Goal: Task Accomplishment & Management: Complete application form

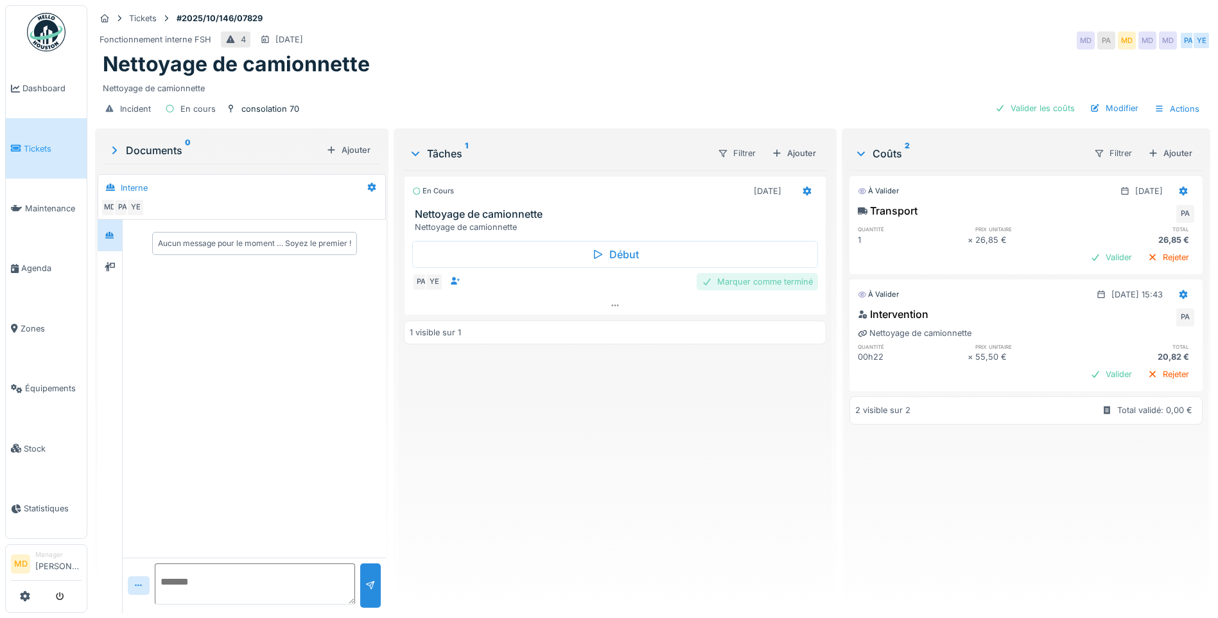
click at [753, 288] on div "Marquer comme terminé" at bounding box center [757, 281] width 121 height 17
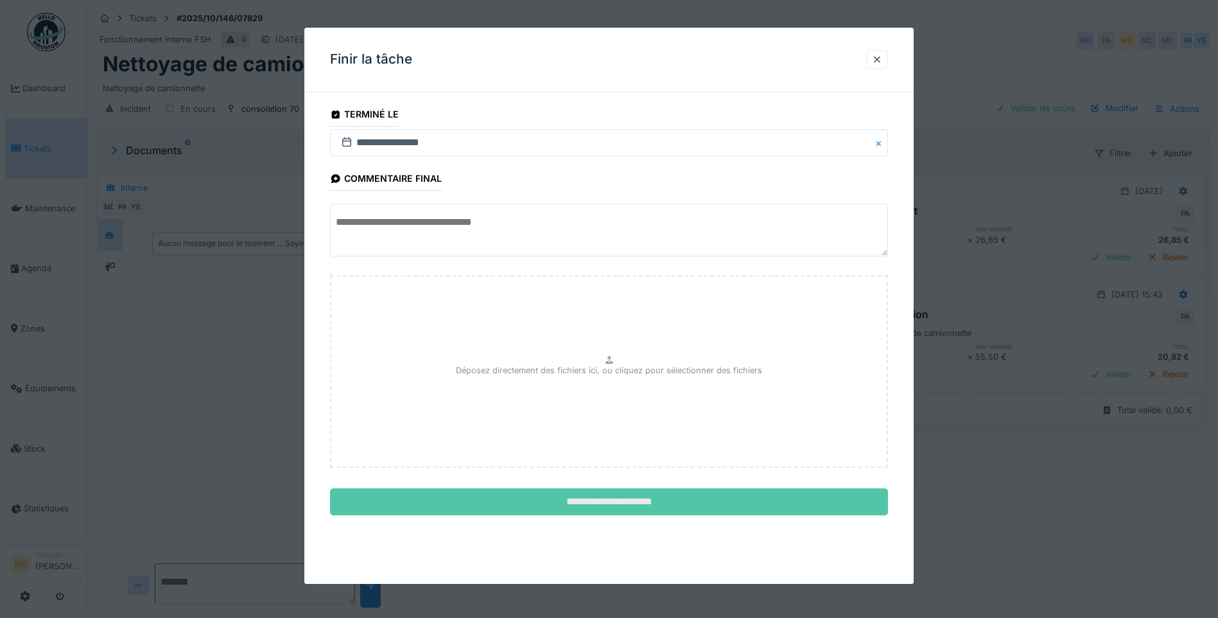
click at [710, 504] on input "**********" at bounding box center [609, 502] width 558 height 27
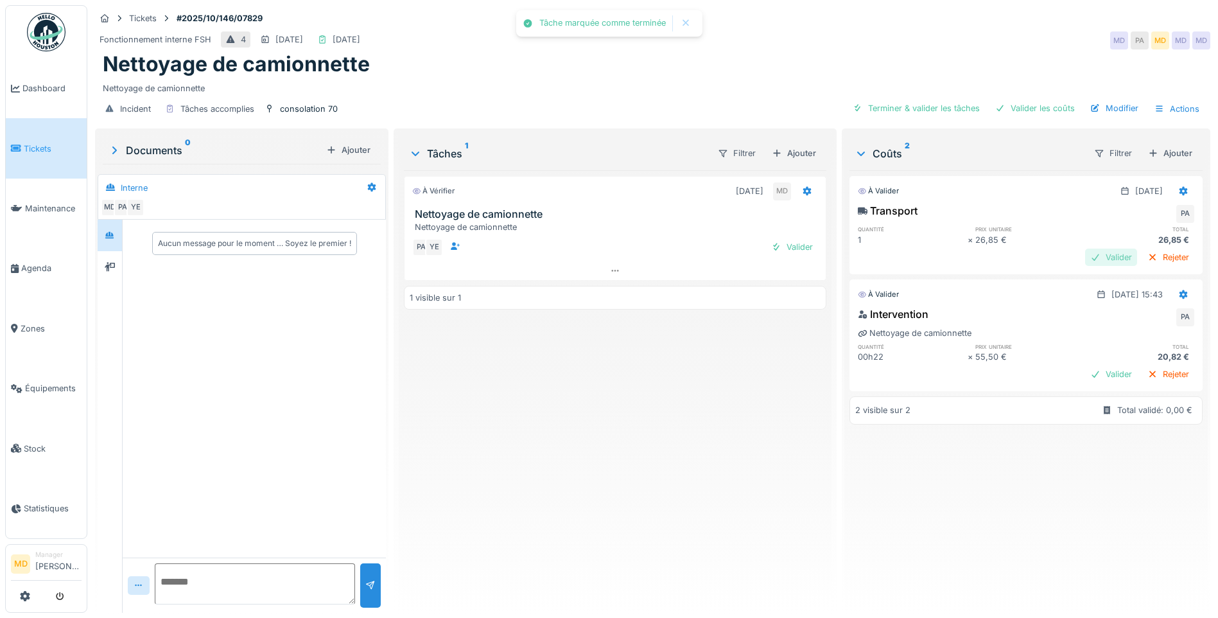
click at [1085, 254] on div "Valider" at bounding box center [1111, 257] width 52 height 17
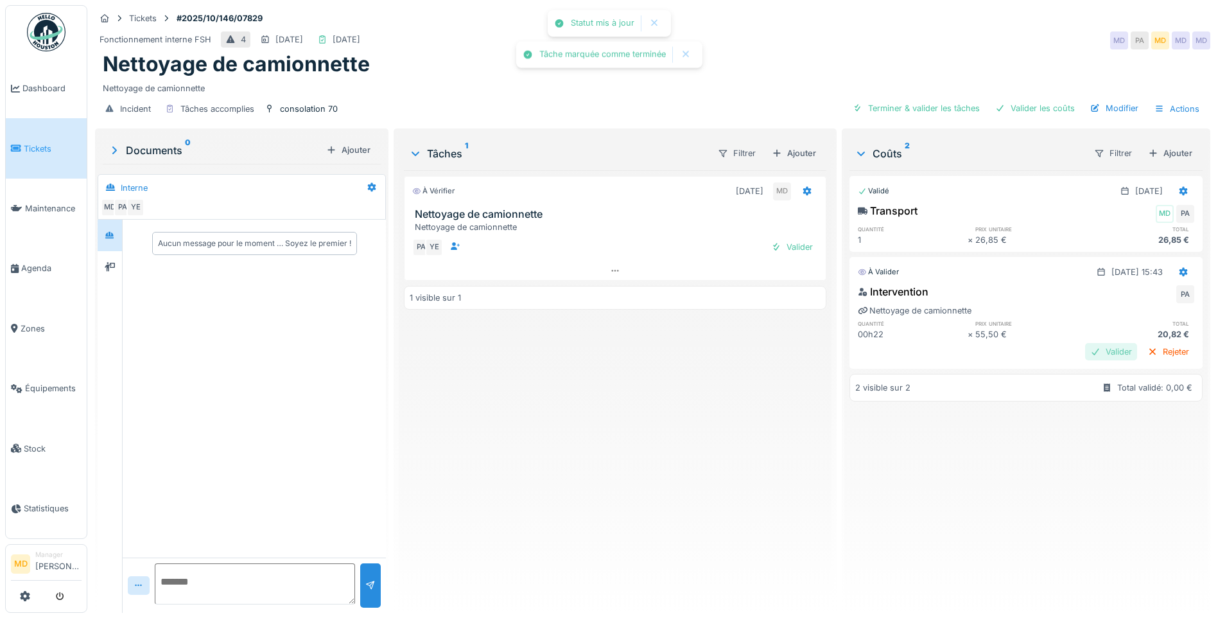
click at [1085, 343] on div "Valider" at bounding box center [1111, 351] width 52 height 17
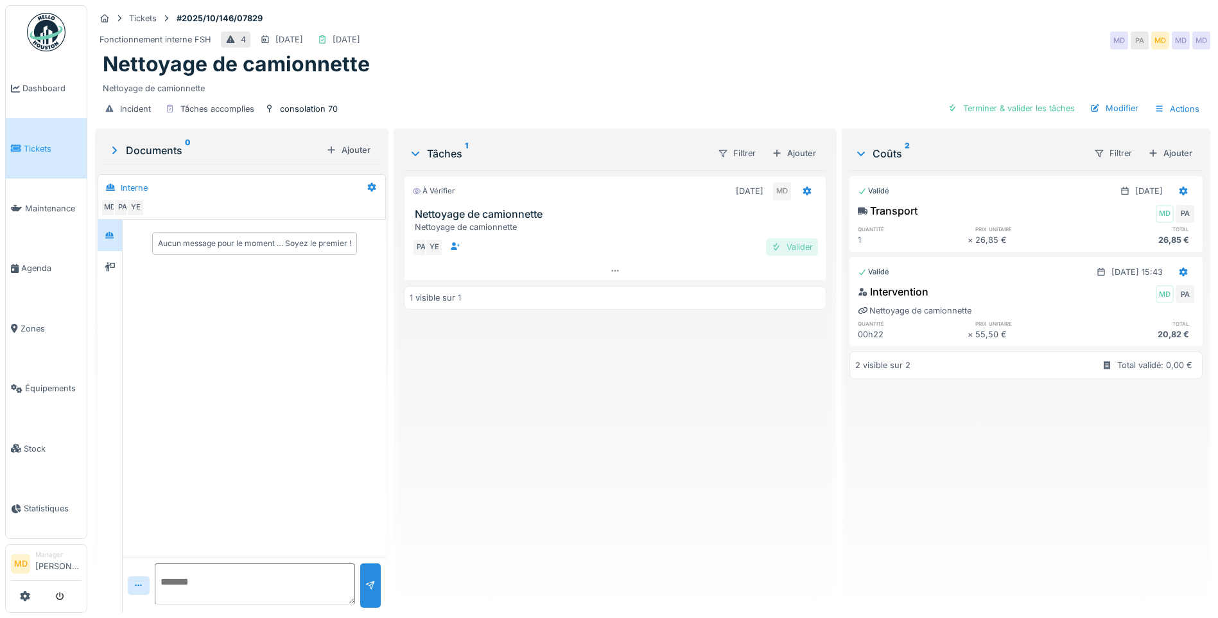
click at [773, 249] on div at bounding box center [776, 247] width 10 height 12
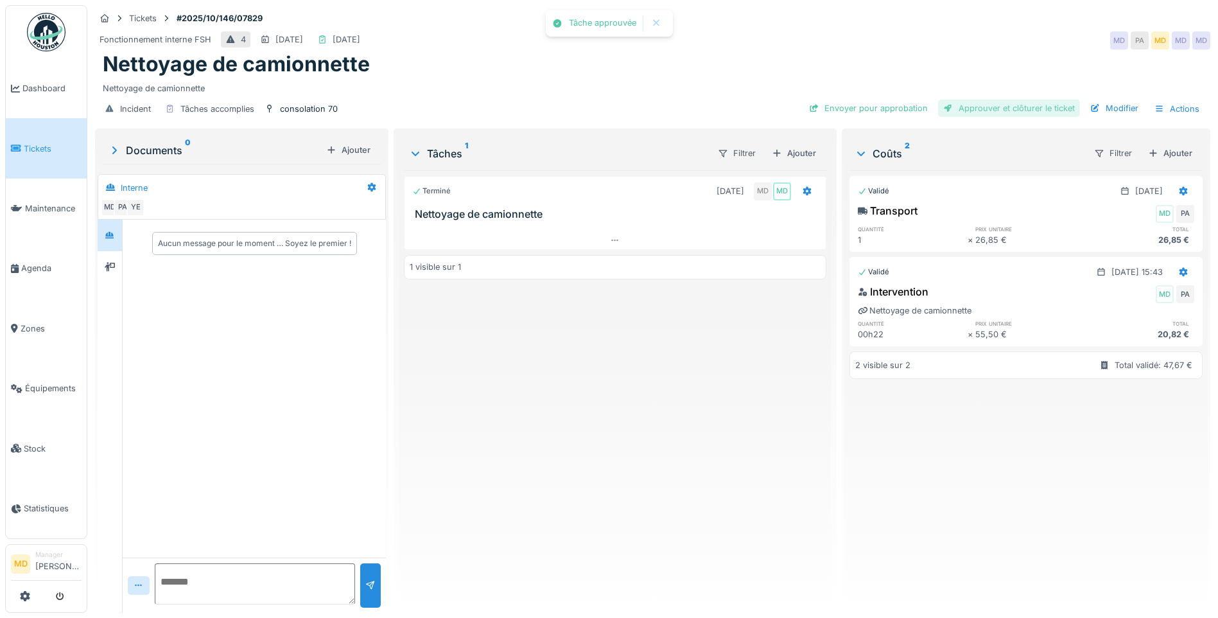
click at [985, 114] on div "Approuver et clôturer le ticket" at bounding box center [1009, 108] width 142 height 17
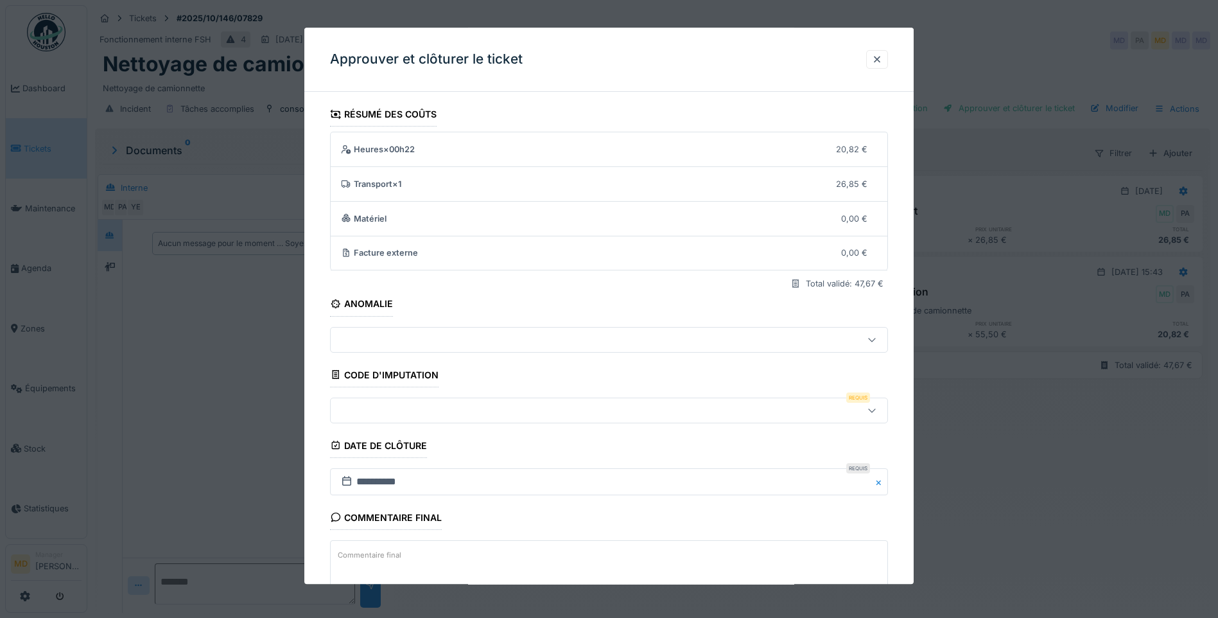
click at [409, 412] on div at bounding box center [576, 410] width 481 height 14
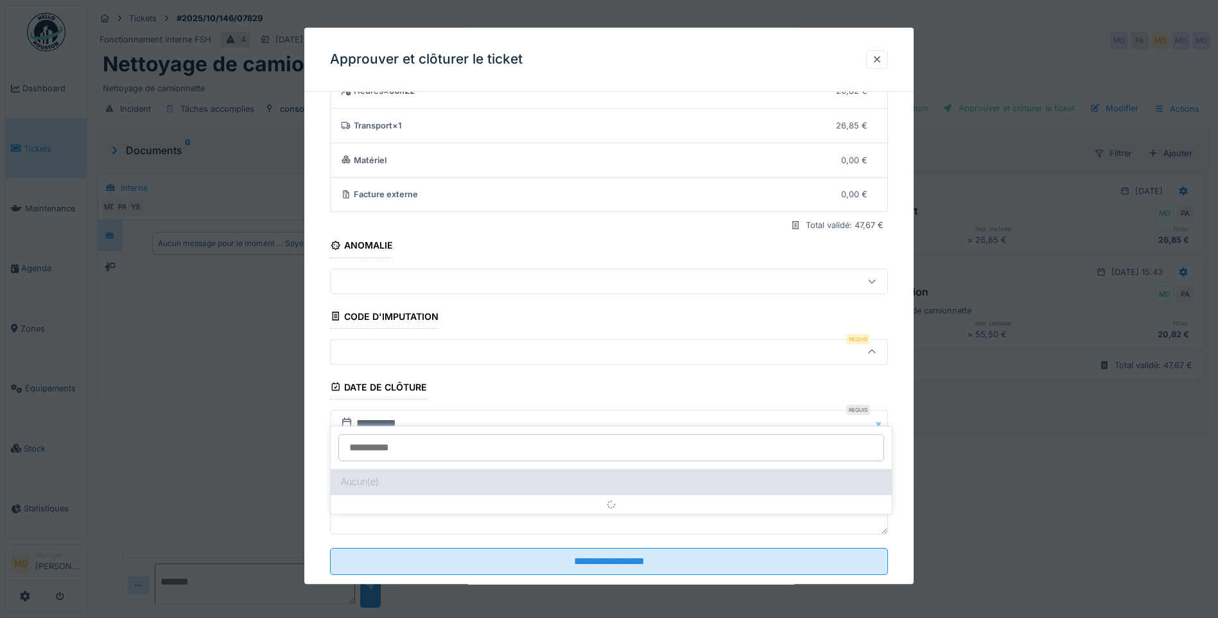
scroll to position [85, 0]
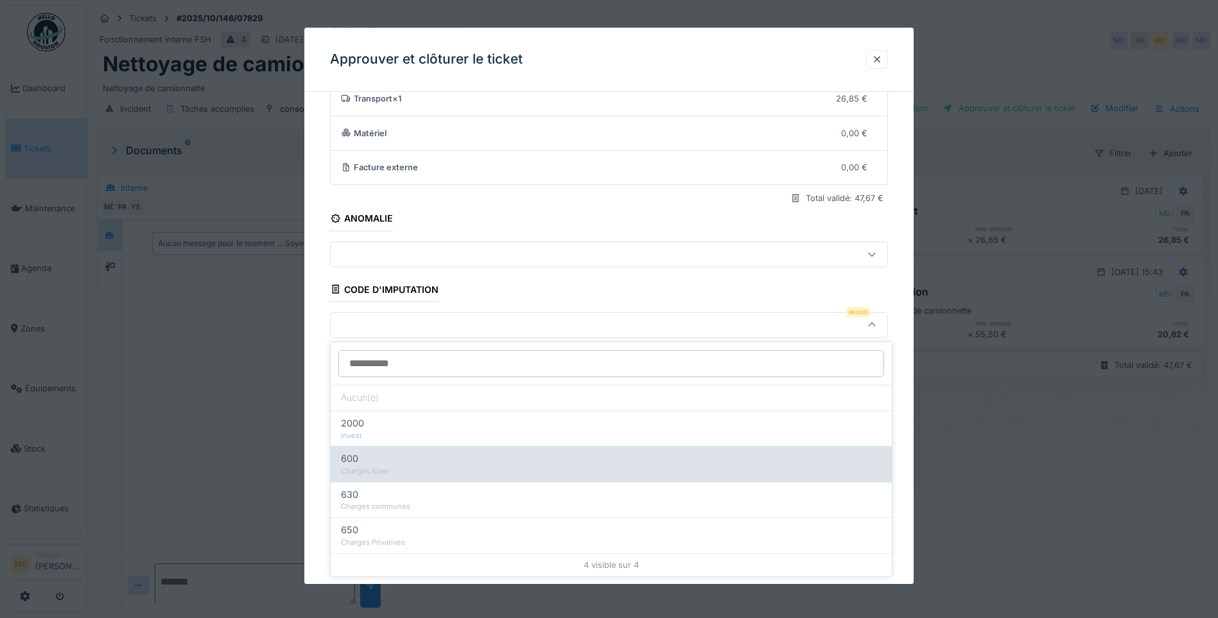
click at [381, 475] on div "Charges foyer" at bounding box center [611, 471] width 541 height 11
type input "***"
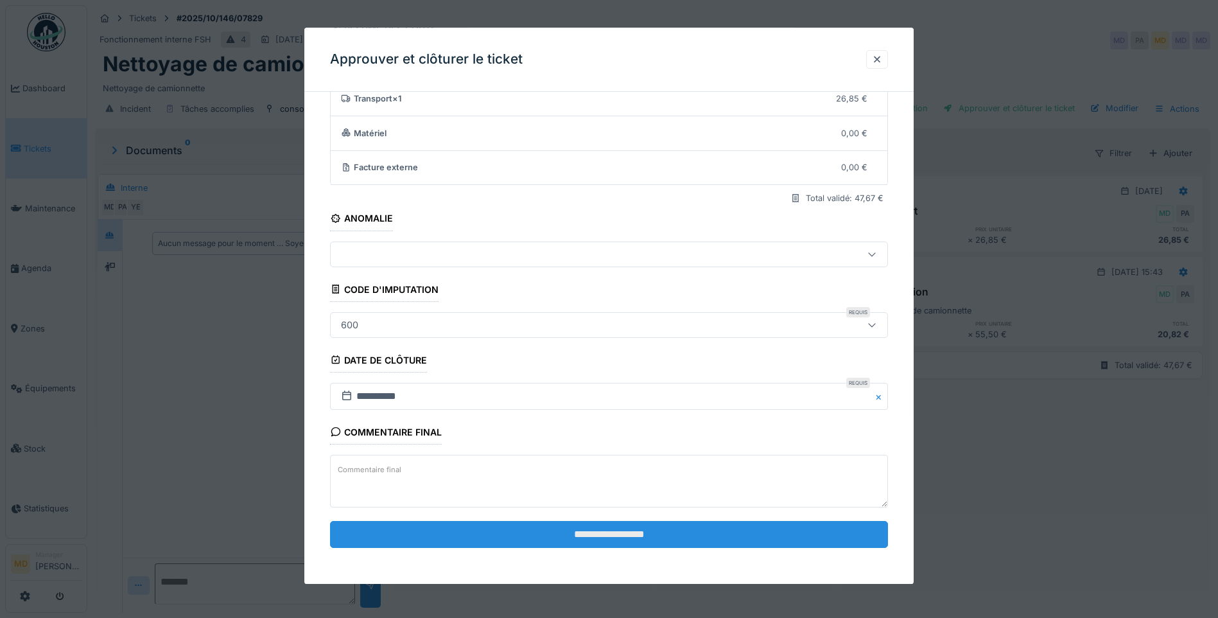
click at [576, 536] on input "**********" at bounding box center [609, 534] width 558 height 27
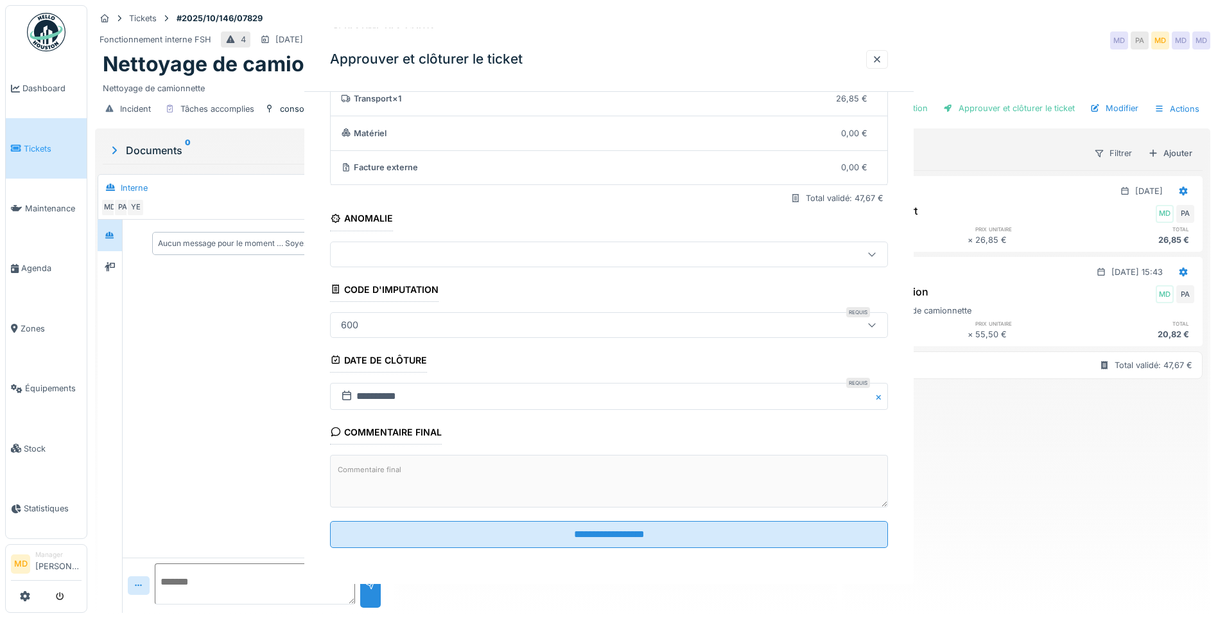
scroll to position [0, 0]
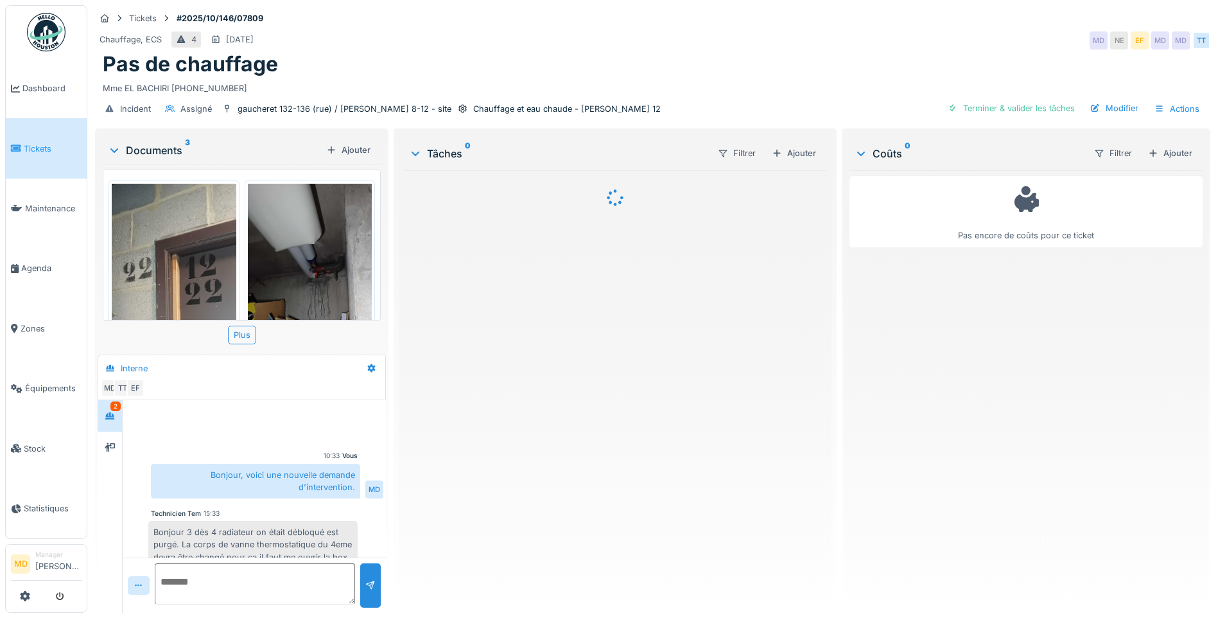
scroll to position [87, 0]
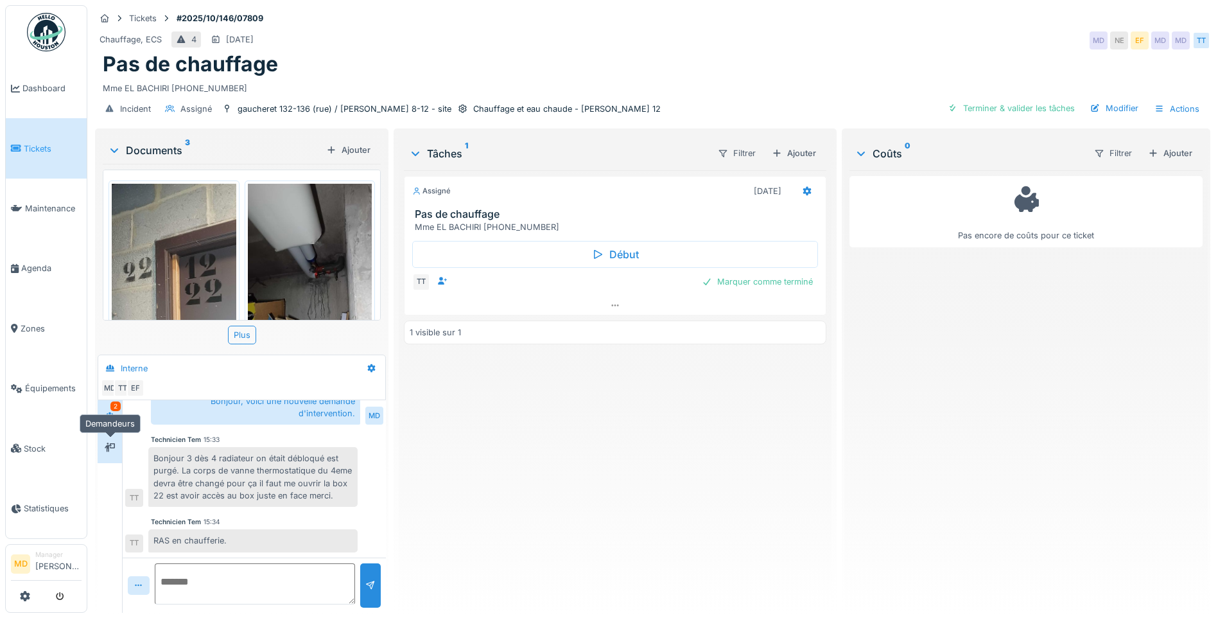
click at [116, 443] on div at bounding box center [109, 447] width 19 height 16
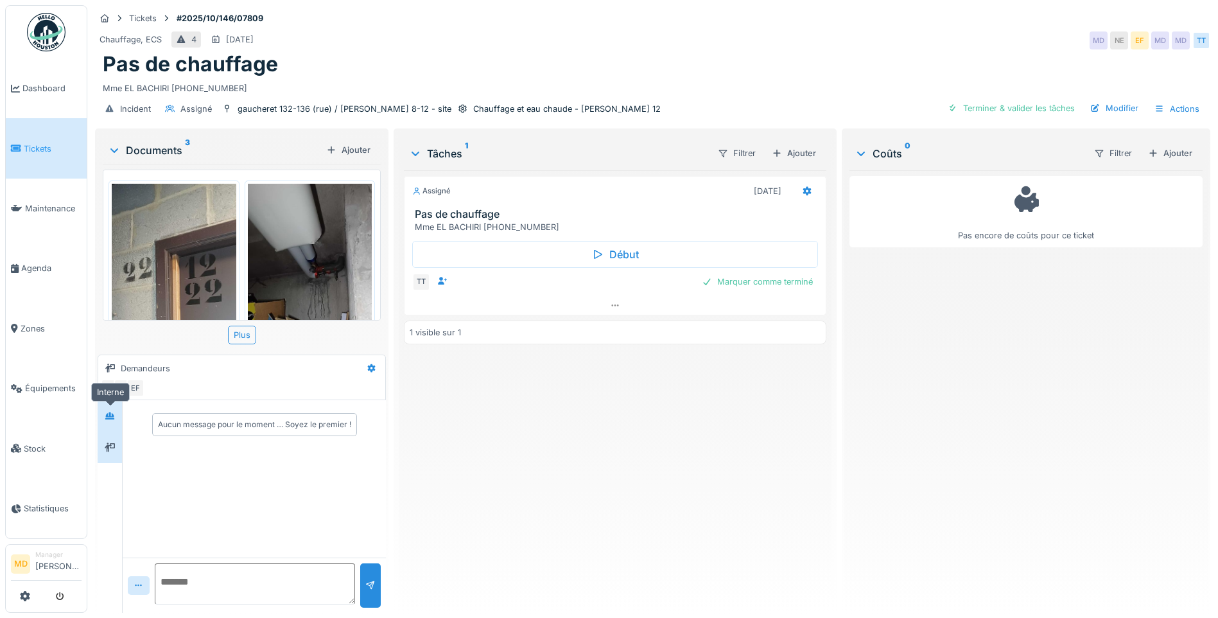
click at [115, 412] on icon at bounding box center [110, 416] width 10 height 8
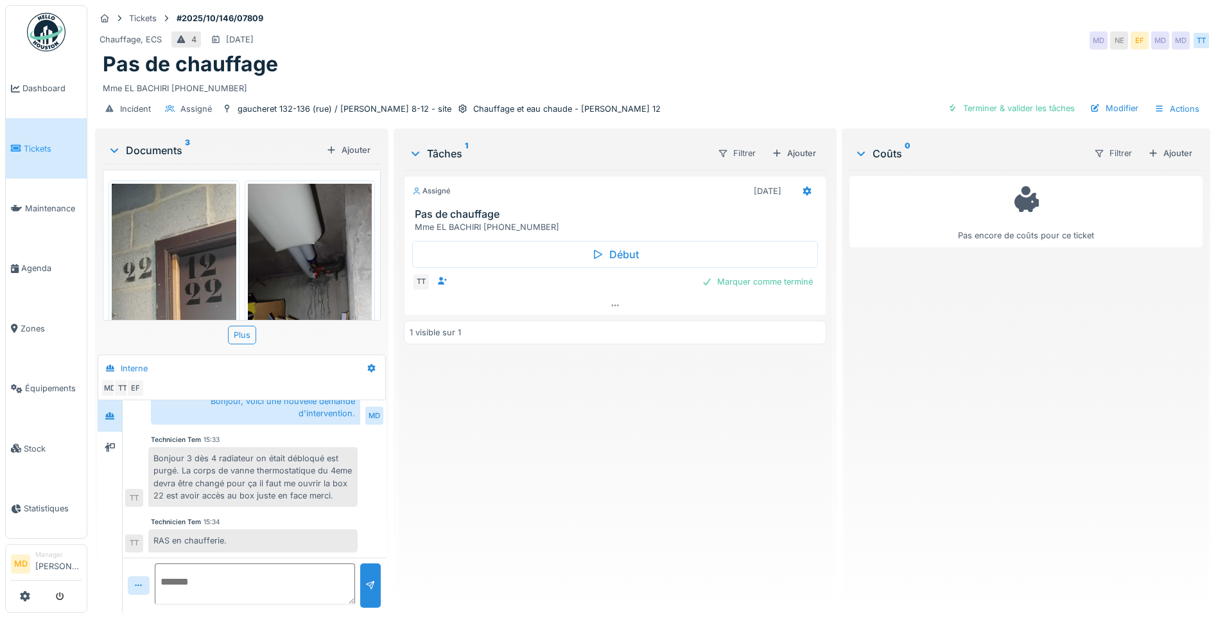
click at [204, 257] on img at bounding box center [174, 319] width 125 height 270
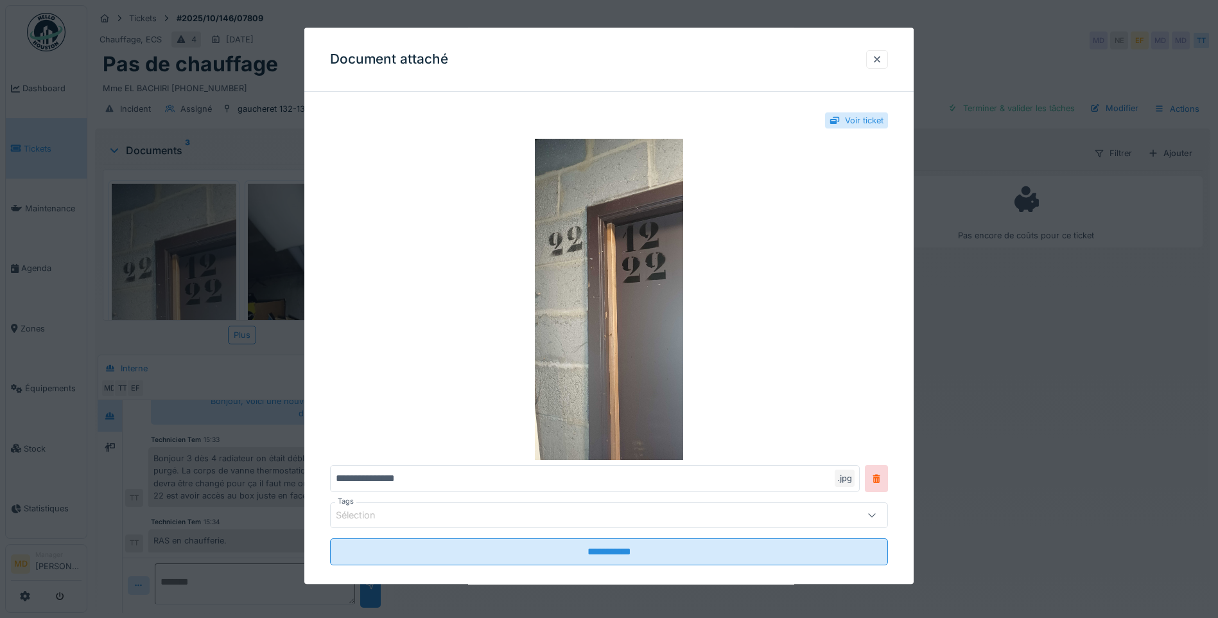
click at [1015, 268] on div at bounding box center [609, 309] width 1218 height 618
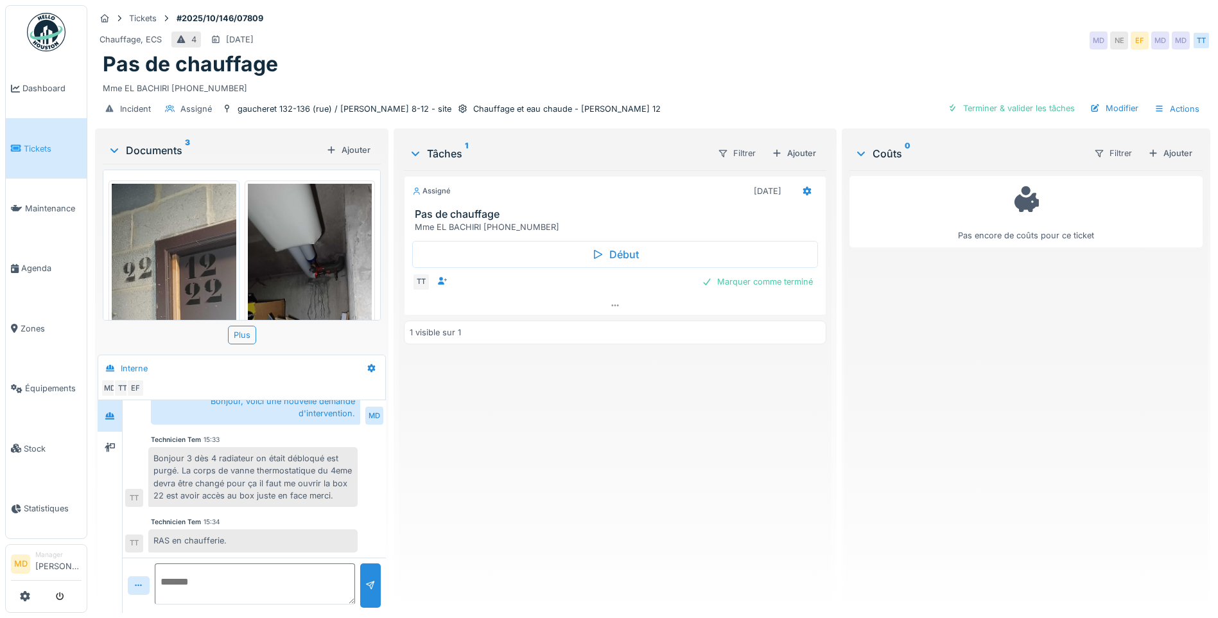
click at [318, 268] on img at bounding box center [310, 319] width 125 height 270
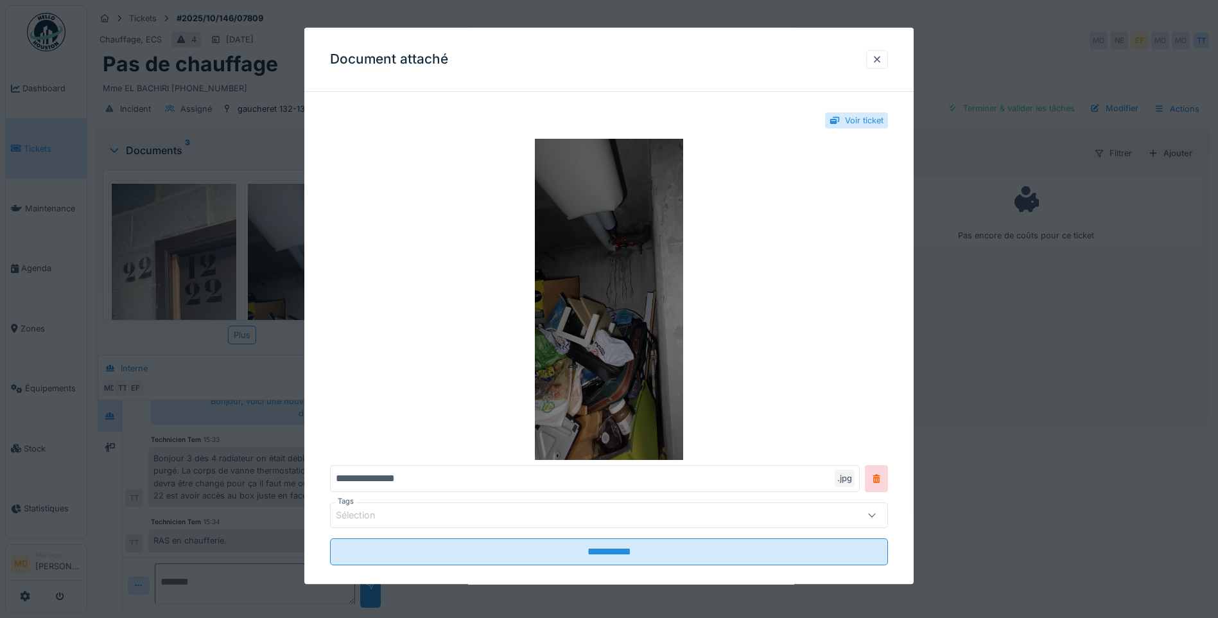
click at [576, 279] on img at bounding box center [609, 299] width 558 height 321
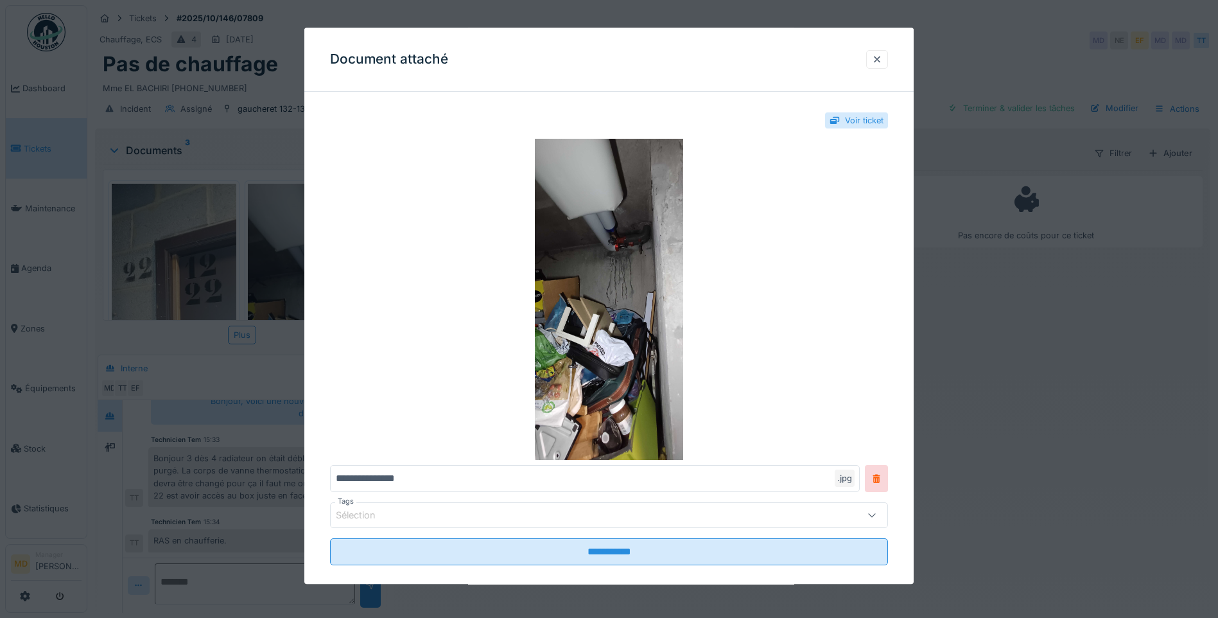
click at [980, 296] on div at bounding box center [609, 309] width 1218 height 618
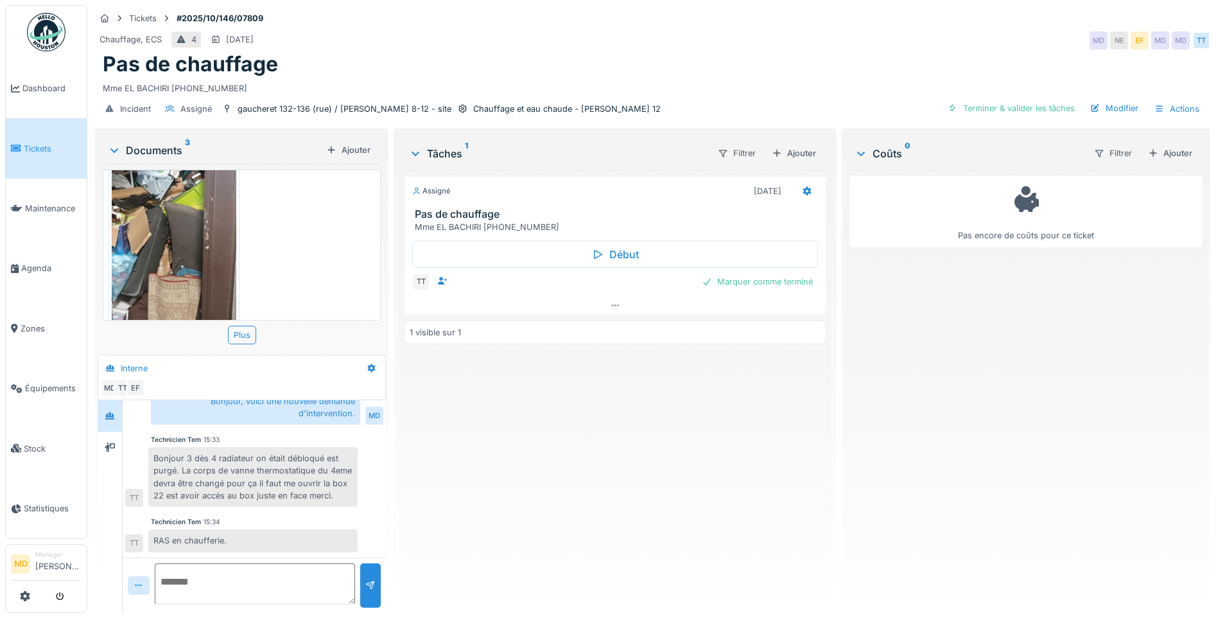
scroll to position [438, 0]
click at [208, 249] on img at bounding box center [174, 185] width 125 height 270
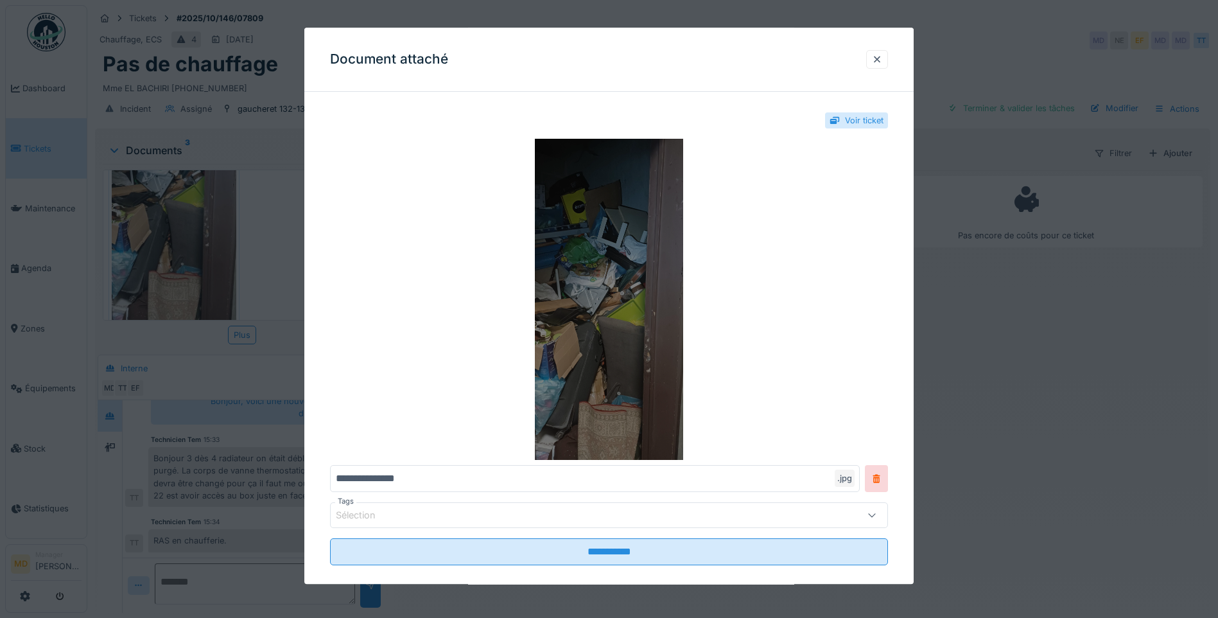
click at [622, 241] on img at bounding box center [609, 299] width 558 height 321
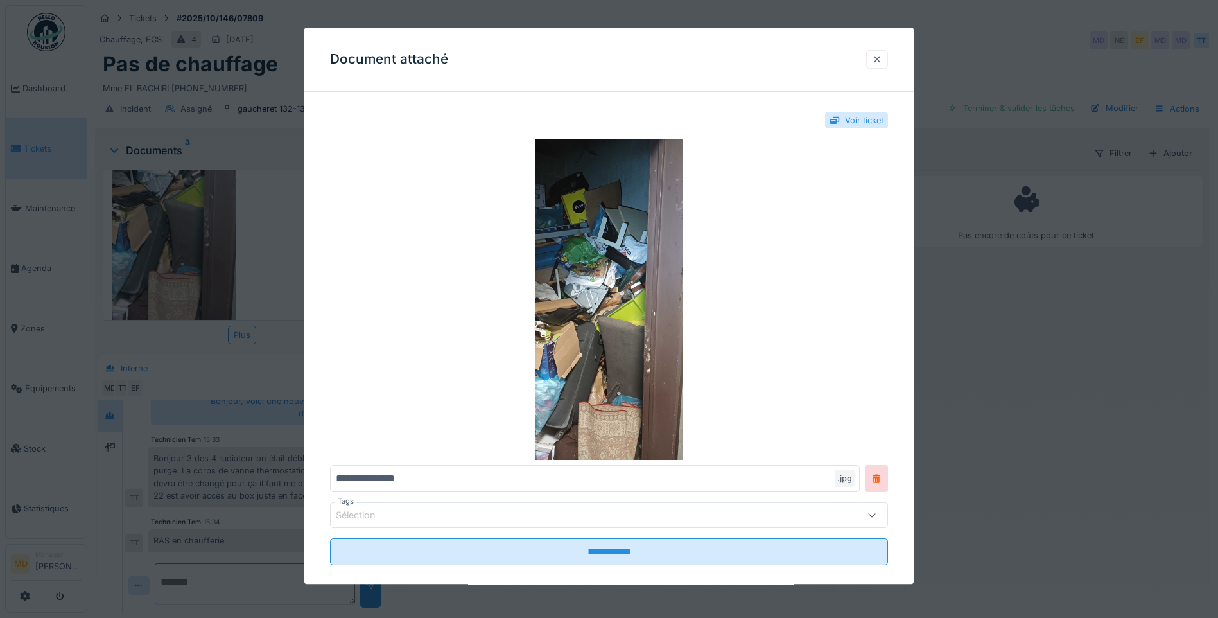
click at [888, 57] on div at bounding box center [877, 59] width 22 height 19
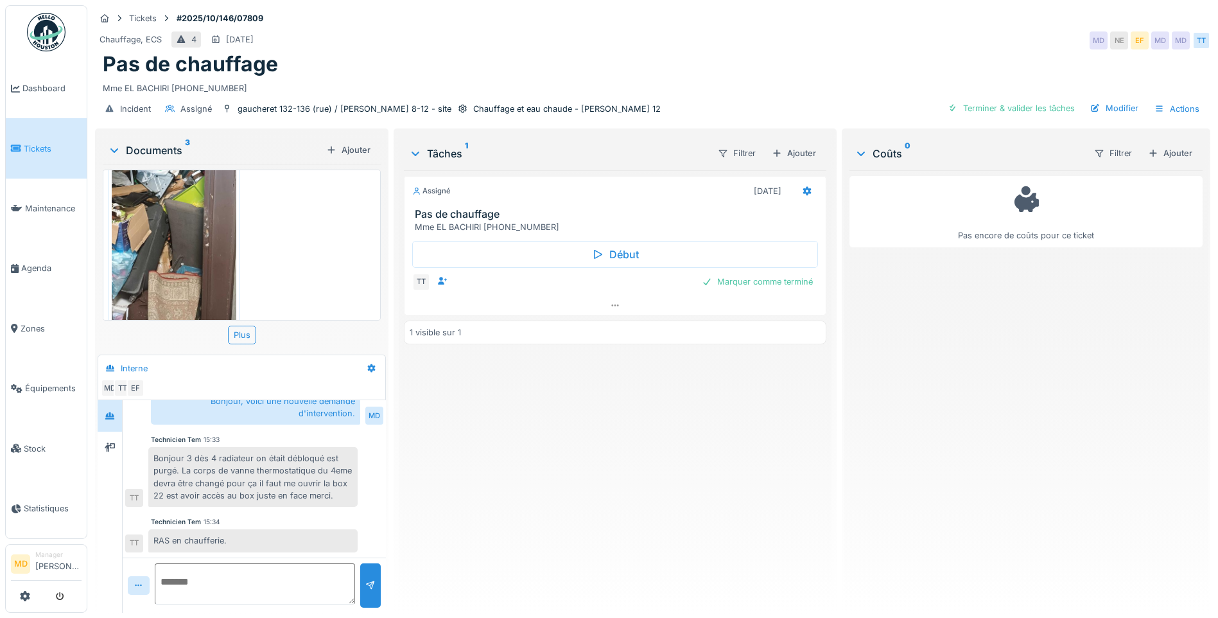
scroll to position [10, 0]
click at [22, 256] on link "Agenda" at bounding box center [46, 268] width 81 height 60
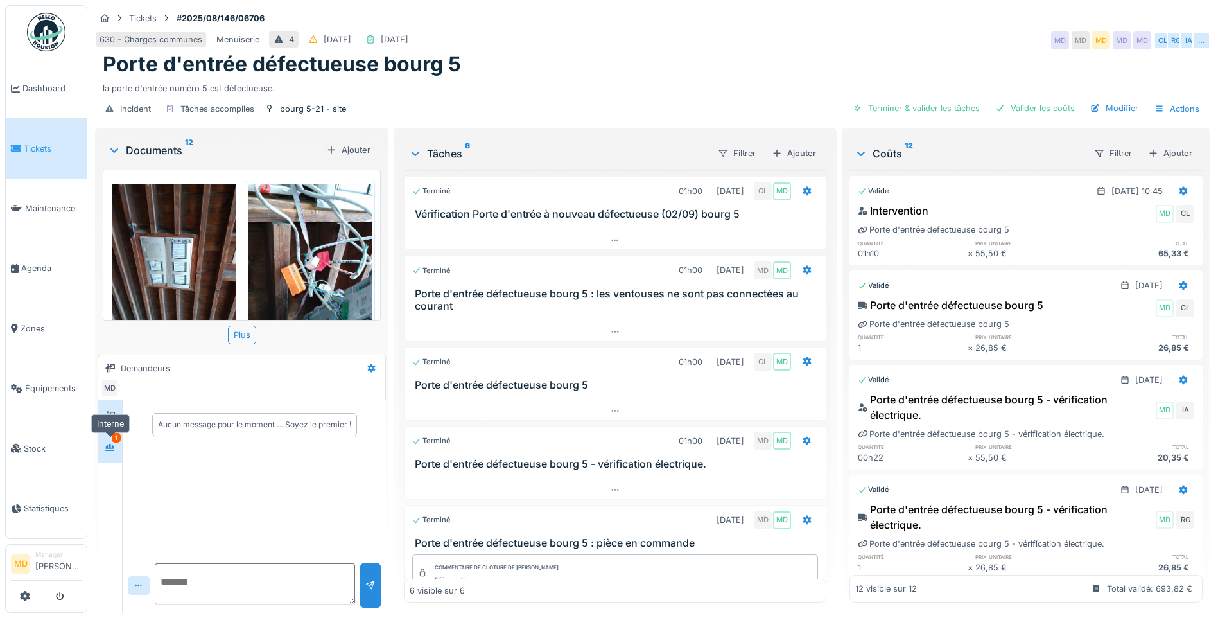
click at [119, 450] on div at bounding box center [109, 447] width 19 height 16
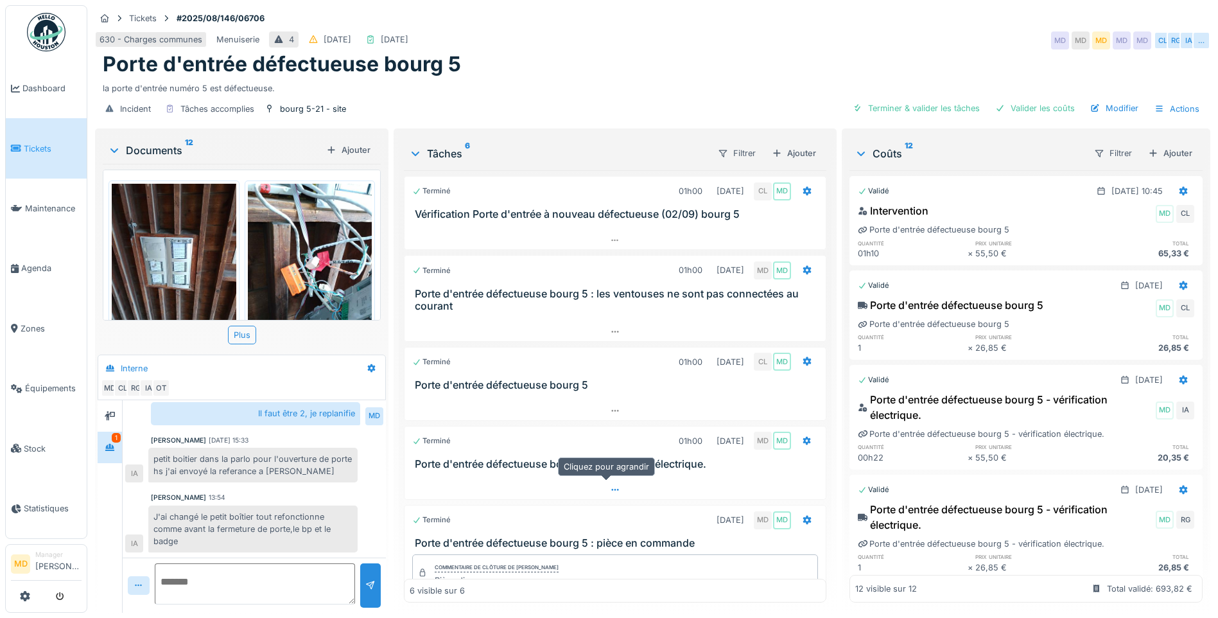
scroll to position [155, 0]
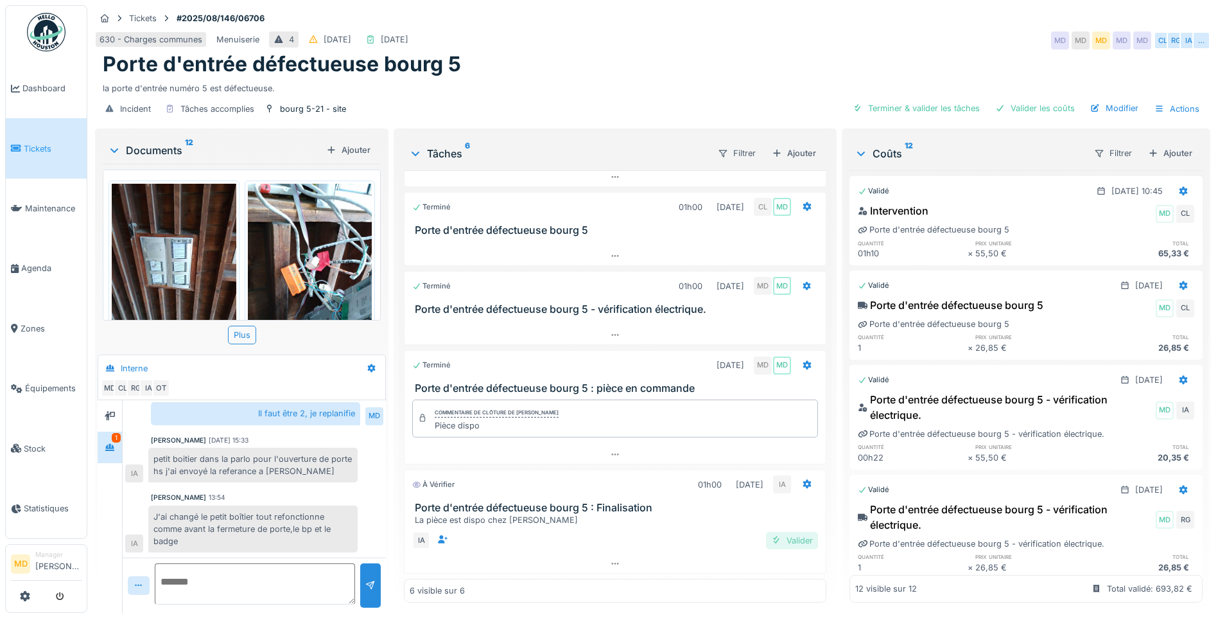
click at [776, 532] on div "Valider" at bounding box center [792, 540] width 52 height 17
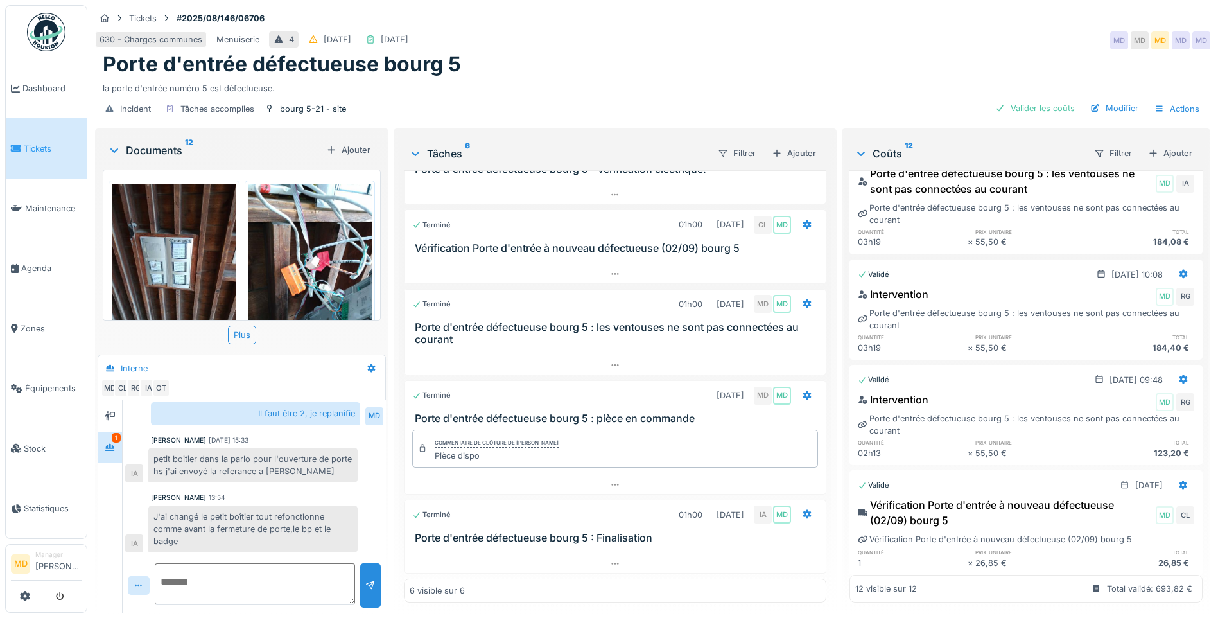
scroll to position [0, 0]
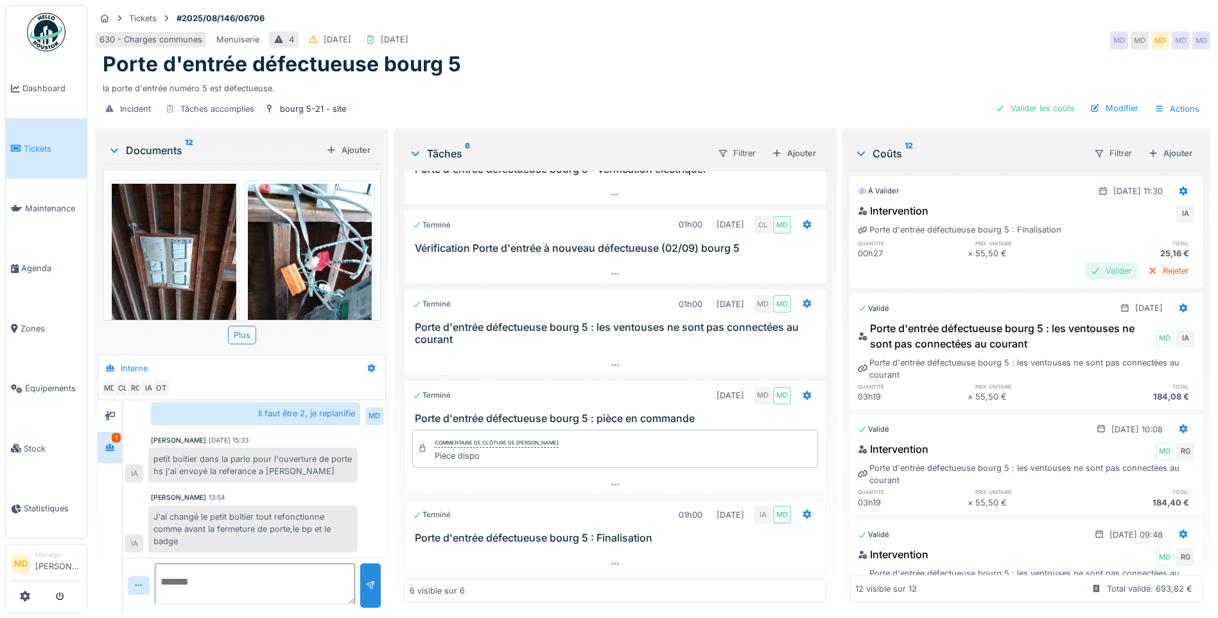
click at [1091, 267] on div at bounding box center [1096, 271] width 10 height 12
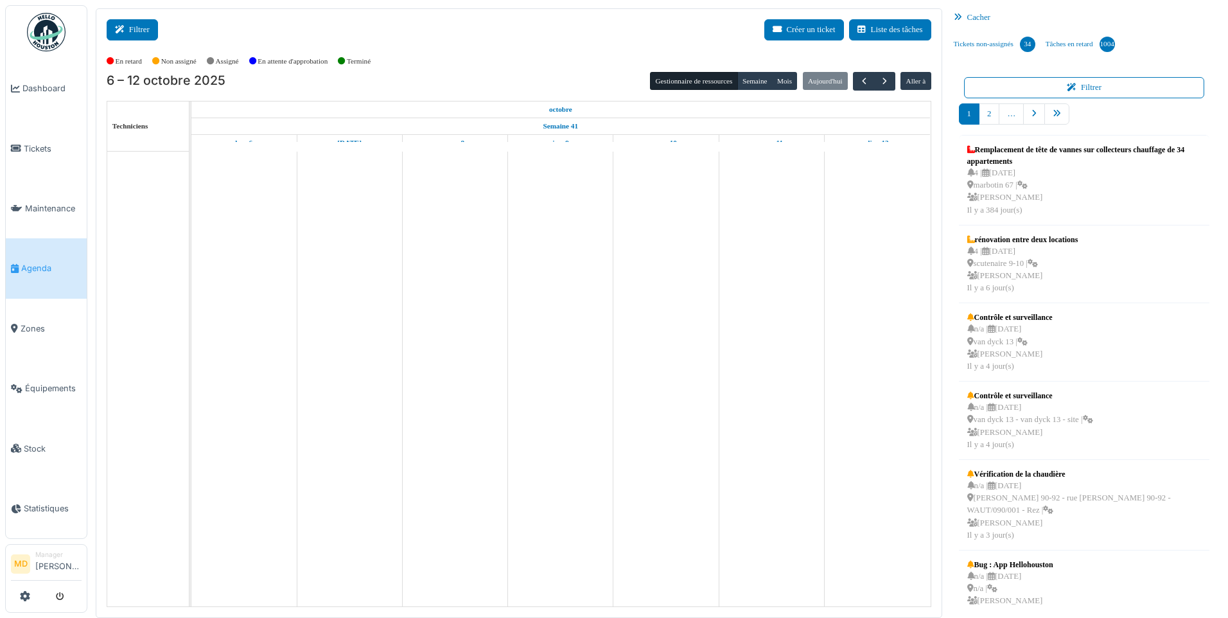
click at [145, 35] on button "Filtrer" at bounding box center [132, 29] width 51 height 21
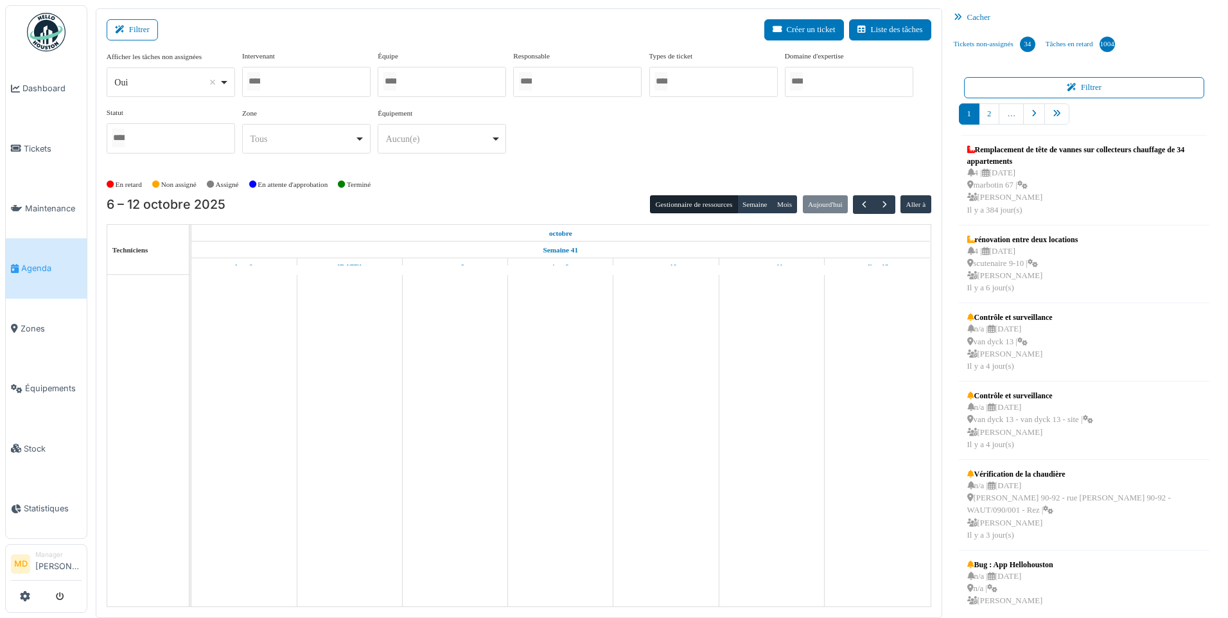
click at [353, 79] on div at bounding box center [306, 82] width 128 height 30
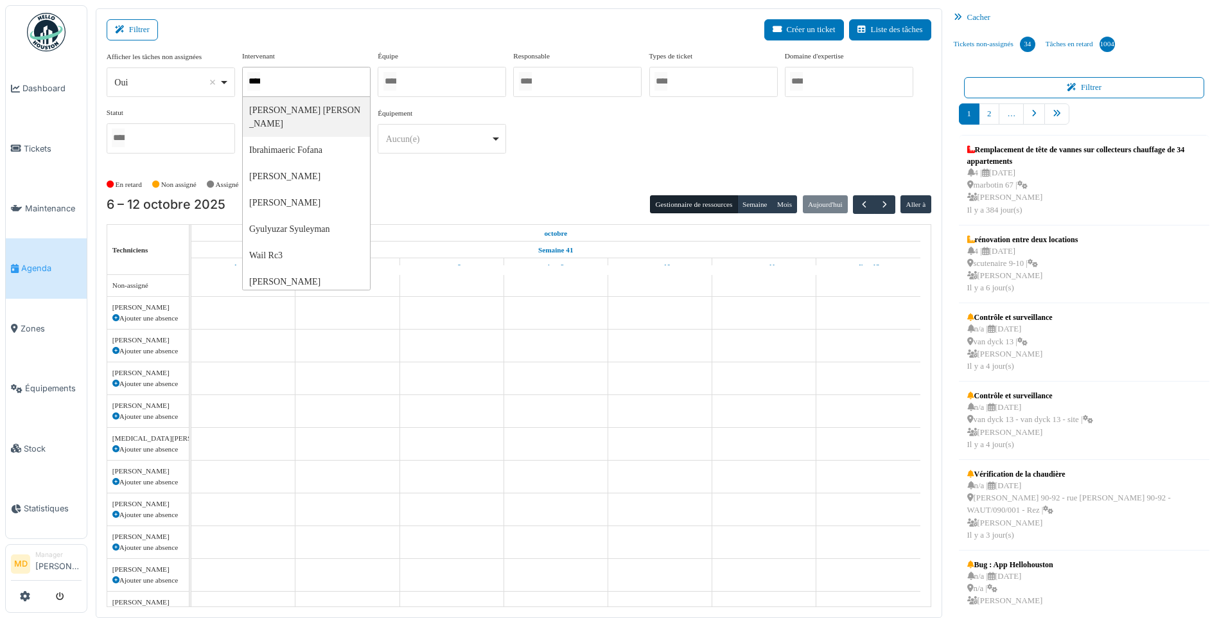
type input "*****"
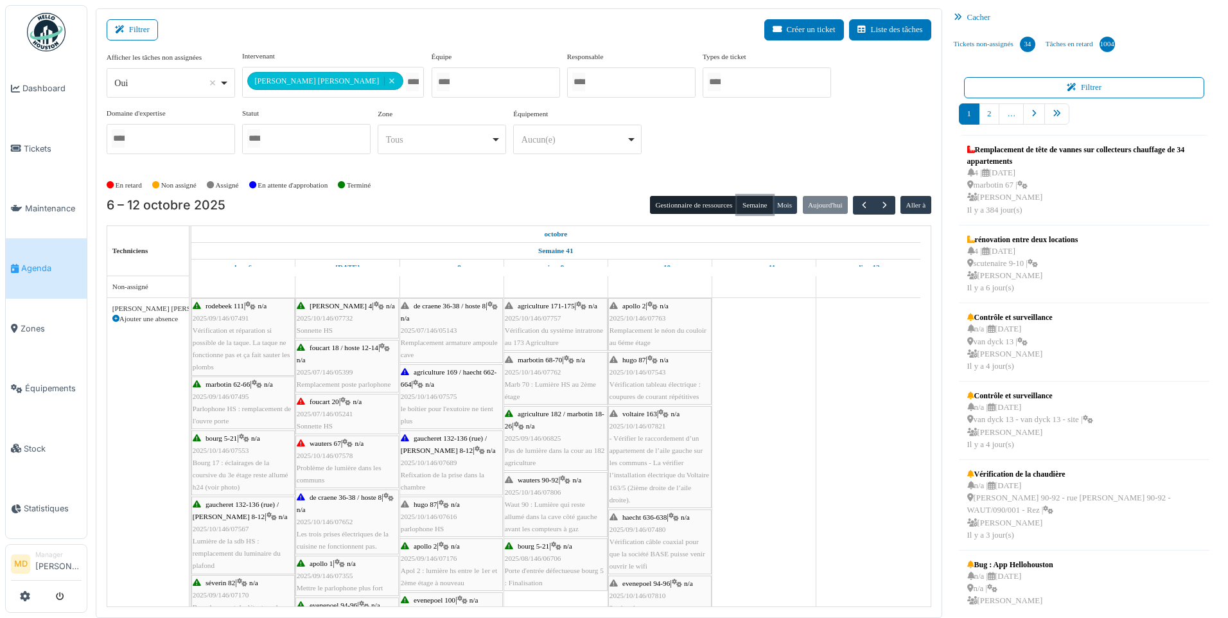
click at [761, 205] on button "Semaine" at bounding box center [754, 205] width 35 height 18
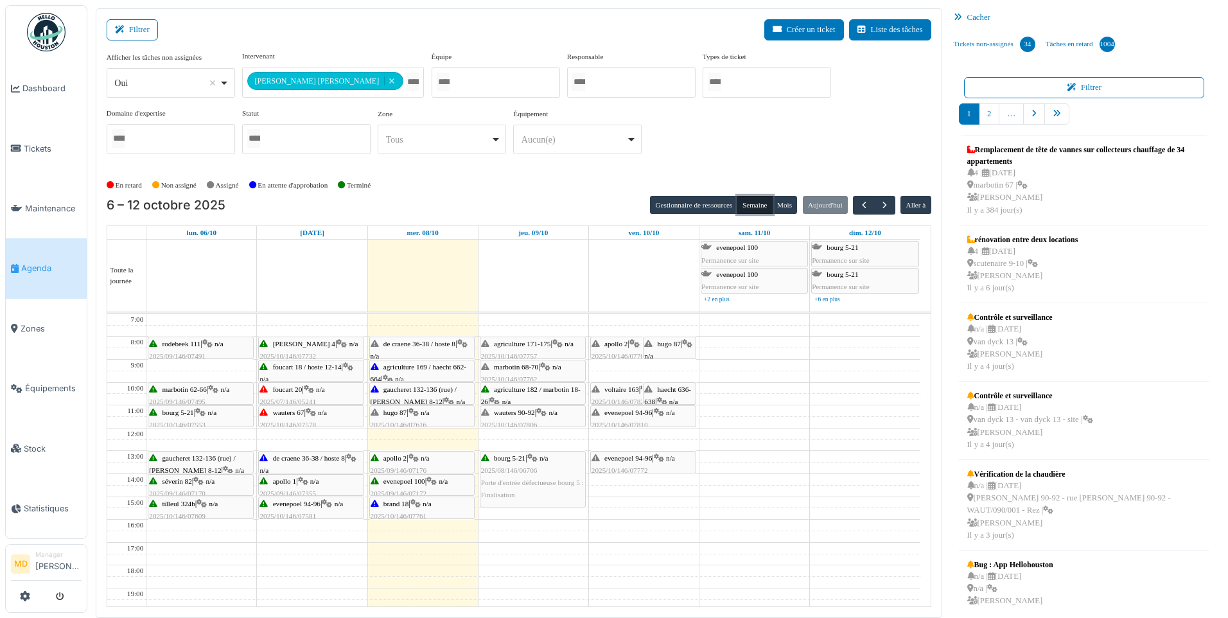
click at [537, 483] on span "Porte d'entrée défectueuse bourg 5 : Finalisation" at bounding box center [532, 489] width 103 height 20
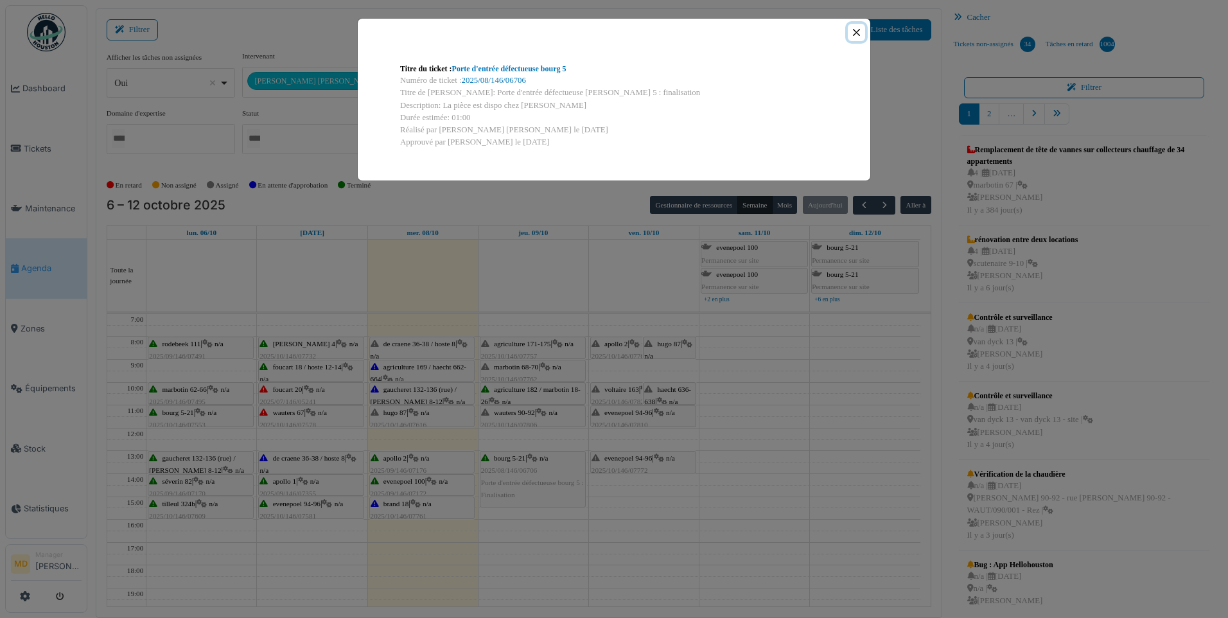
click at [852, 33] on button "Close" at bounding box center [856, 32] width 17 height 17
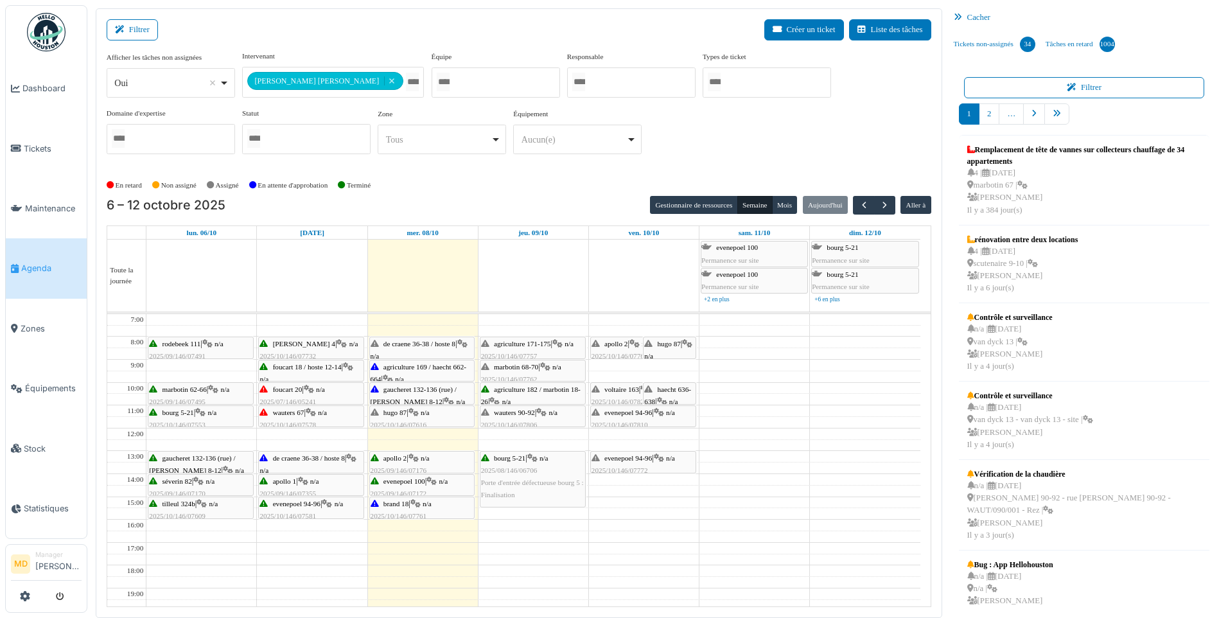
click at [528, 392] on span "agriculture 182 / marbotin 18-26" at bounding box center [531, 395] width 100 height 20
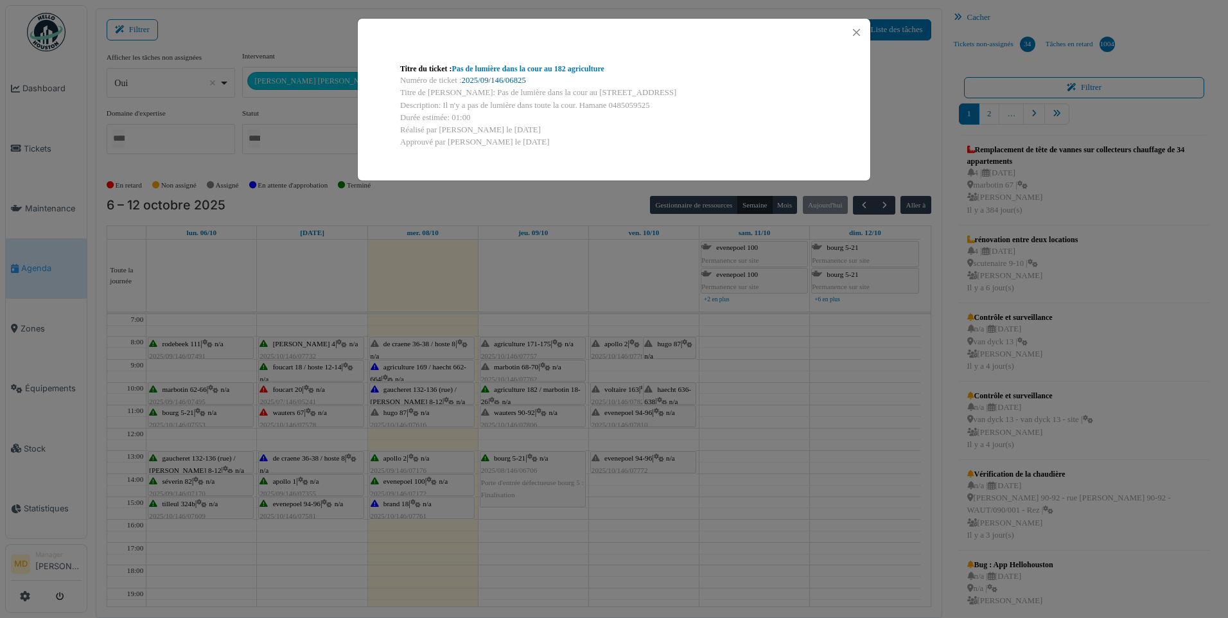
click at [498, 80] on link "2025/09/146/06825" at bounding box center [494, 80] width 64 height 9
click at [861, 30] on button "Close" at bounding box center [856, 32] width 17 height 17
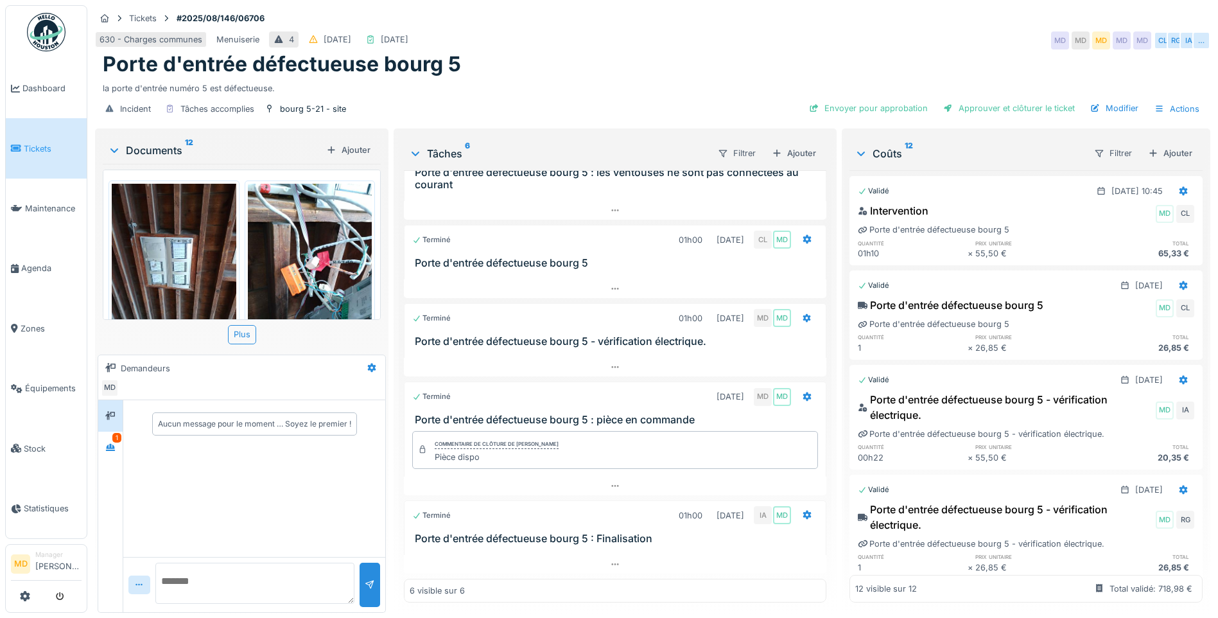
scroll to position [10, 0]
click at [608, 555] on div at bounding box center [615, 564] width 423 height 19
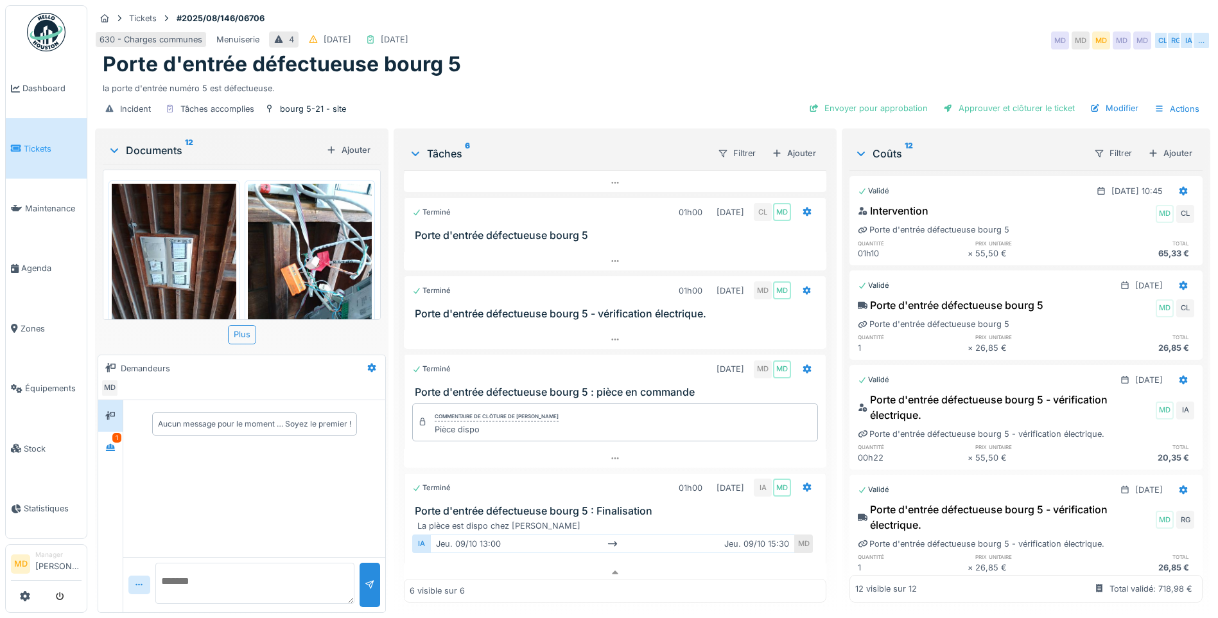
scroll to position [161, 0]
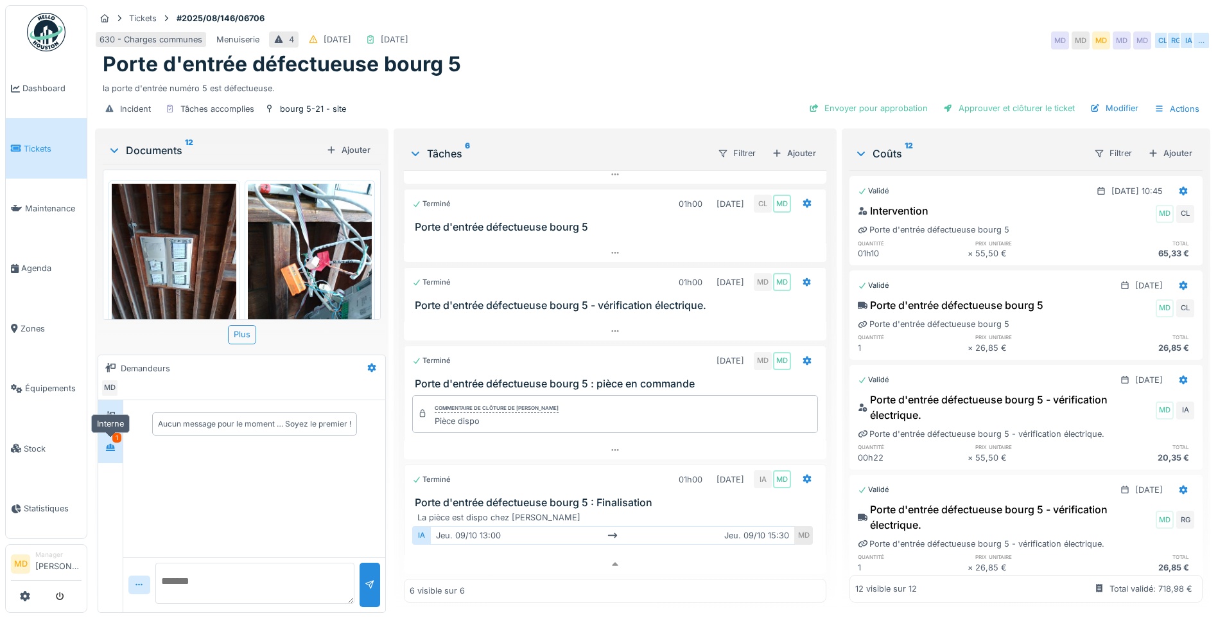
click at [109, 441] on div at bounding box center [110, 447] width 10 height 12
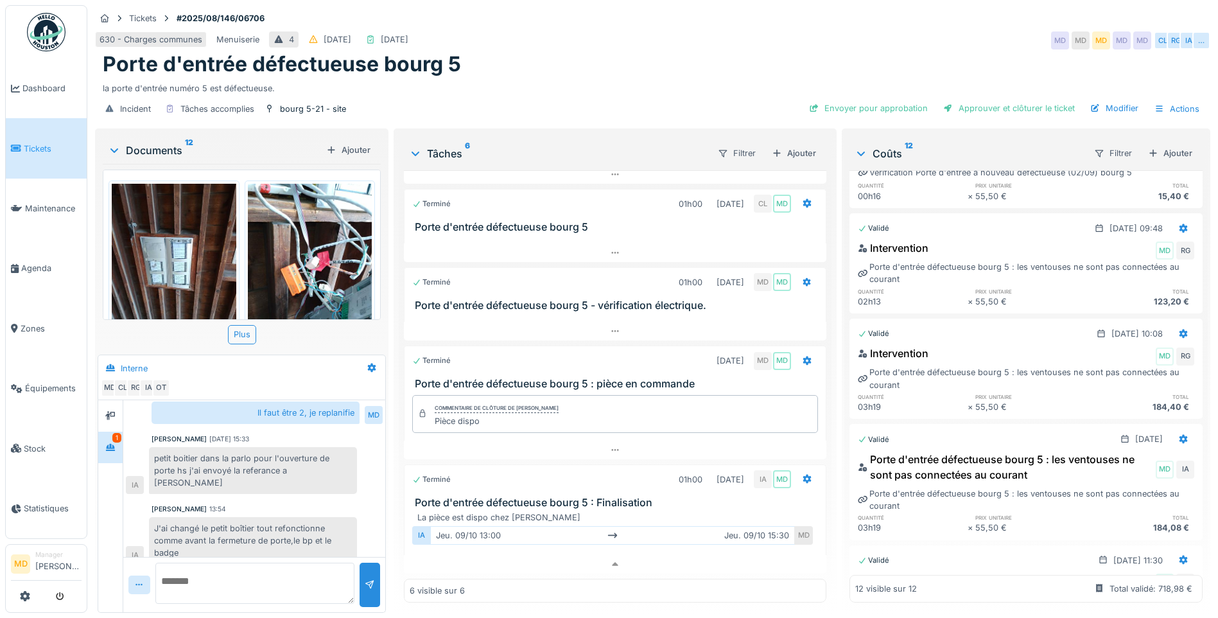
scroll to position [864, 0]
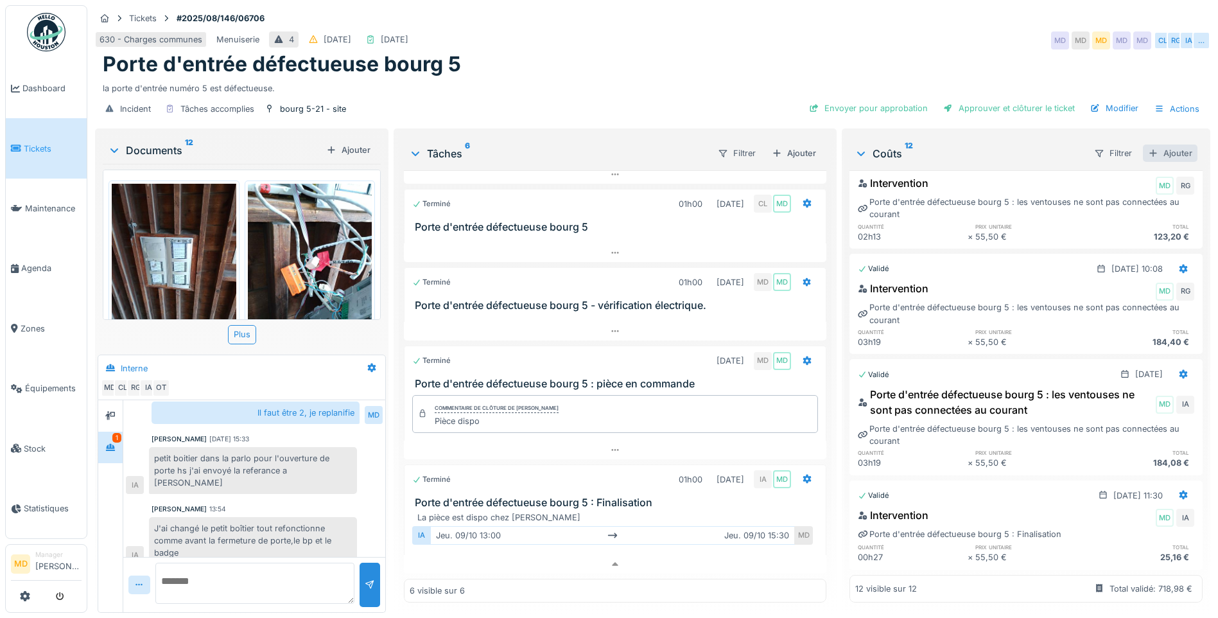
click at [1143, 156] on div "Ajouter" at bounding box center [1170, 153] width 55 height 17
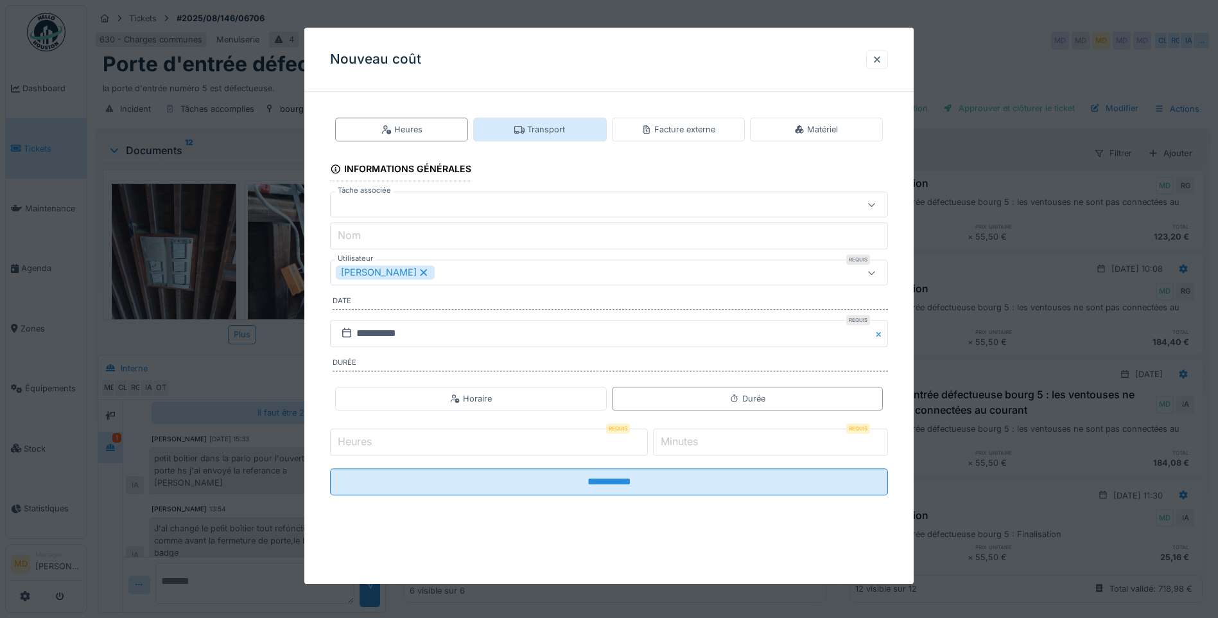
click at [578, 131] on div "Transport" at bounding box center [539, 130] width 133 height 24
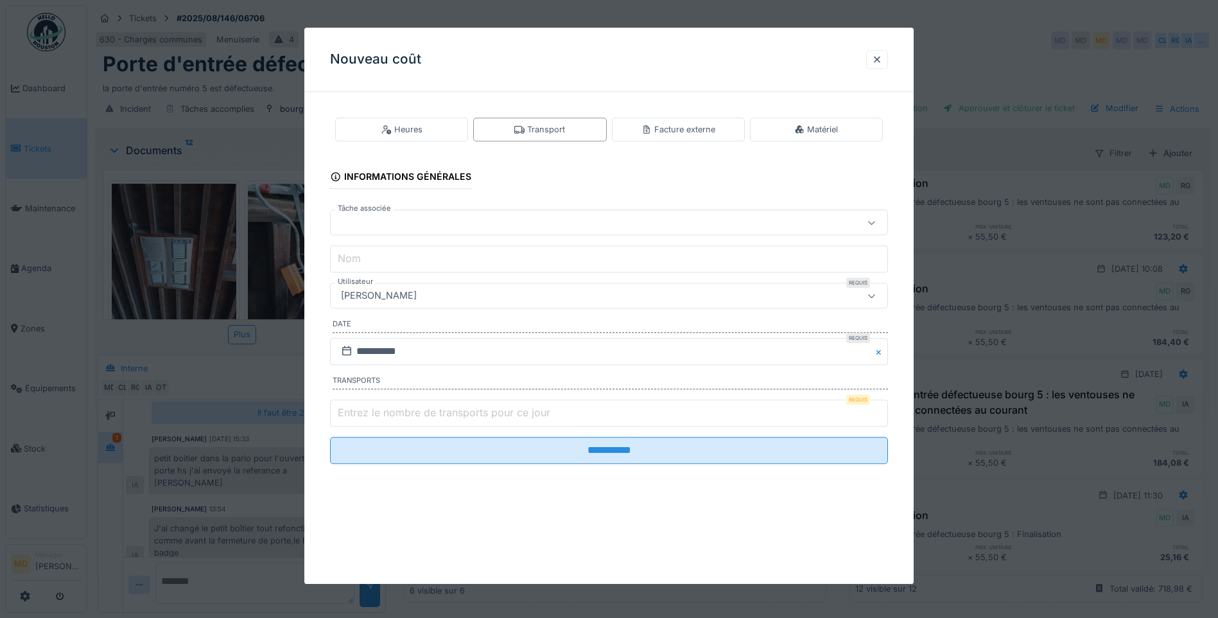
click at [417, 217] on div at bounding box center [576, 223] width 481 height 14
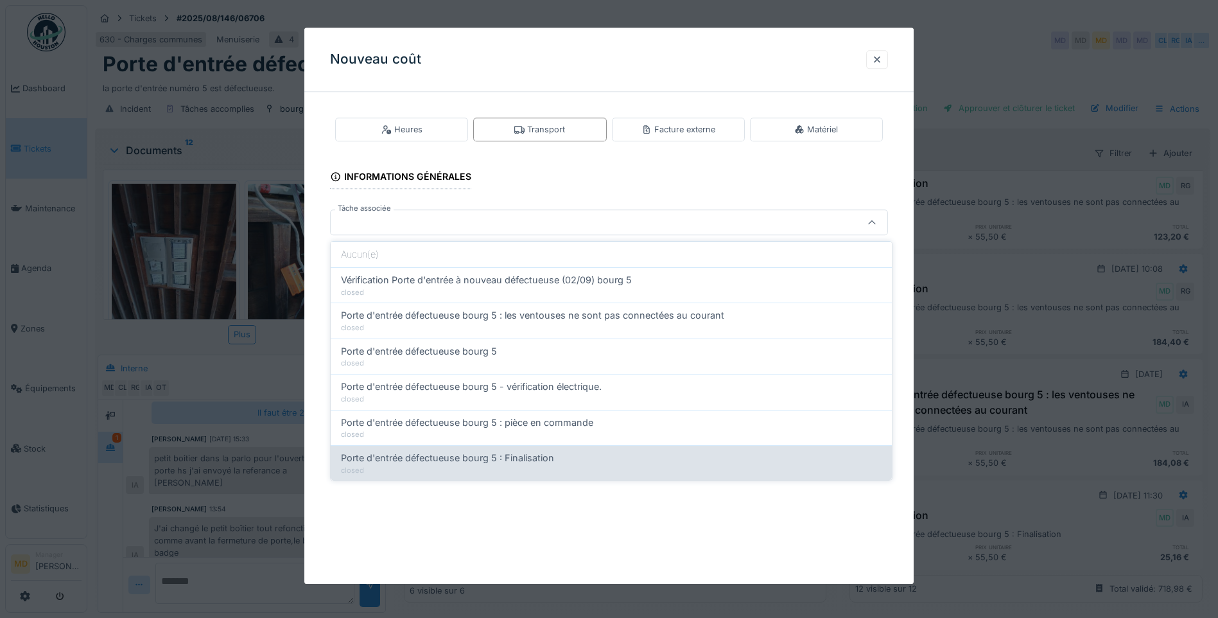
scroll to position [10, 0]
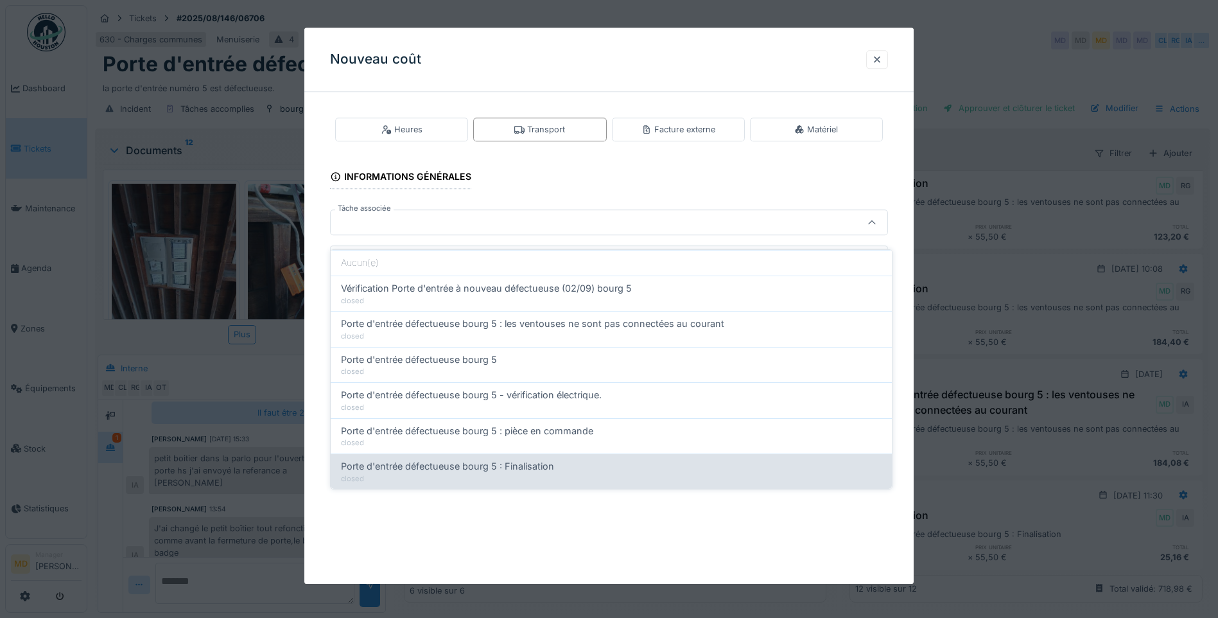
click at [505, 473] on div "closed" at bounding box center [611, 478] width 541 height 11
type input "******"
type input "**********"
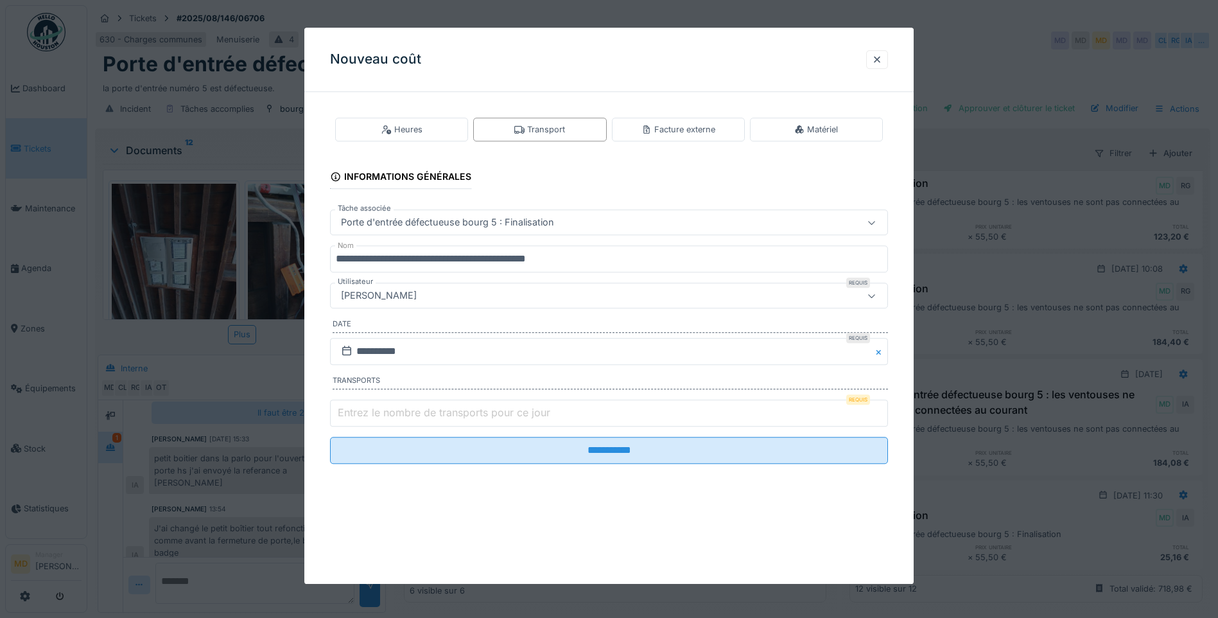
click at [466, 417] on label "Entrez le nombre de transports pour ce jour" at bounding box center [444, 412] width 218 height 15
click at [466, 417] on input "Entrez le nombre de transports pour ce jour" at bounding box center [609, 413] width 558 height 27
type input "*"
click at [430, 292] on div "[PERSON_NAME]" at bounding box center [576, 296] width 481 height 14
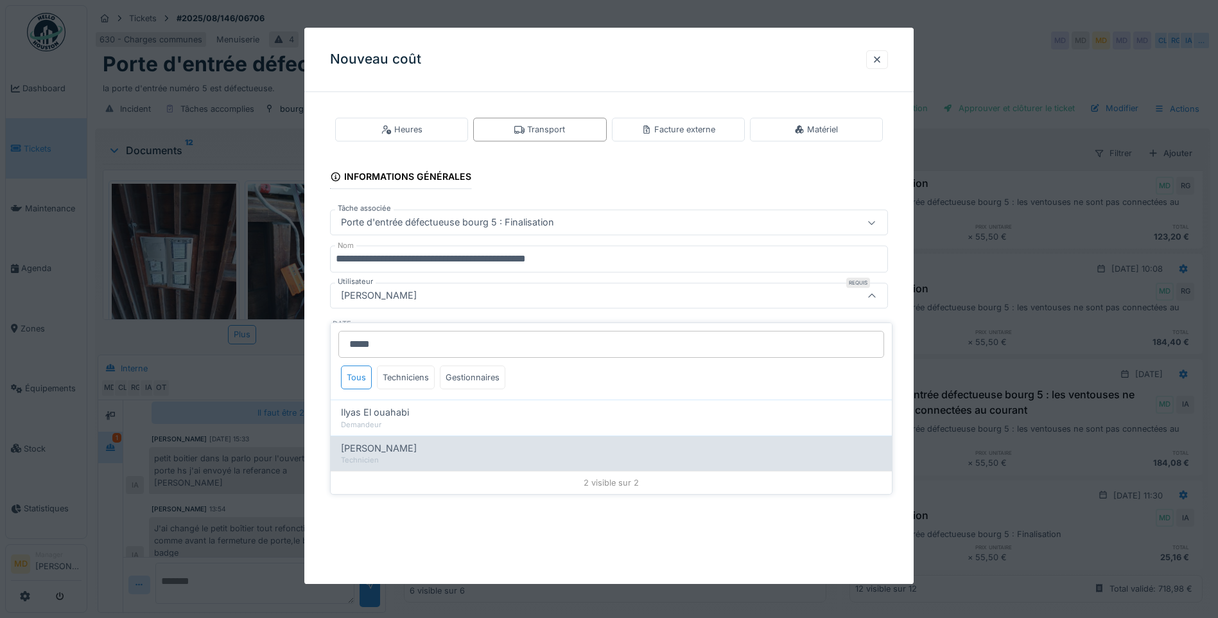
type input "*****"
click at [407, 441] on span "[PERSON_NAME]" at bounding box center [379, 448] width 76 height 14
type input "*****"
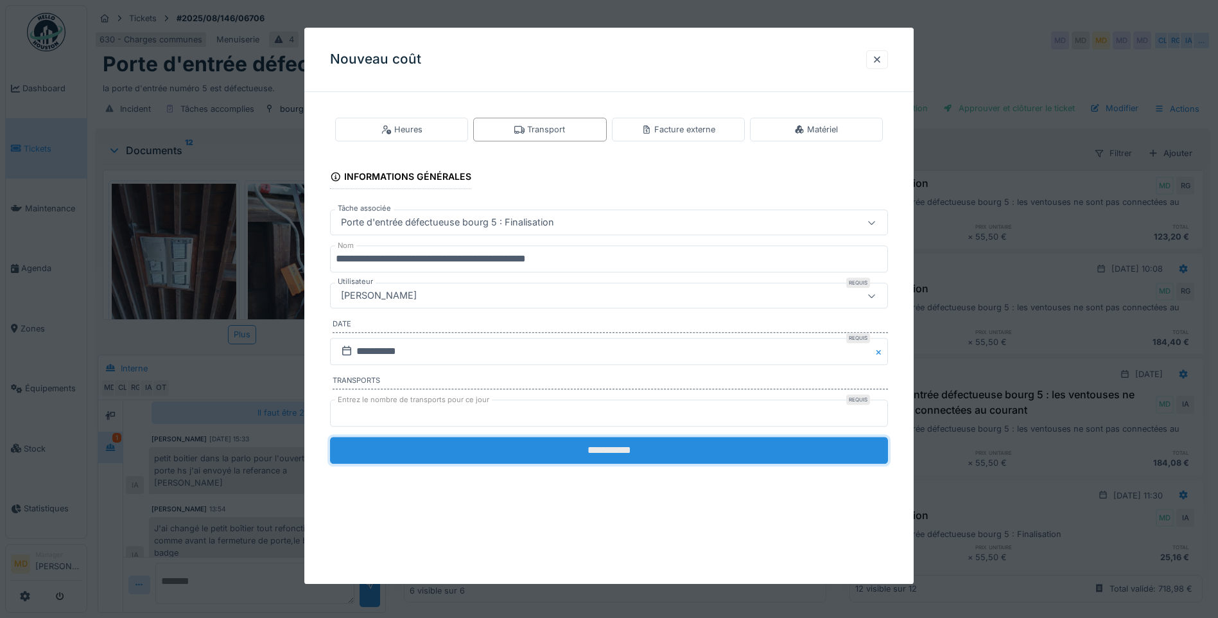
click at [594, 457] on input "**********" at bounding box center [609, 450] width 558 height 27
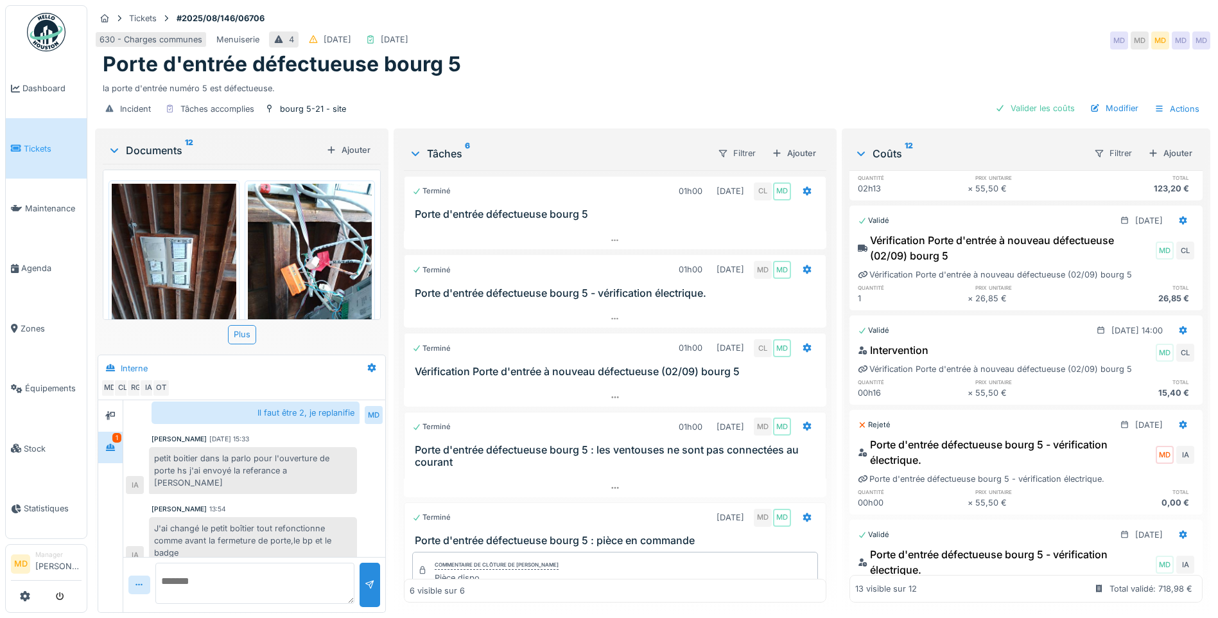
scroll to position [0, 0]
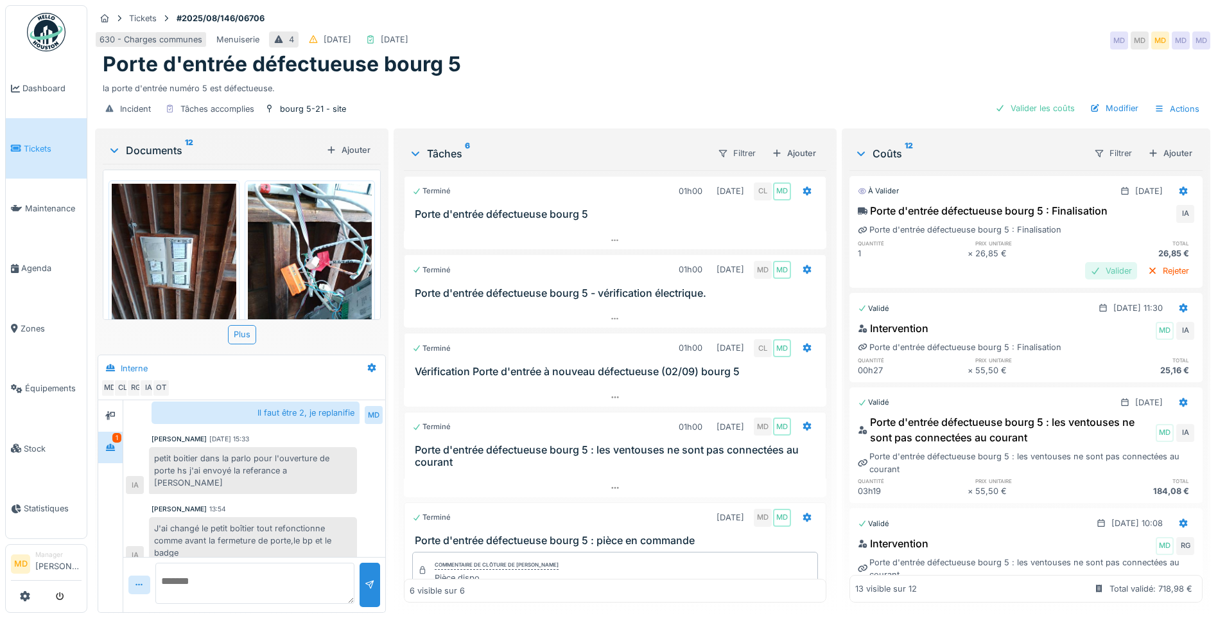
click at [1085, 273] on div "Valider" at bounding box center [1111, 270] width 52 height 17
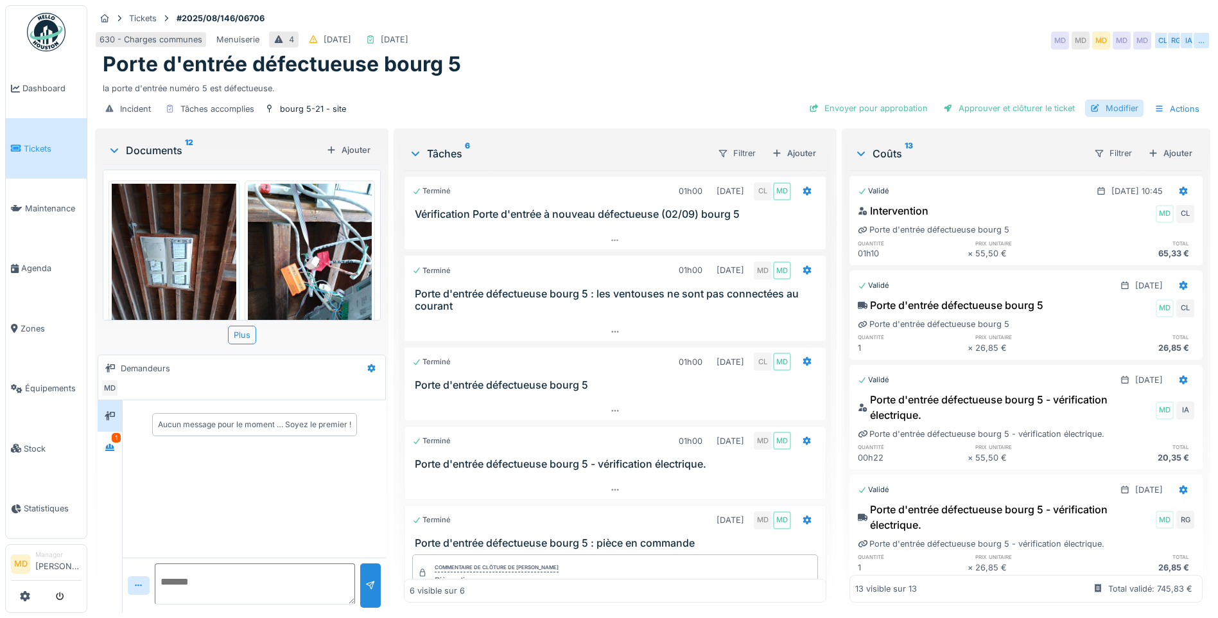
click at [1110, 112] on div "Modifier" at bounding box center [1114, 108] width 58 height 17
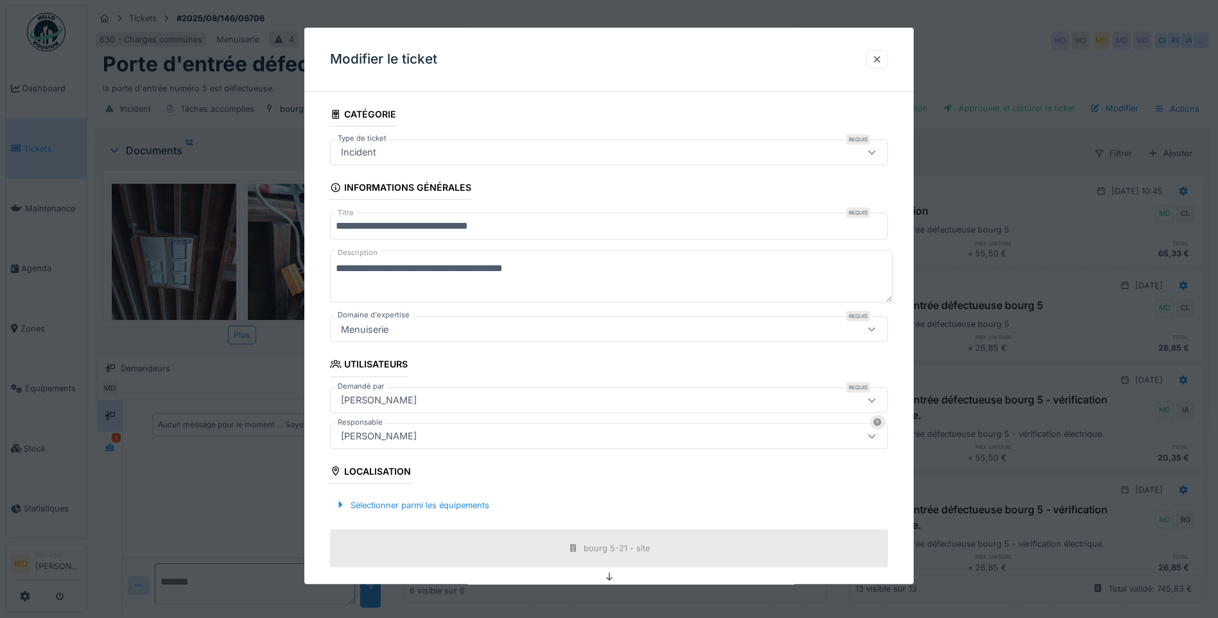
click at [406, 439] on div "[PERSON_NAME]" at bounding box center [576, 436] width 481 height 14
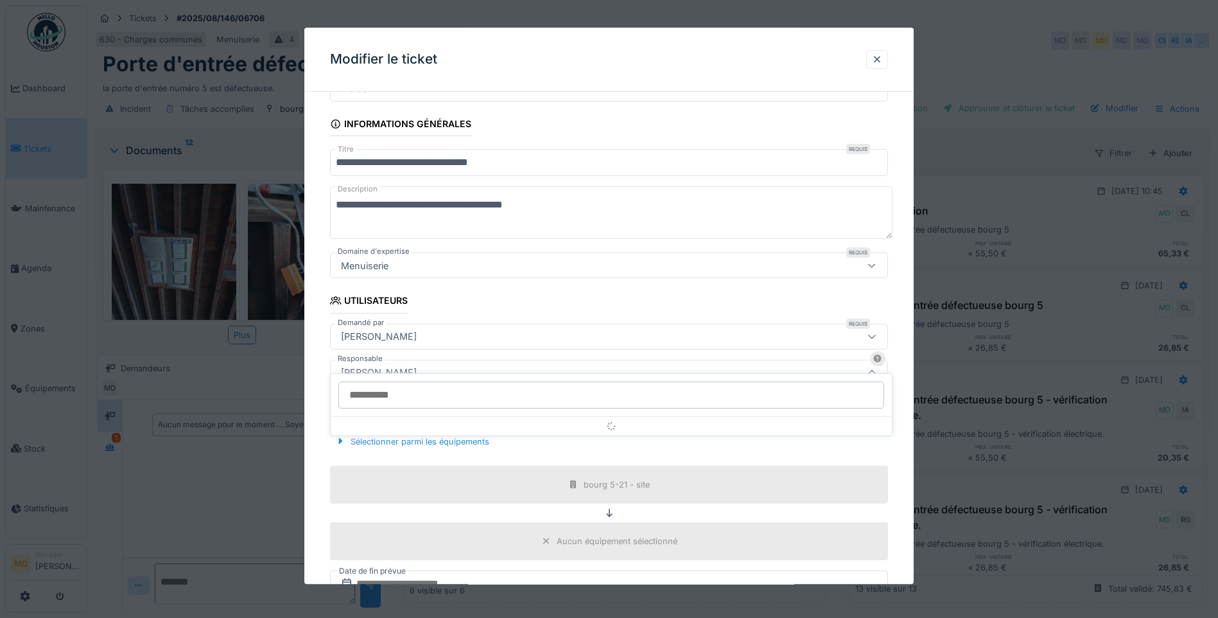
scroll to position [130, 0]
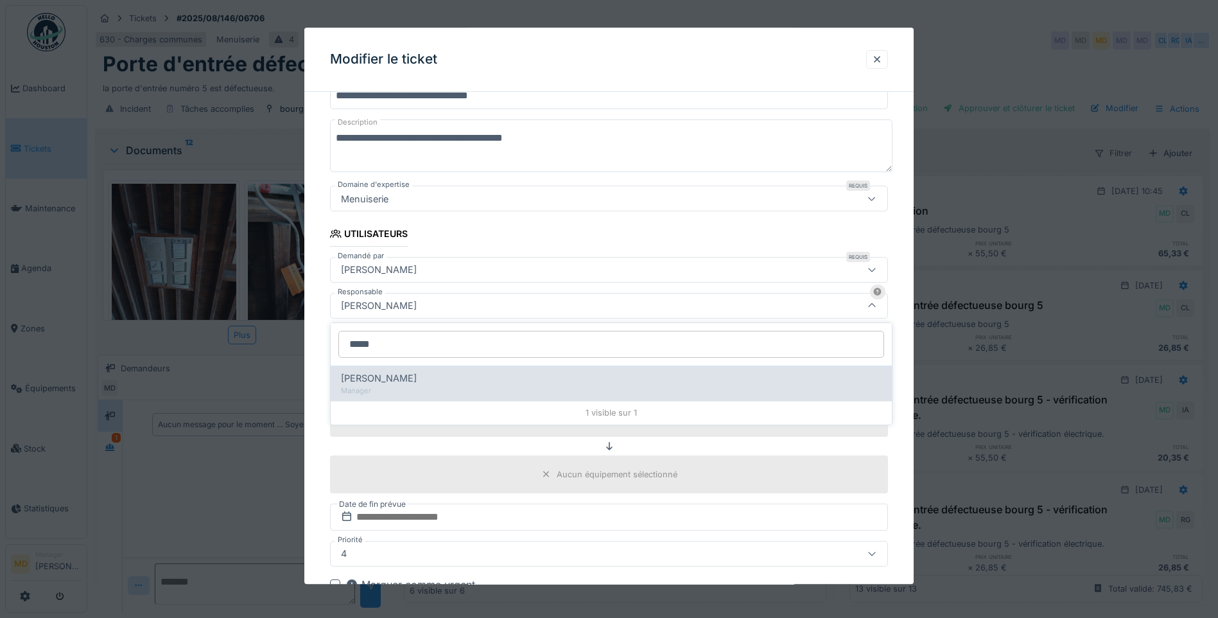
type input "*****"
click at [421, 382] on div "[PERSON_NAME]" at bounding box center [611, 378] width 541 height 14
type input "****"
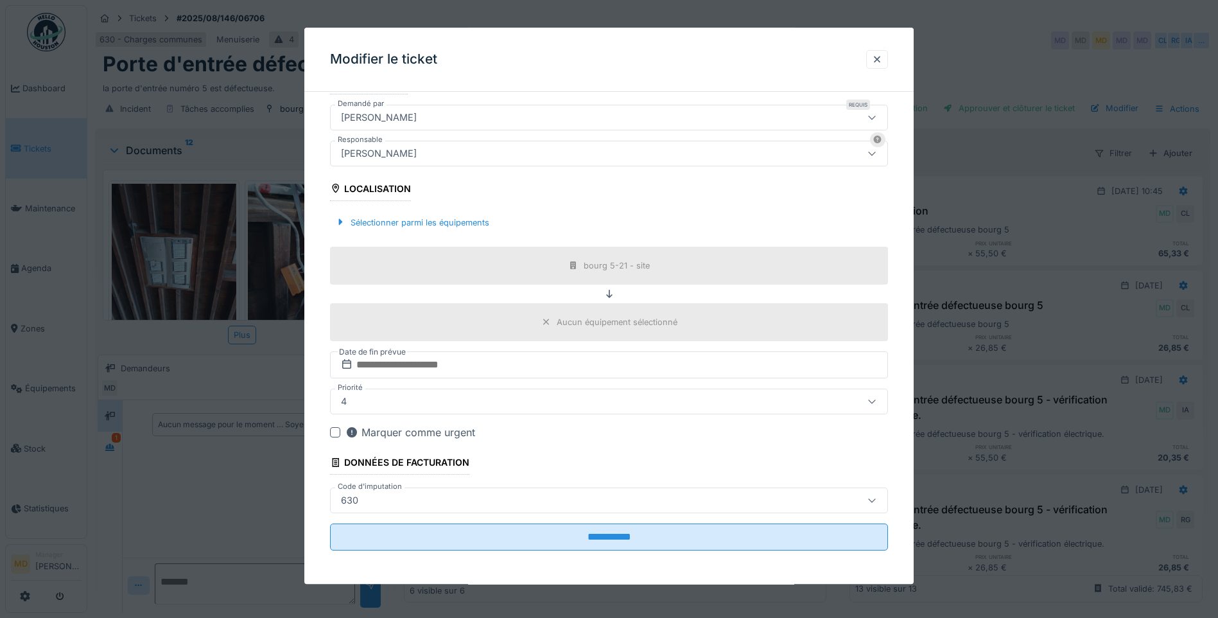
scroll to position [285, 0]
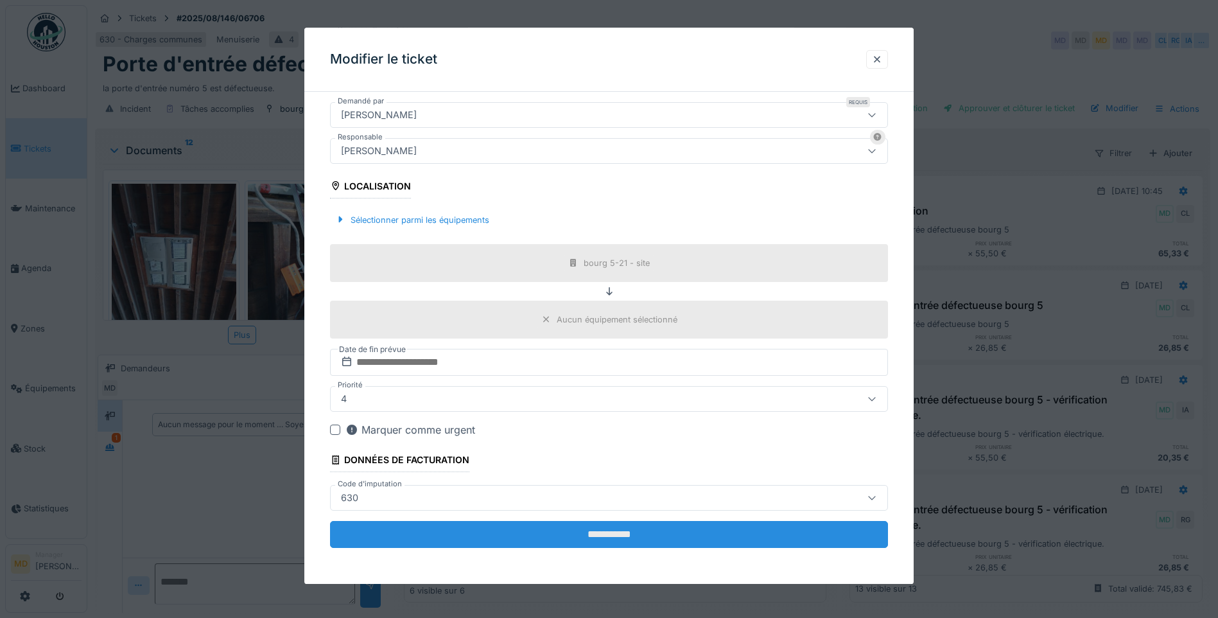
click at [488, 540] on input "**********" at bounding box center [609, 534] width 558 height 27
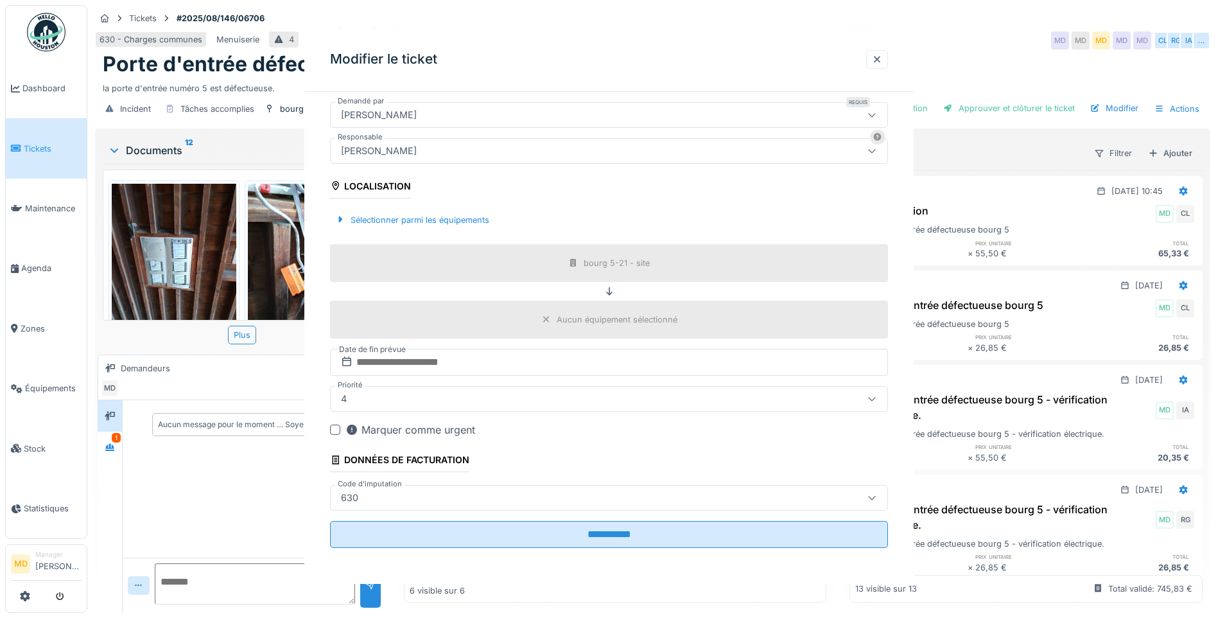
scroll to position [0, 0]
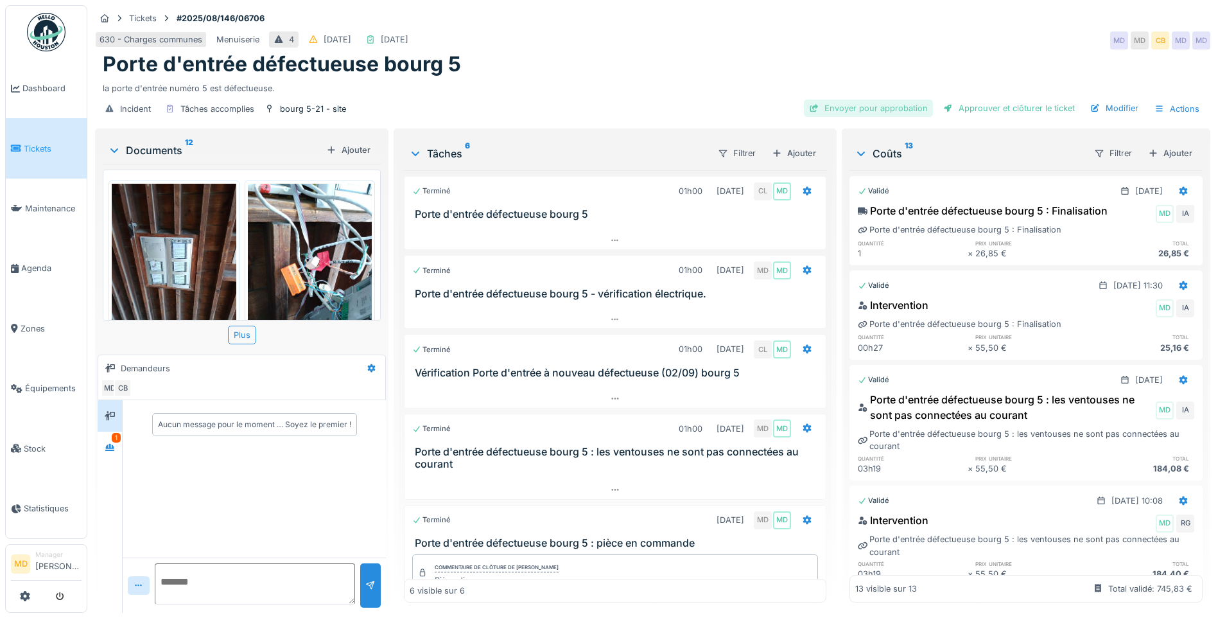
click at [877, 109] on div "Envoyer pour approbation" at bounding box center [868, 108] width 129 height 17
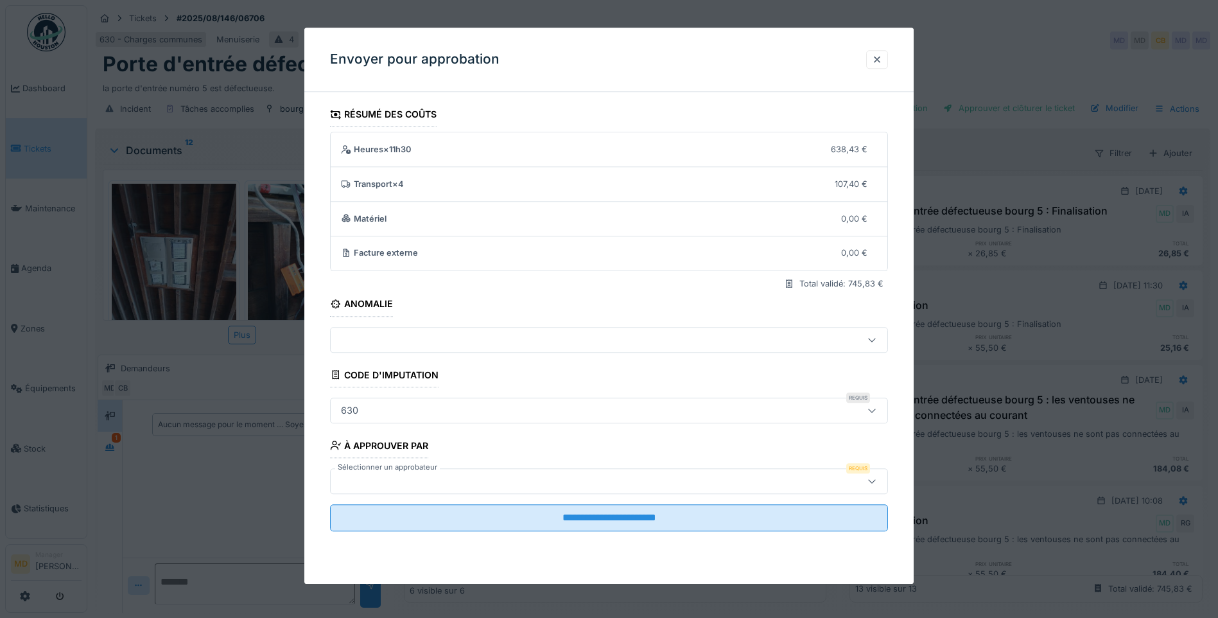
scroll to position [10, 0]
click at [401, 476] on div at bounding box center [576, 481] width 481 height 14
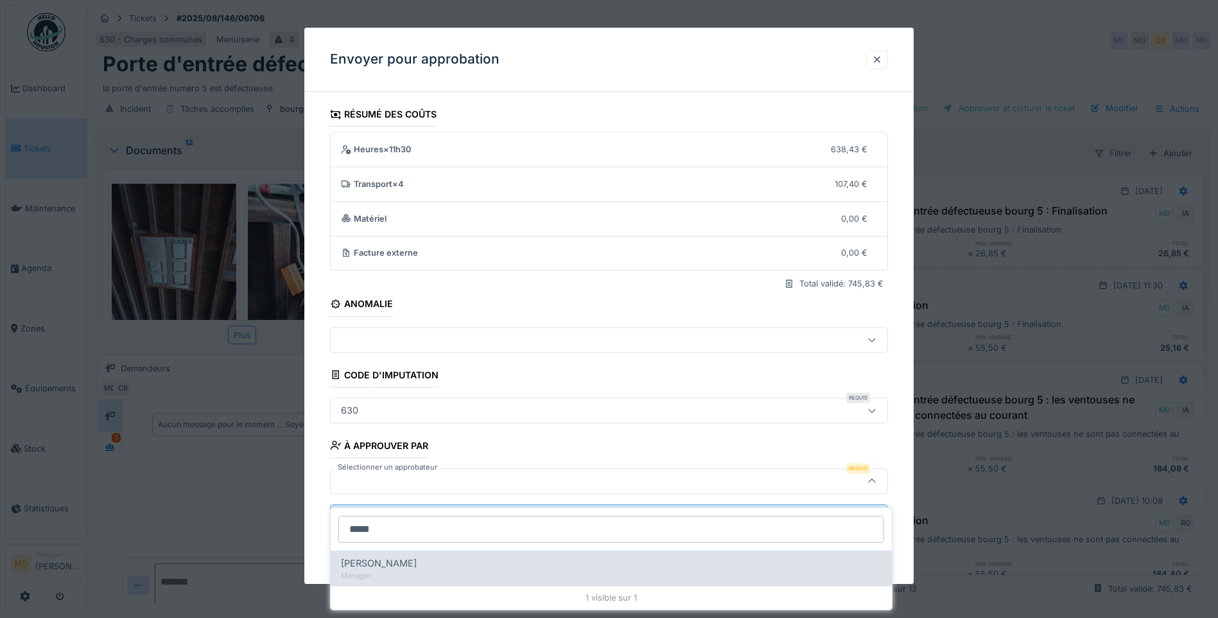
type input "*****"
click at [399, 570] on div "Manager" at bounding box center [611, 575] width 541 height 11
type input "****"
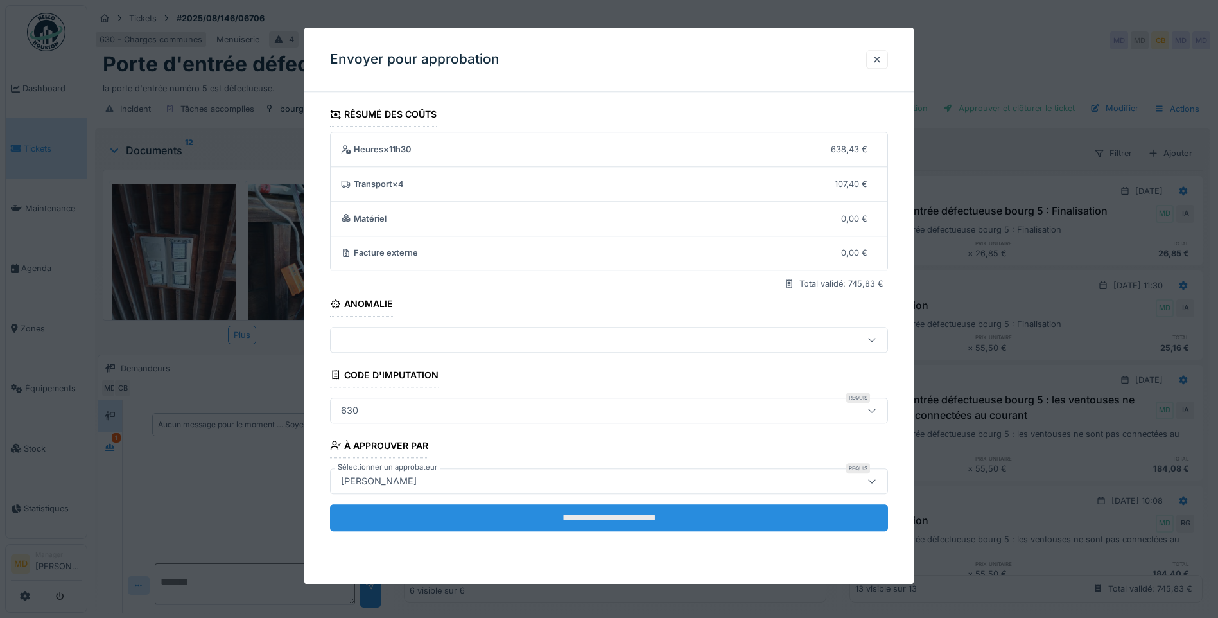
click at [486, 505] on input "**********" at bounding box center [609, 517] width 558 height 27
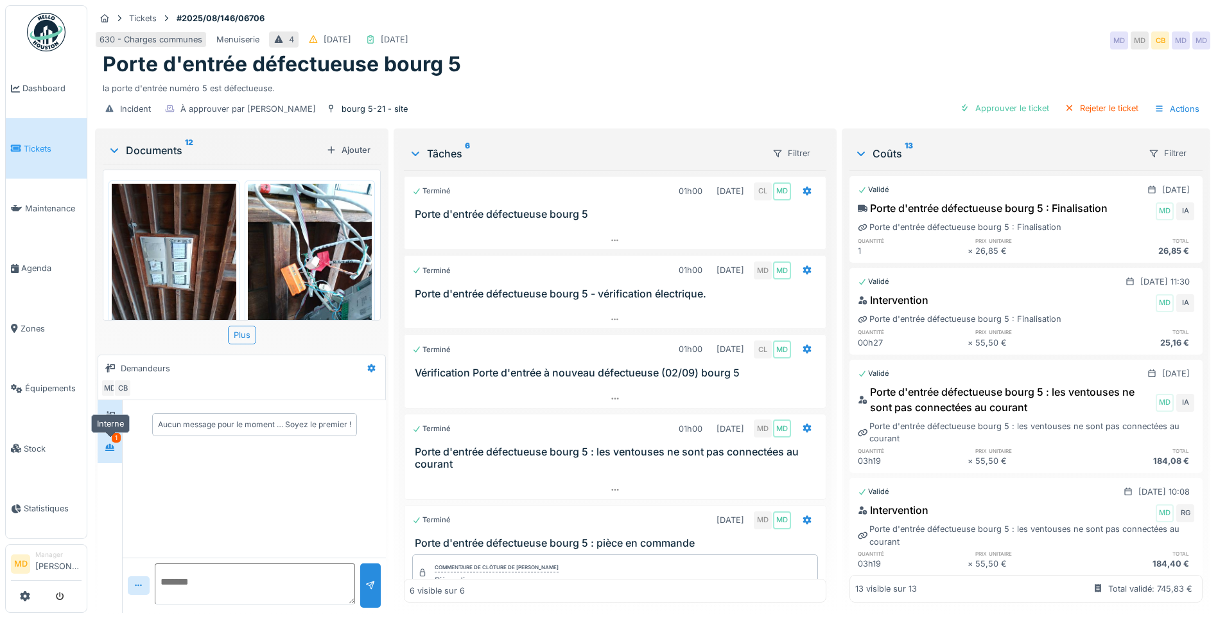
click at [118, 445] on div at bounding box center [109, 447] width 19 height 16
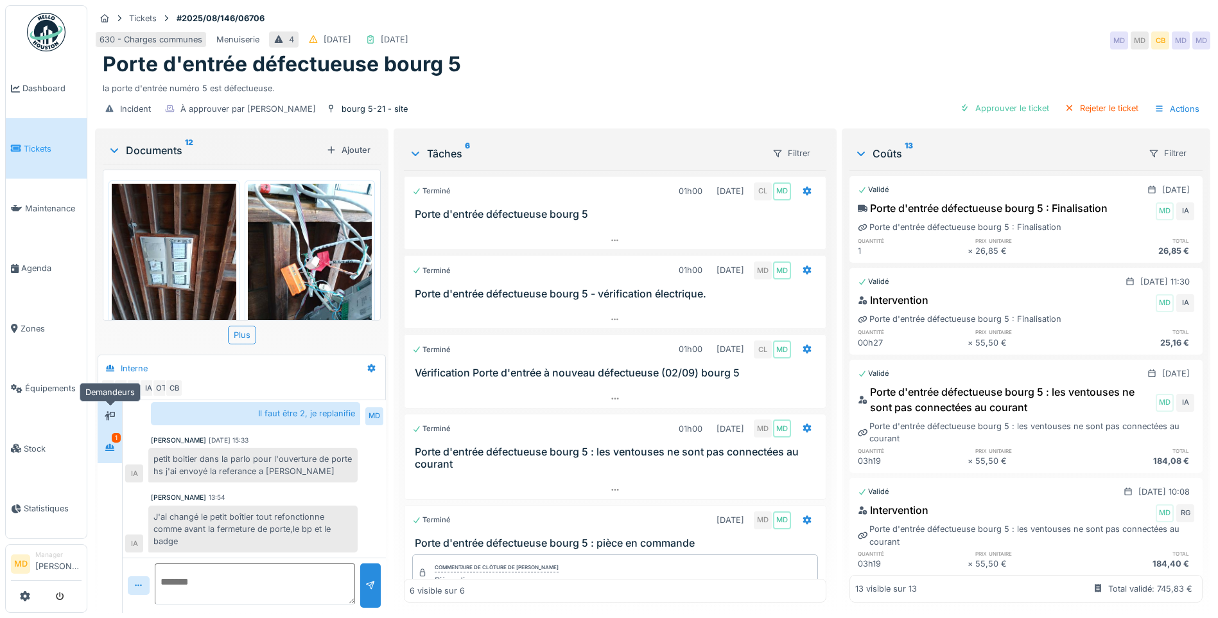
click at [114, 412] on icon at bounding box center [110, 416] width 10 height 8
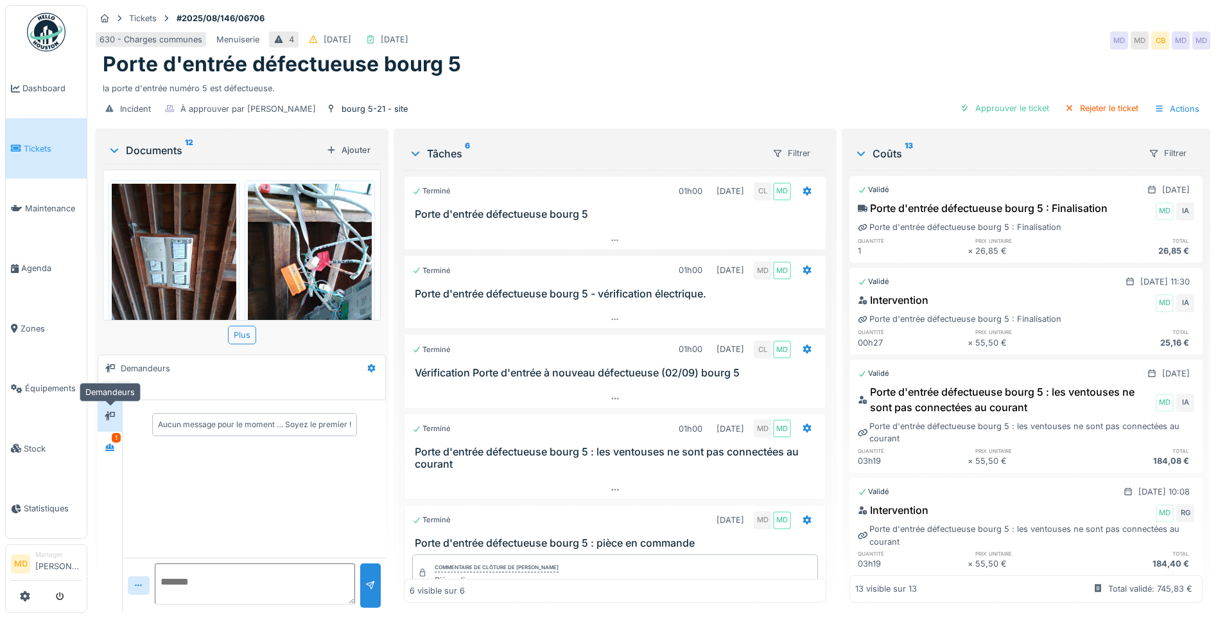
scroll to position [0, 0]
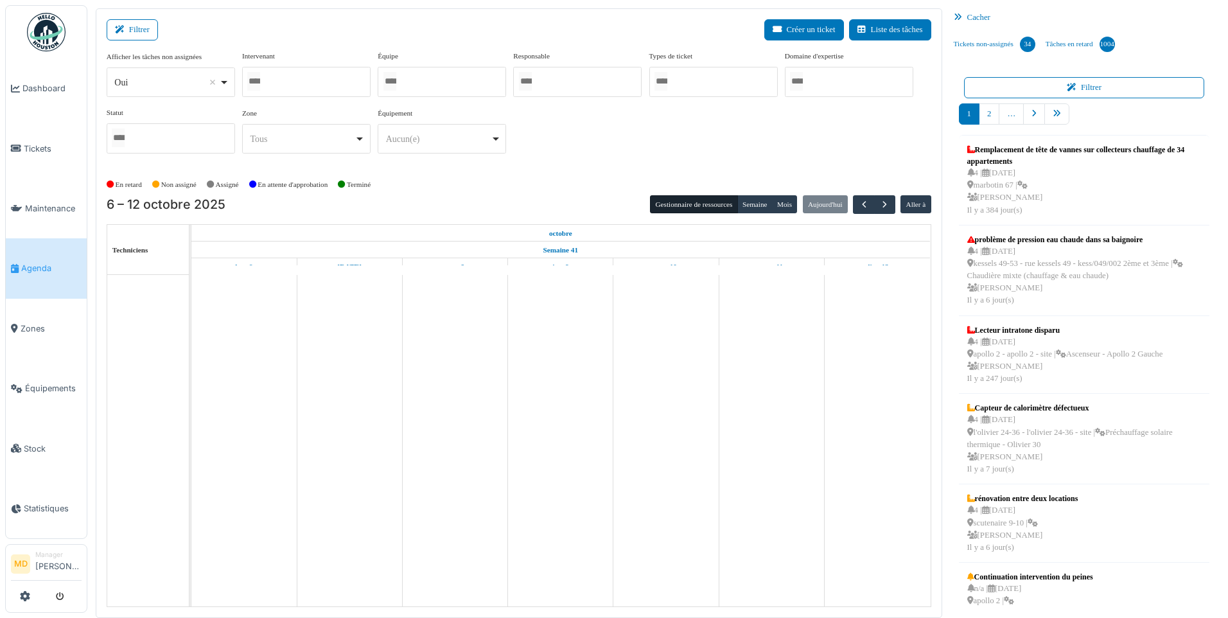
click at [295, 78] on div at bounding box center [306, 82] width 128 height 30
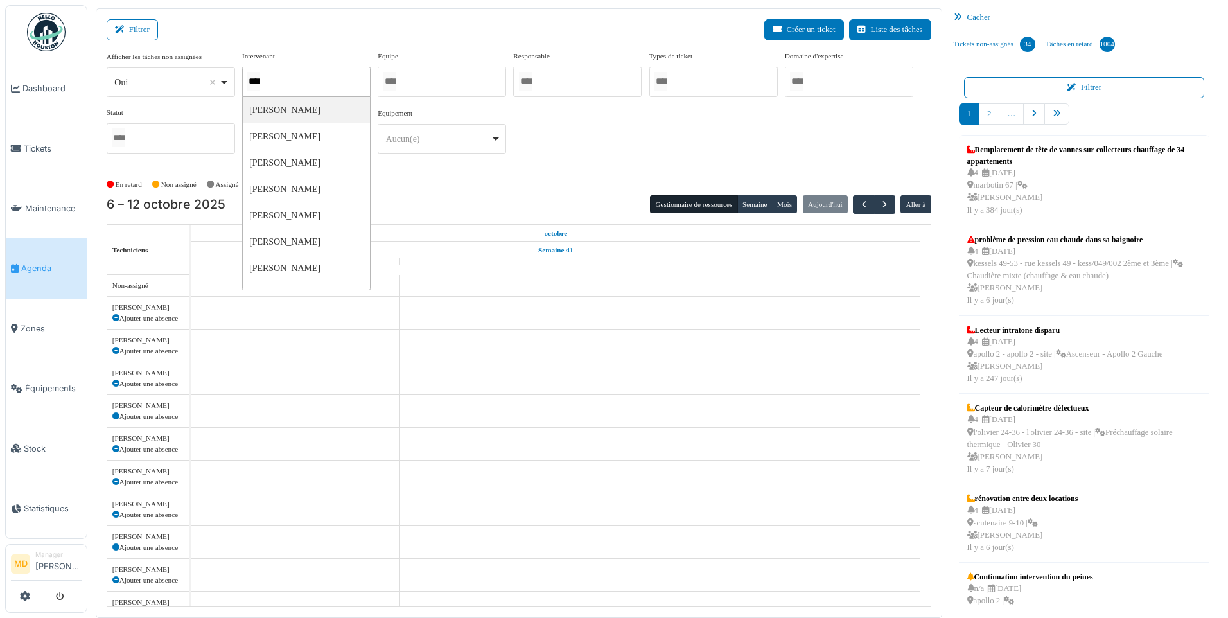
type input "*****"
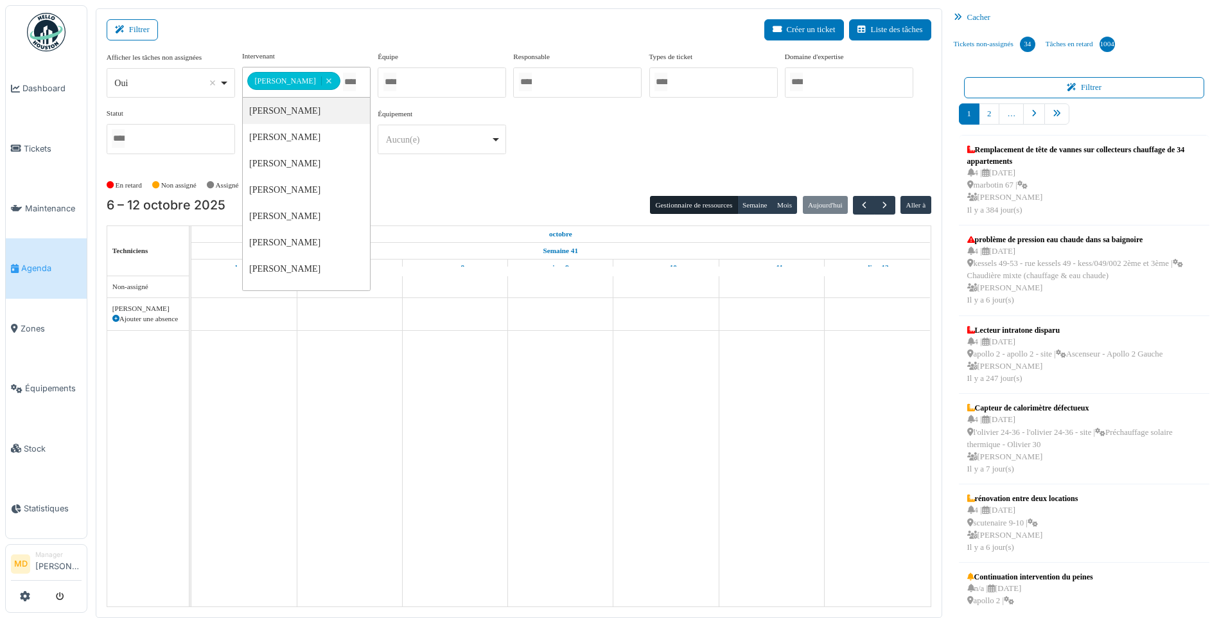
click at [802, 143] on div "**********" at bounding box center [519, 108] width 825 height 114
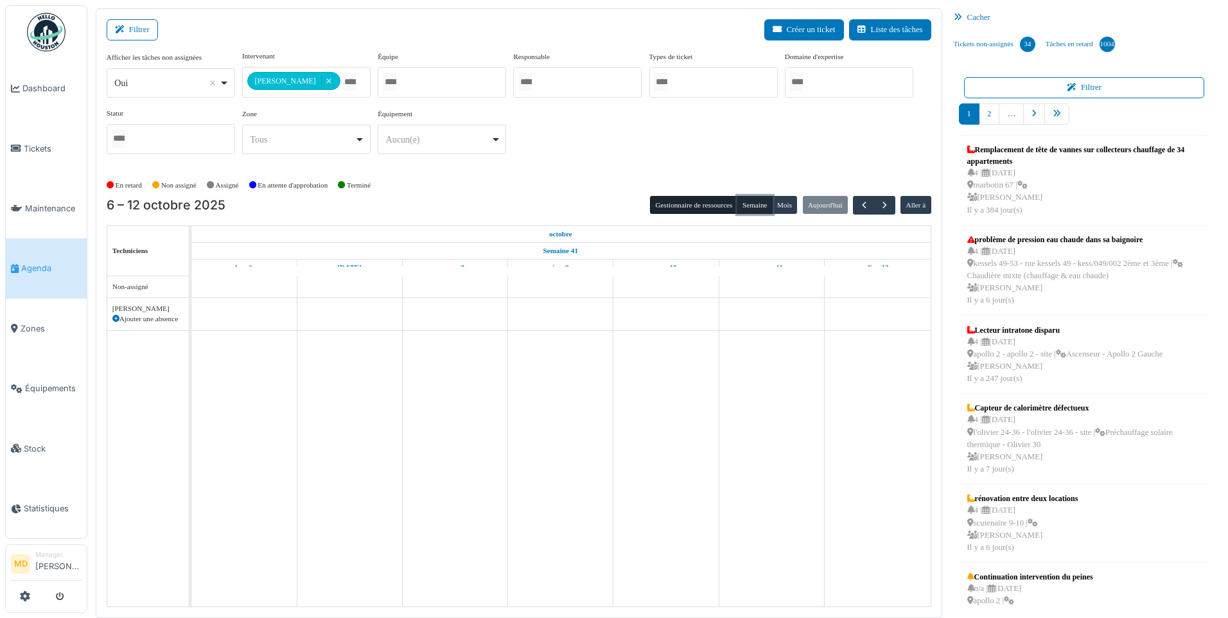
click at [764, 200] on button "Semaine" at bounding box center [754, 205] width 35 height 18
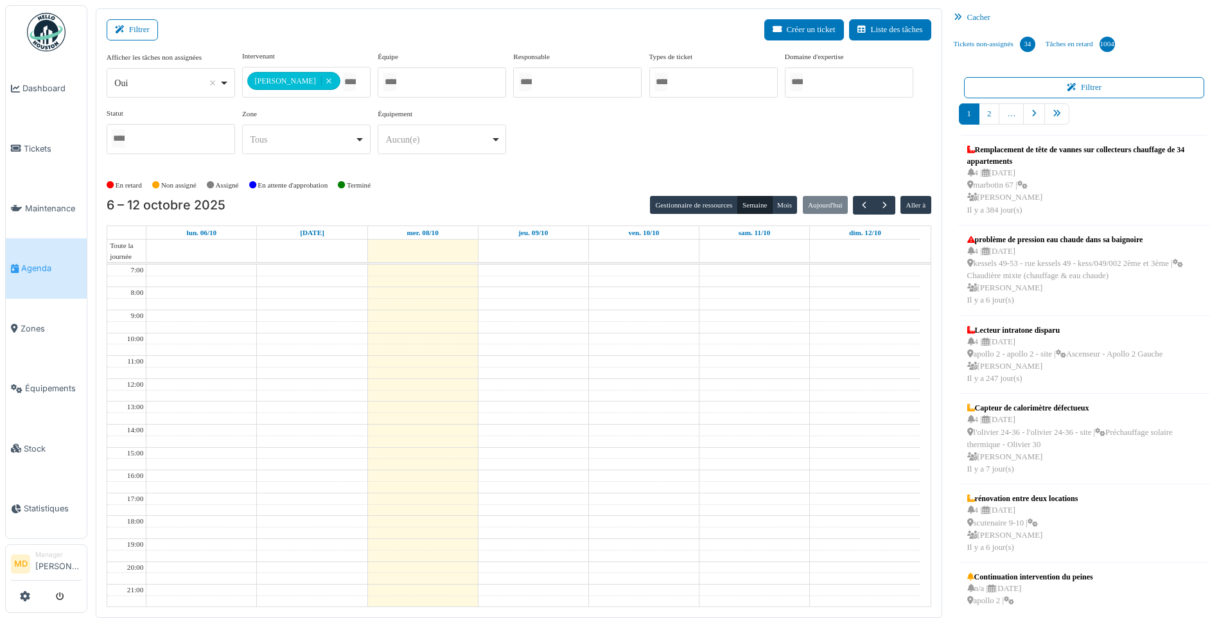
click at [617, 151] on div "**********" at bounding box center [519, 108] width 825 height 114
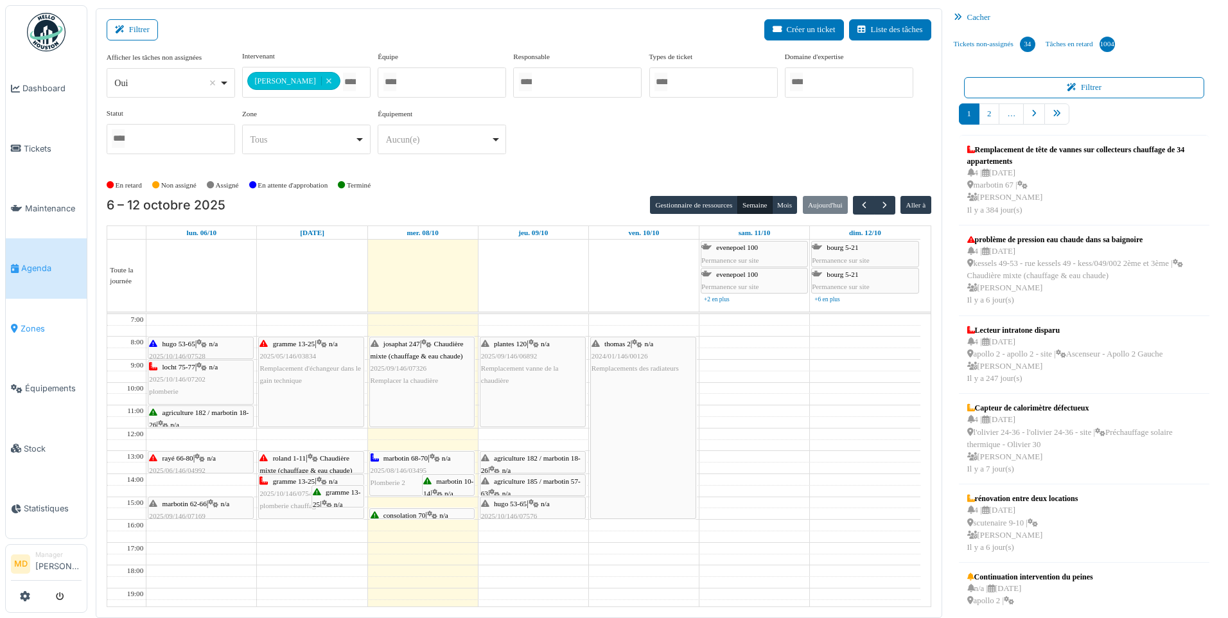
click at [37, 325] on span "Zones" at bounding box center [51, 328] width 61 height 12
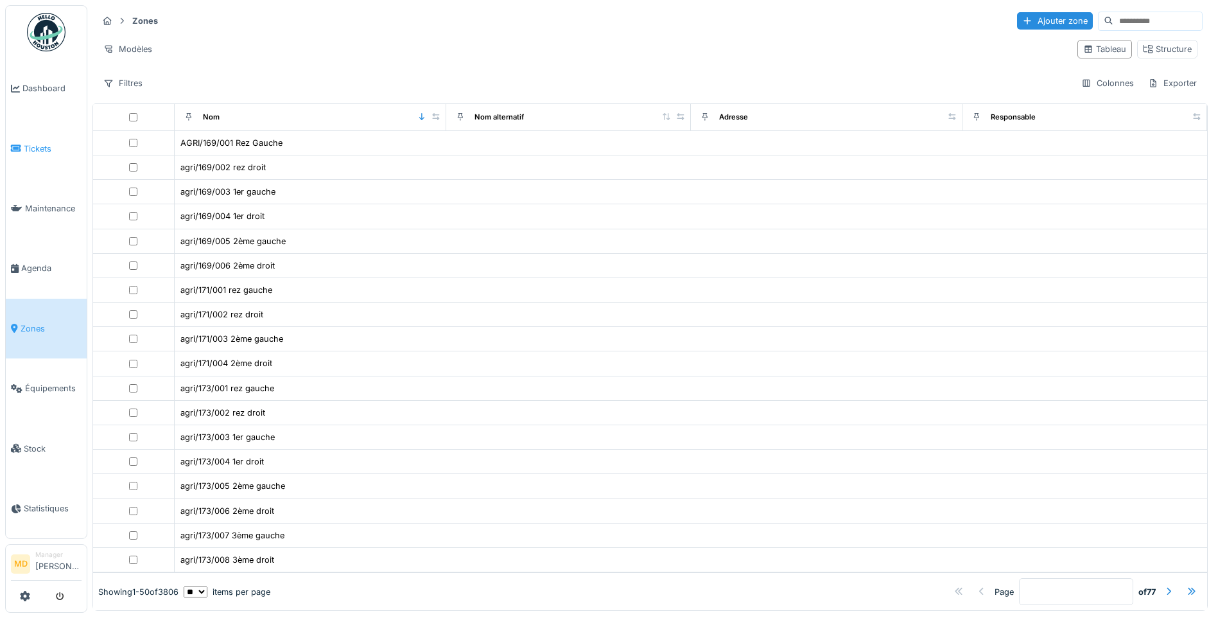
click at [31, 154] on link "Tickets" at bounding box center [46, 148] width 81 height 60
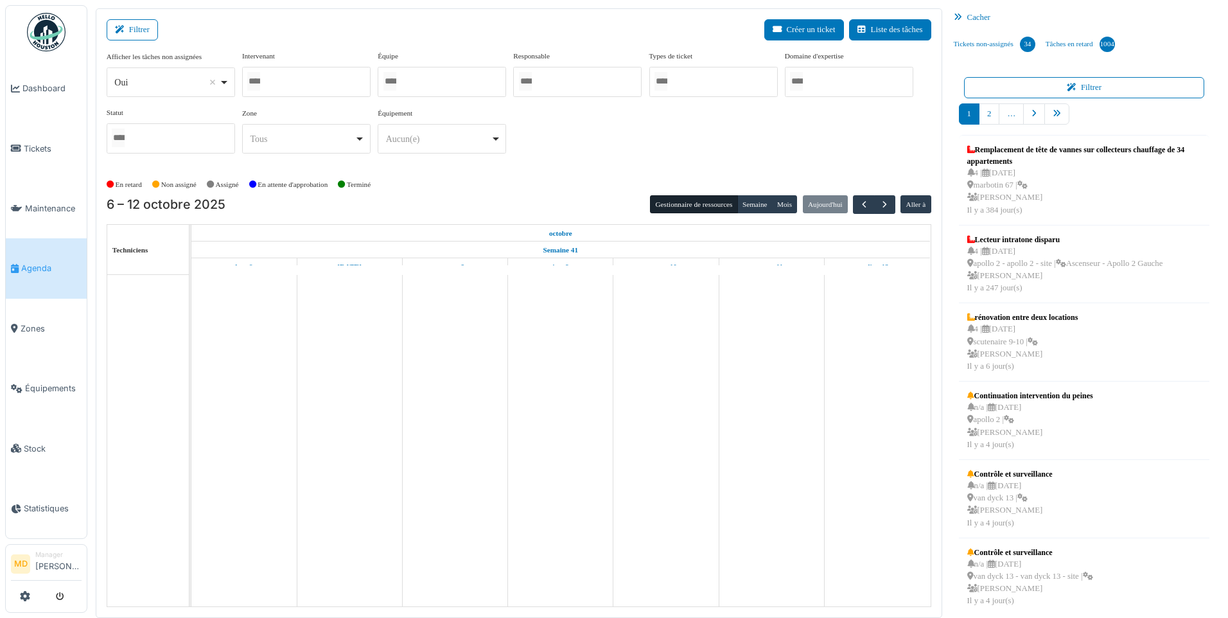
click at [301, 85] on div at bounding box center [306, 82] width 128 height 30
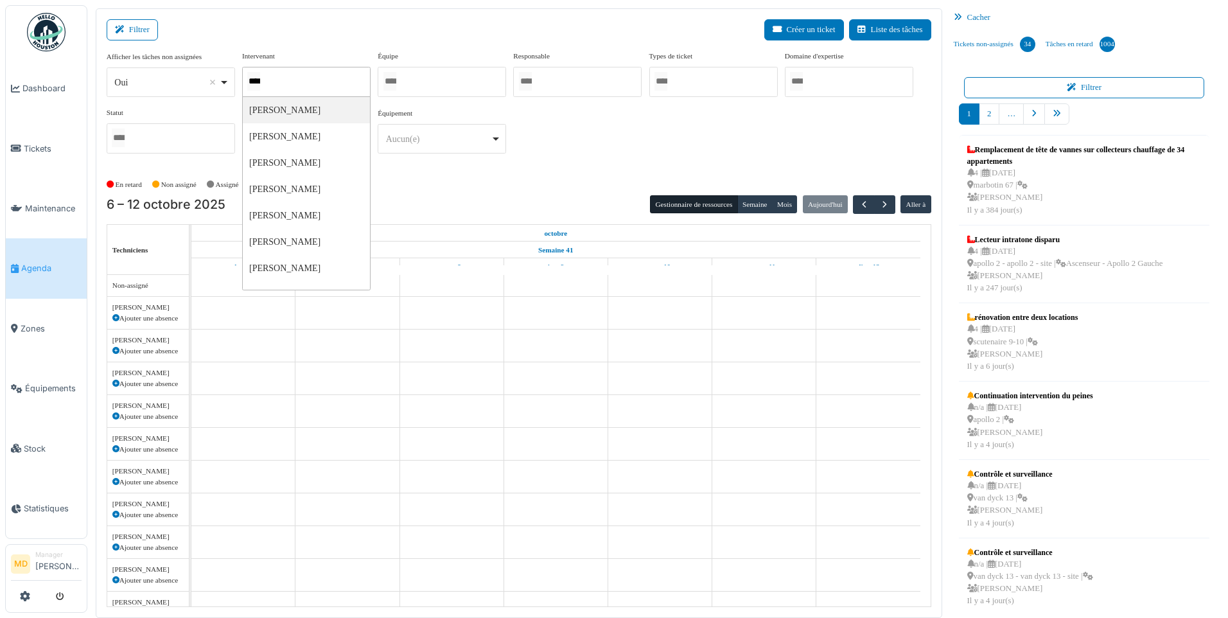
type input "*****"
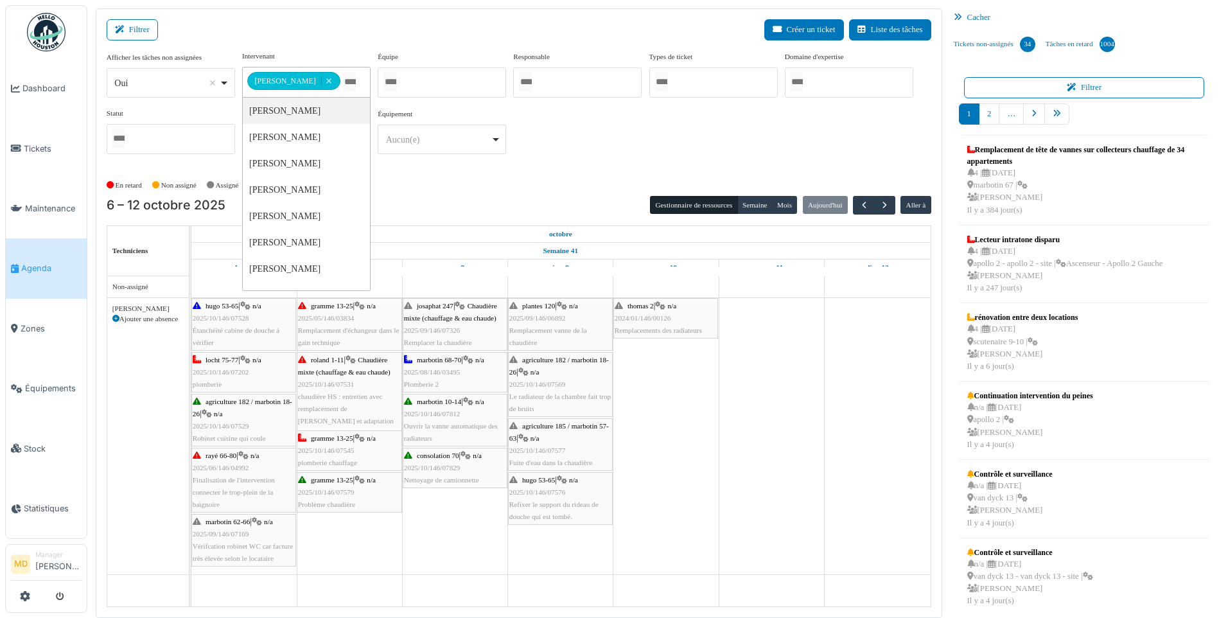
click at [764, 157] on div "**********" at bounding box center [519, 108] width 825 height 114
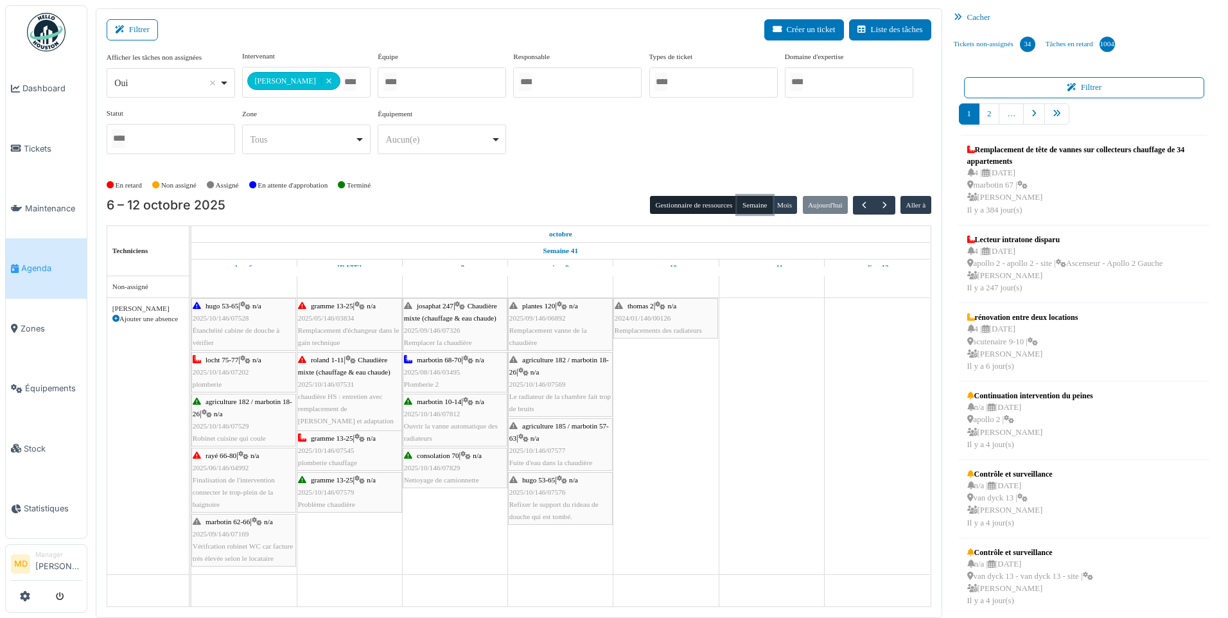
click at [753, 208] on button "Semaine" at bounding box center [754, 205] width 35 height 18
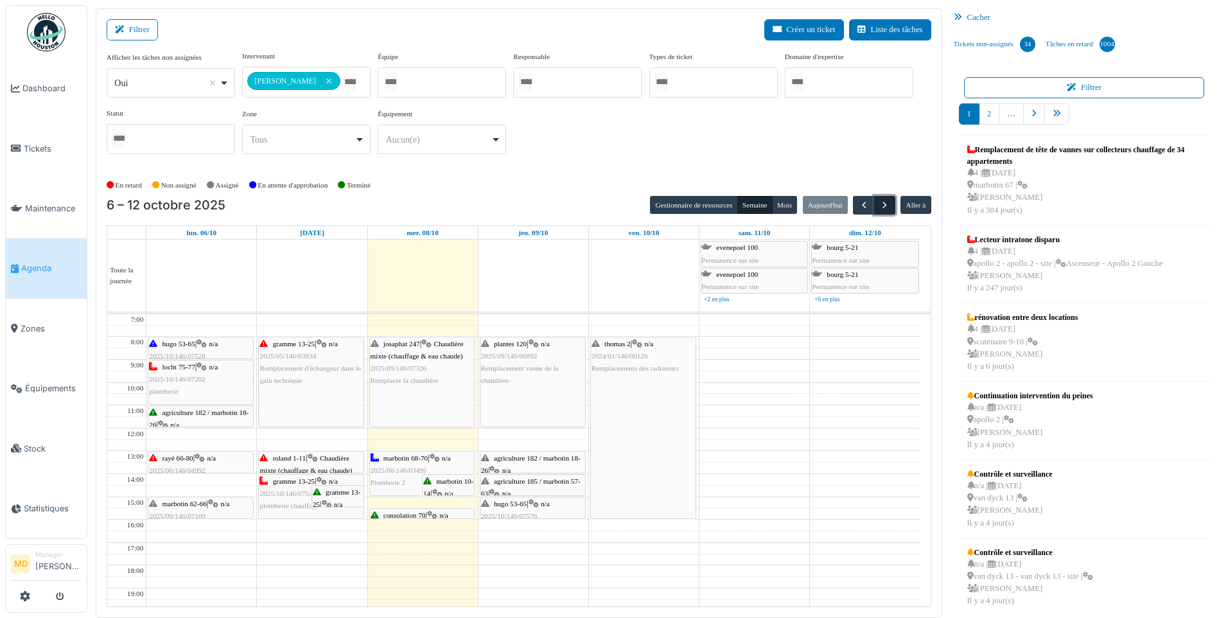
click at [884, 204] on span "button" at bounding box center [884, 205] width 11 height 11
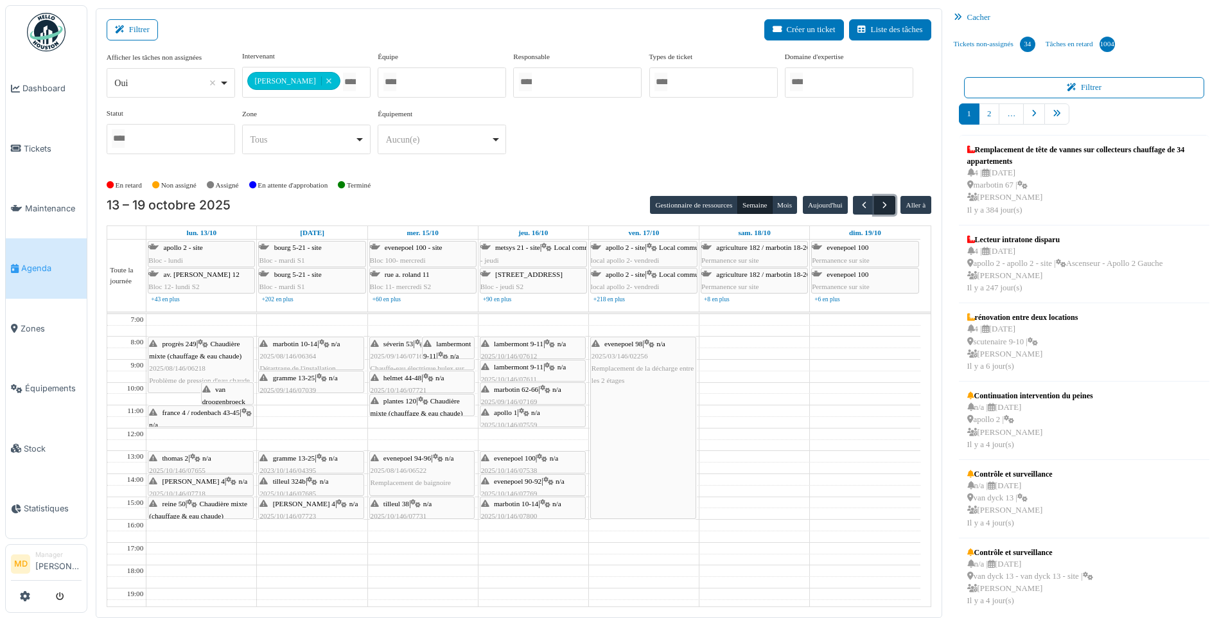
click at [882, 204] on span "button" at bounding box center [884, 205] width 11 height 11
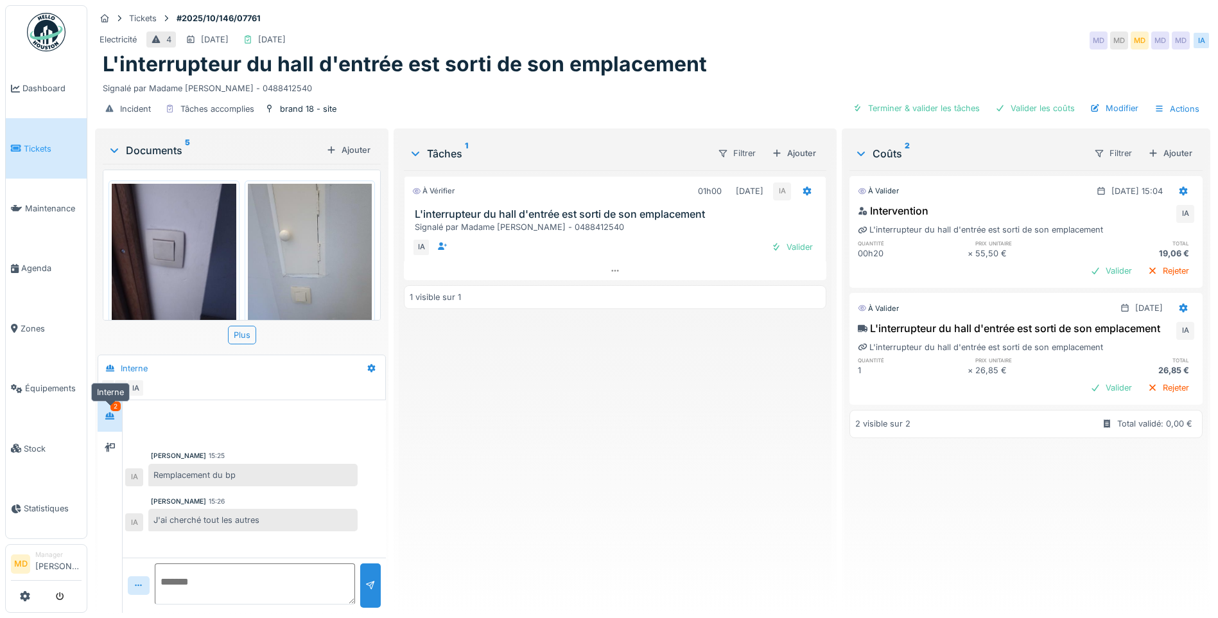
click at [110, 420] on div at bounding box center [110, 416] width 10 height 12
click at [109, 446] on icon at bounding box center [110, 447] width 10 height 9
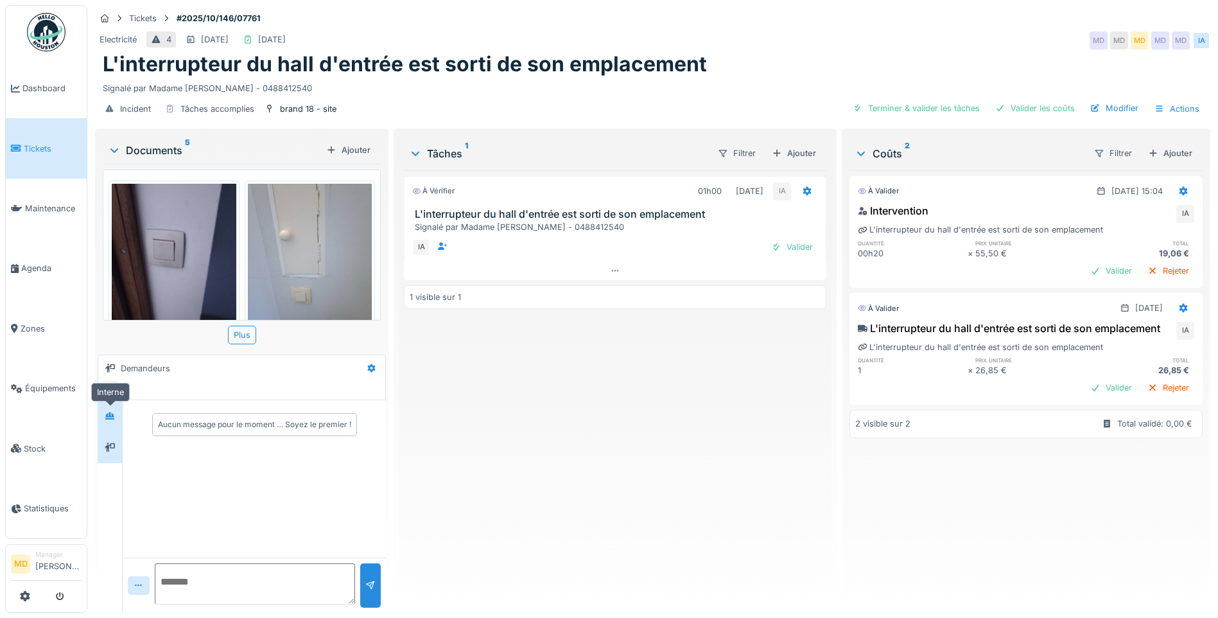
click at [109, 420] on div at bounding box center [110, 416] width 10 height 12
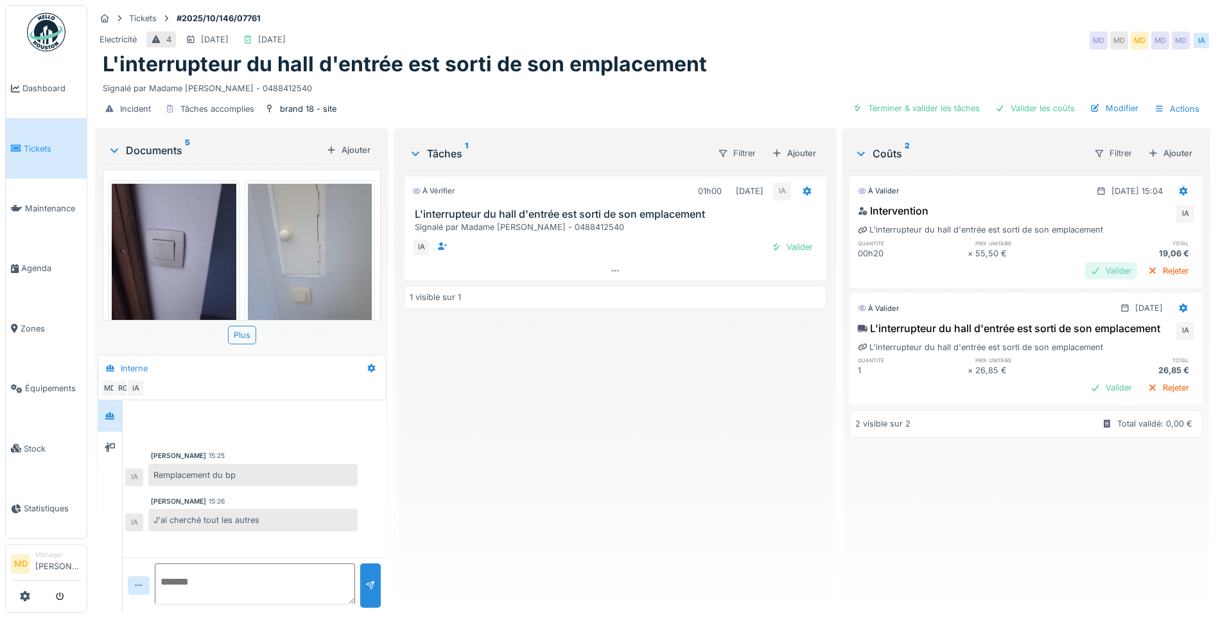
click at [1085, 276] on div "Valider" at bounding box center [1111, 270] width 52 height 17
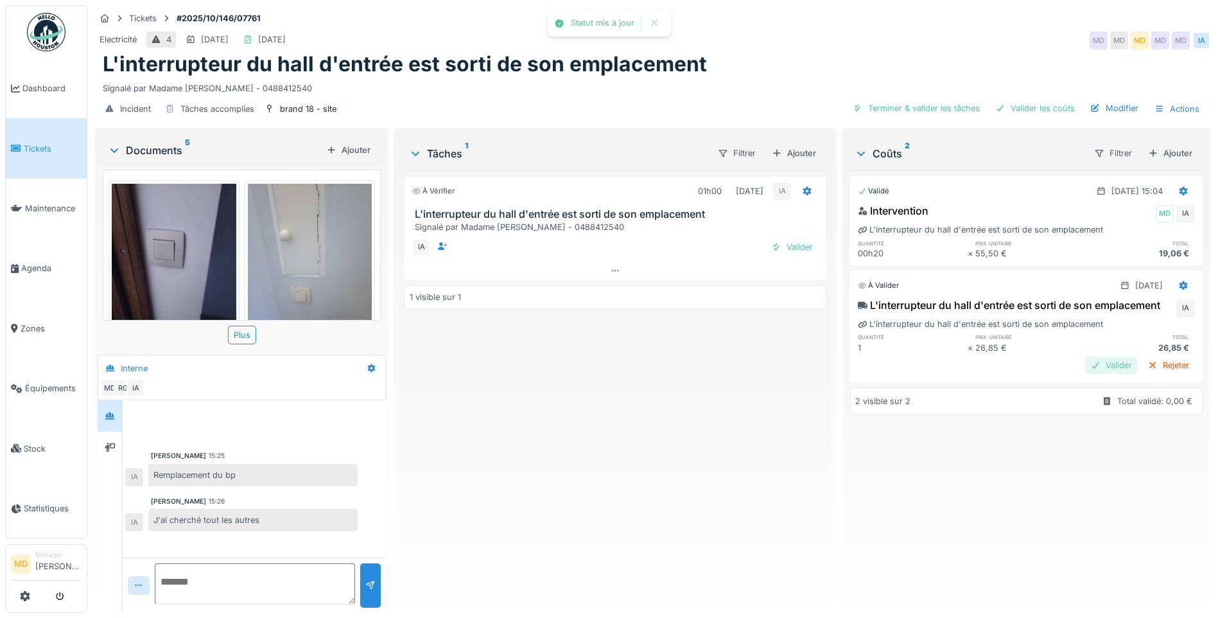
click at [1085, 374] on div "Valider" at bounding box center [1111, 364] width 52 height 17
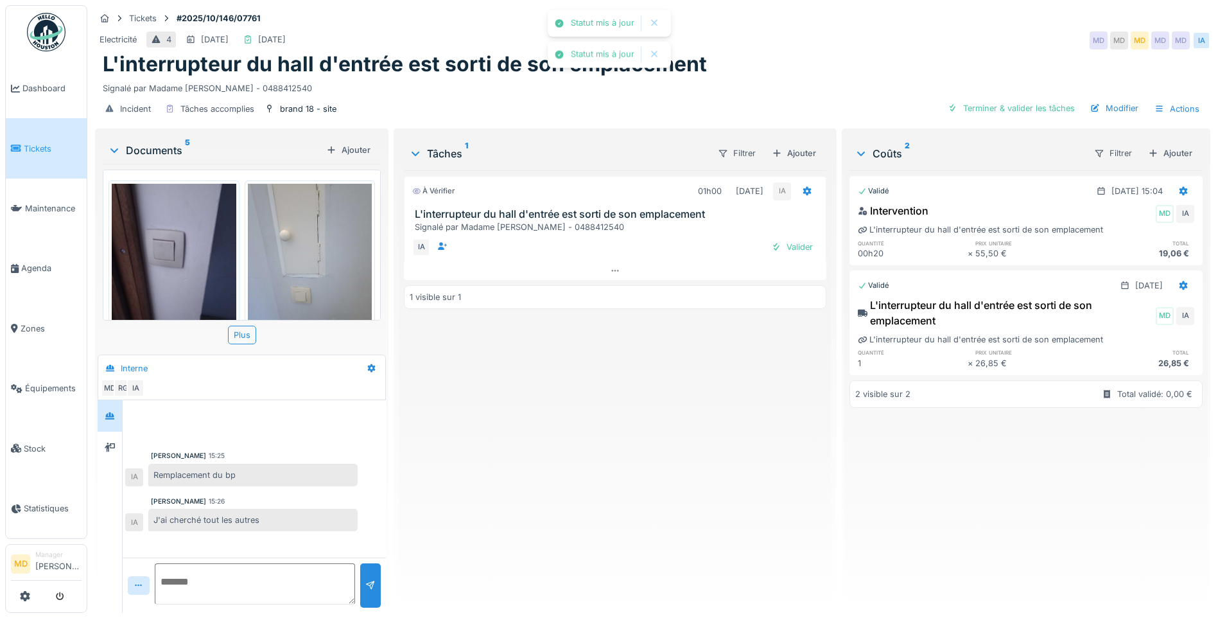
click at [1102, 105] on div "Modifier" at bounding box center [1114, 108] width 58 height 17
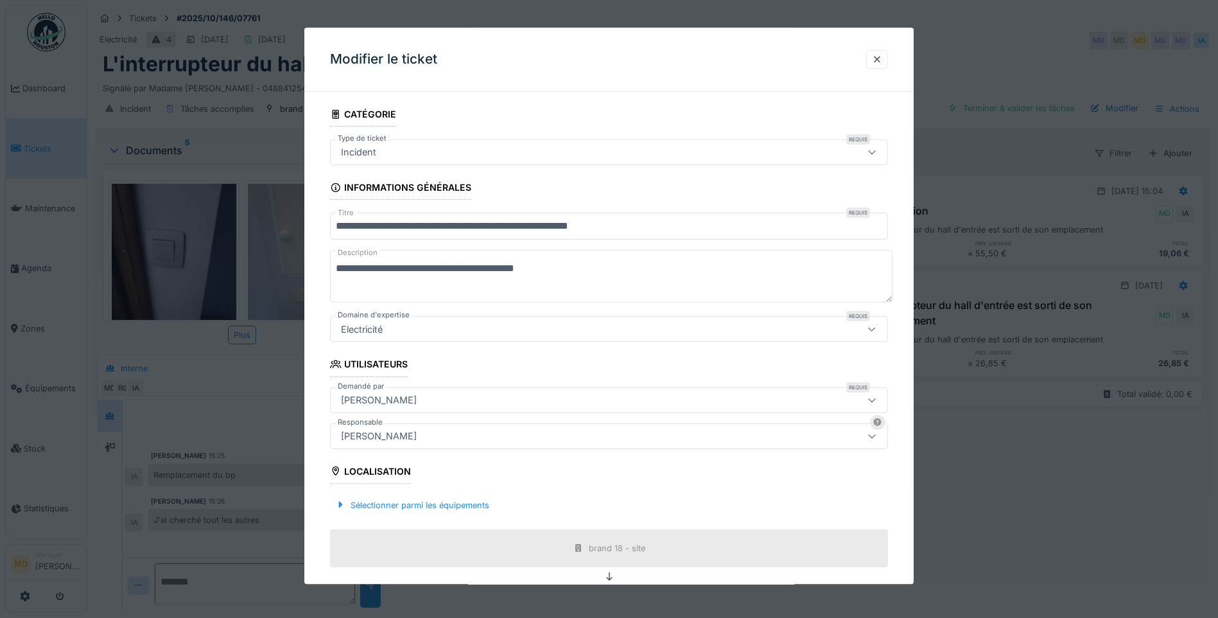
click at [405, 400] on div "[PERSON_NAME]" at bounding box center [576, 400] width 481 height 14
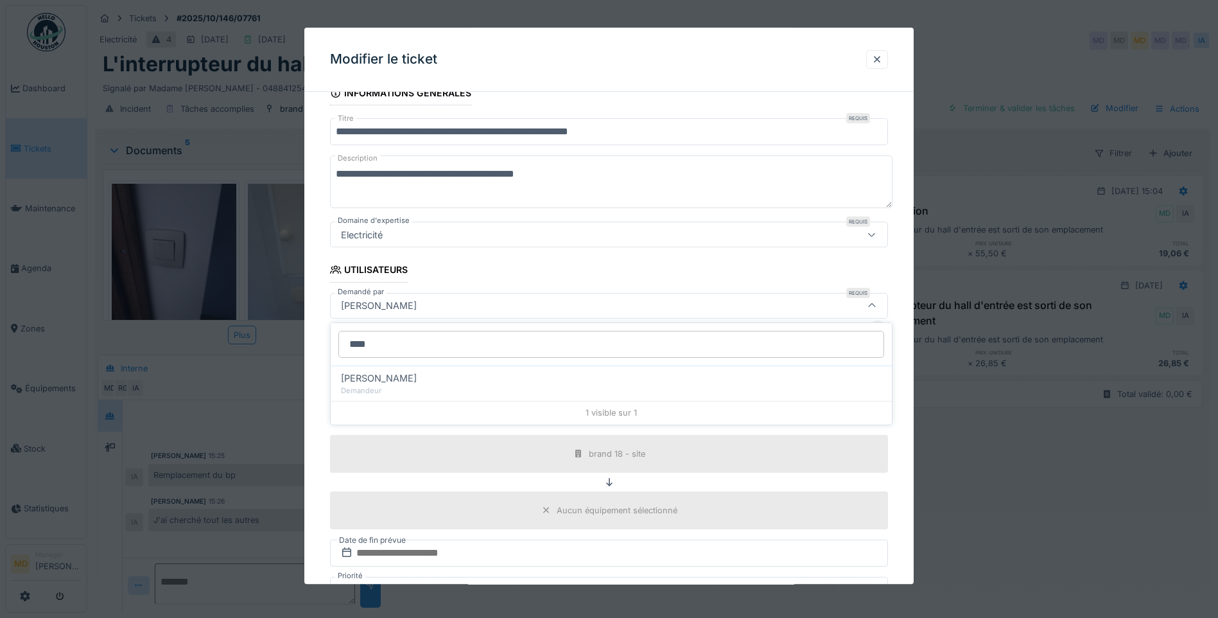
type input "****"
click at [417, 394] on div "Demandeur" at bounding box center [611, 390] width 541 height 11
type input "****"
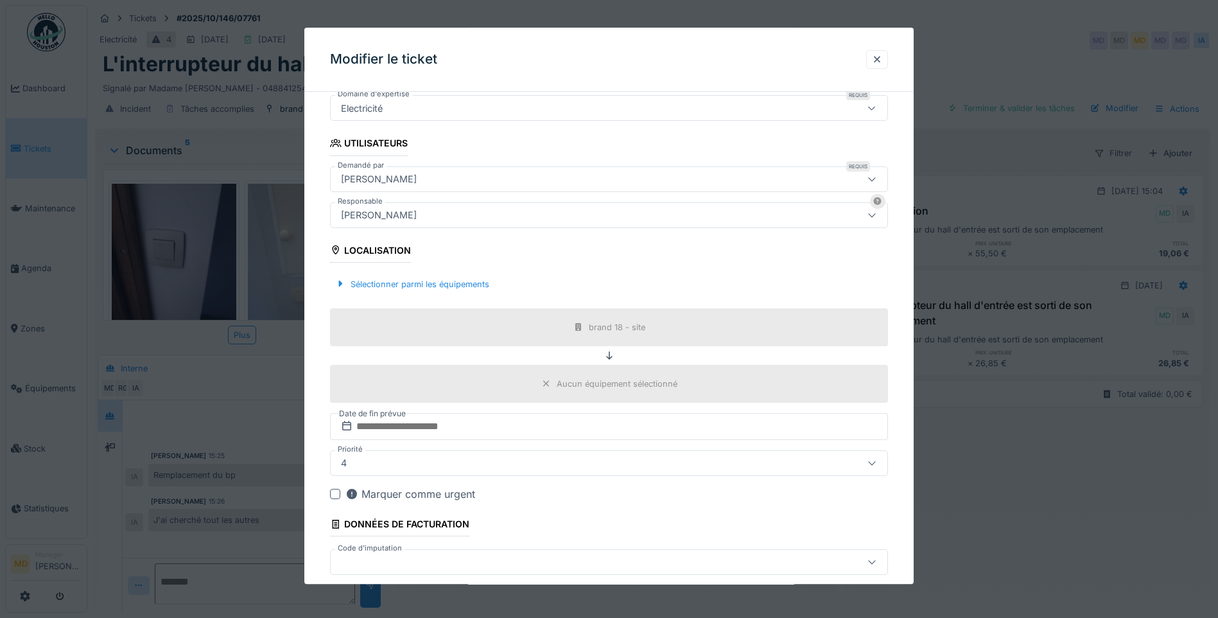
scroll to position [285, 0]
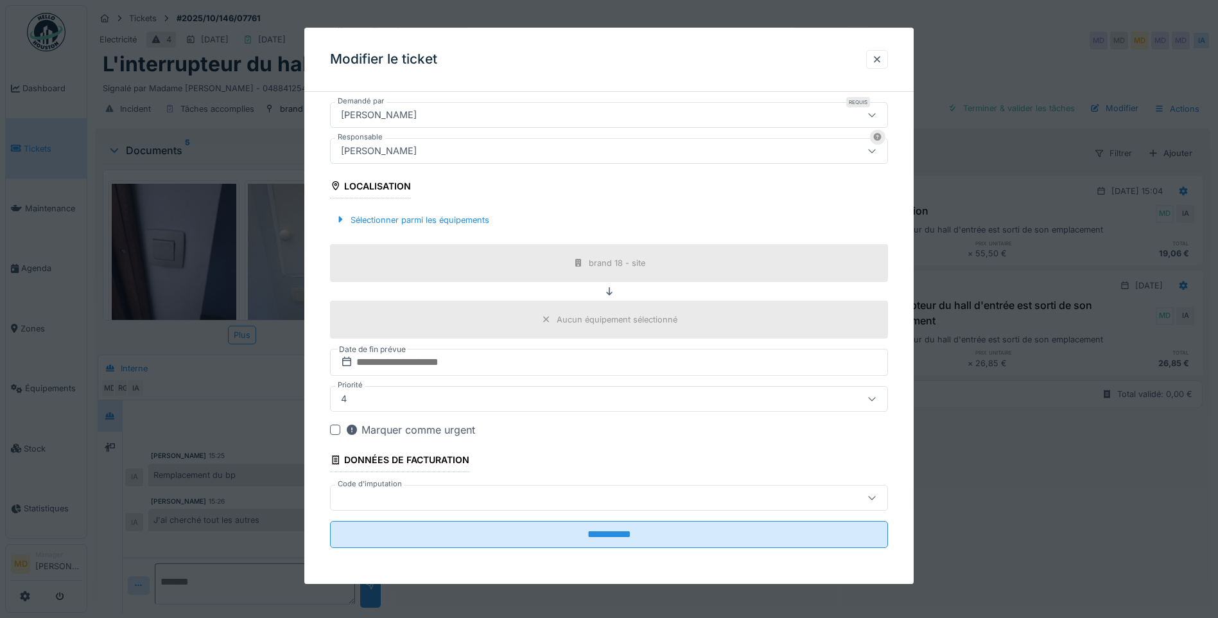
click at [426, 498] on div at bounding box center [576, 498] width 481 height 14
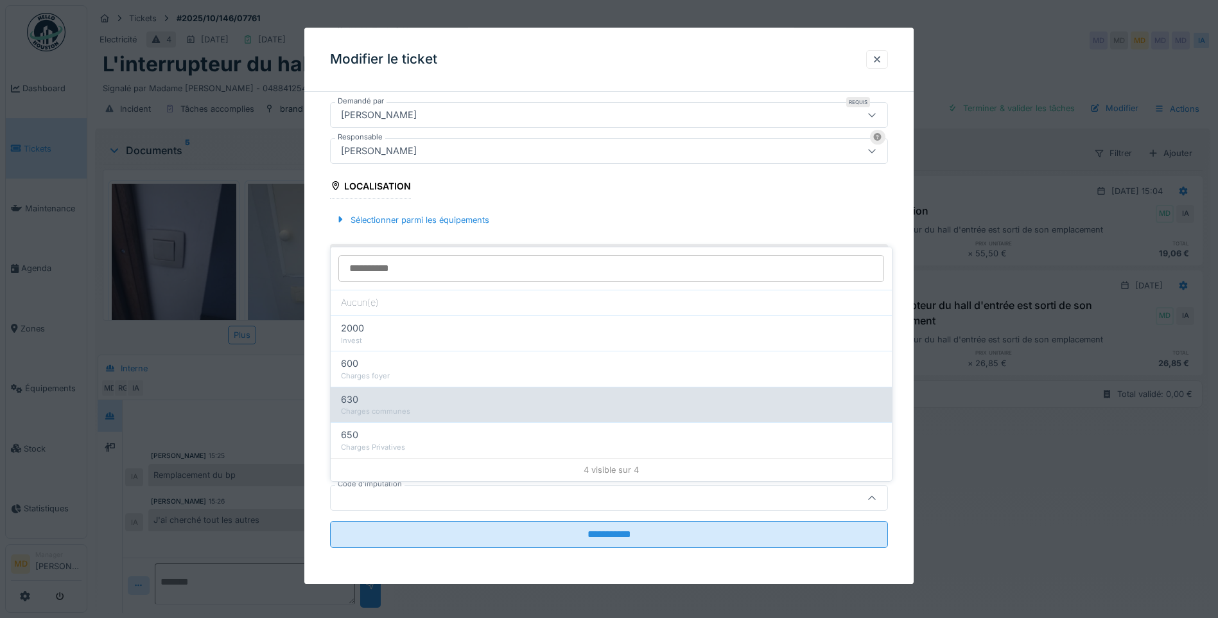
click at [379, 417] on div "Charges communes" at bounding box center [611, 411] width 541 height 11
type input "***"
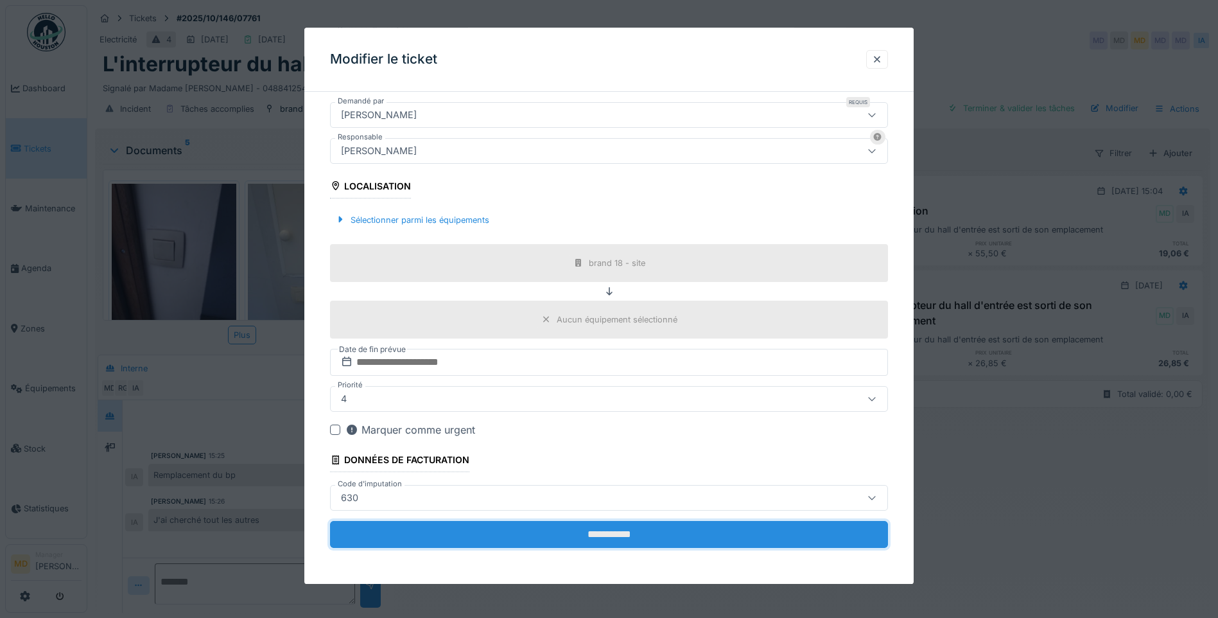
click at [614, 535] on input "**********" at bounding box center [609, 534] width 558 height 27
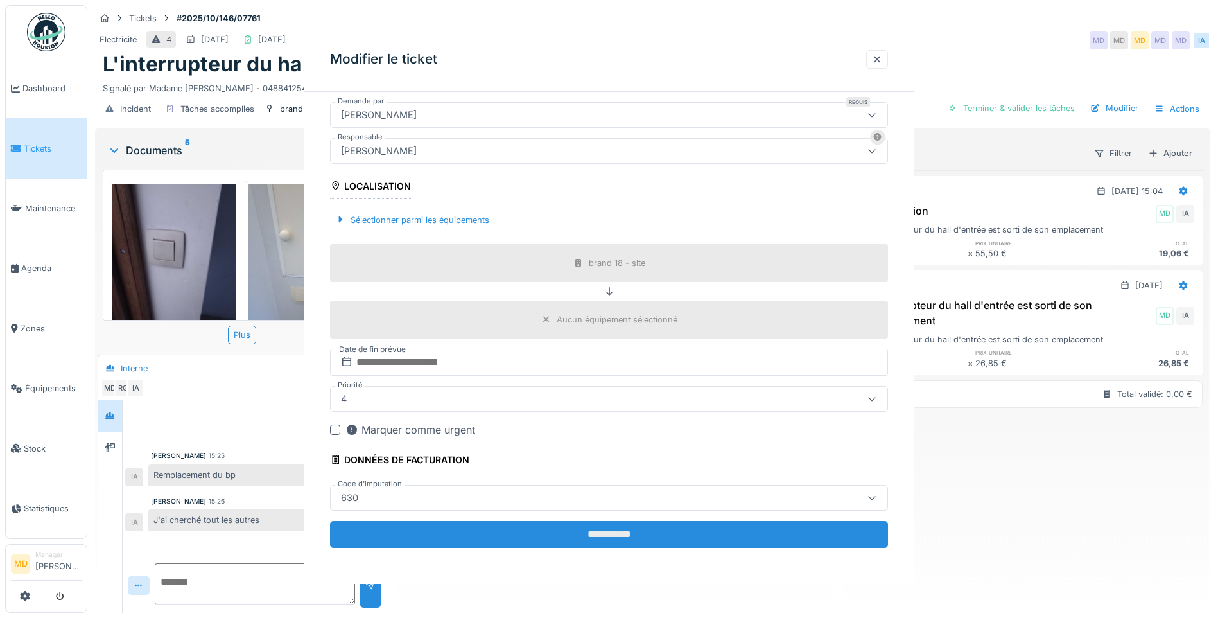
scroll to position [0, 0]
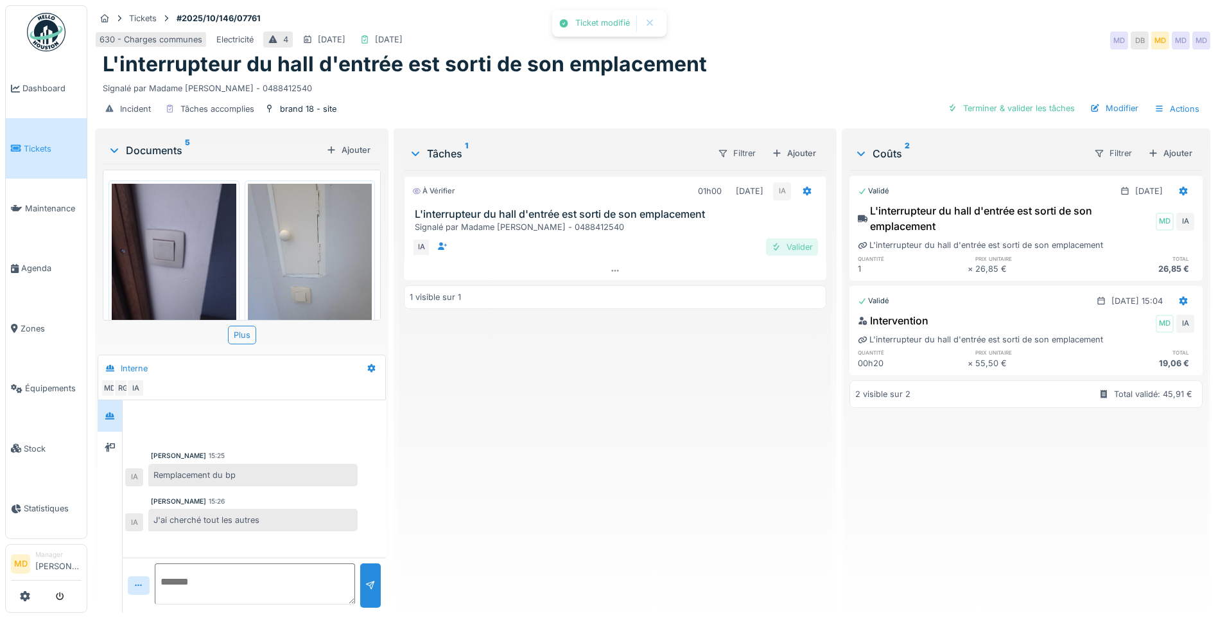
click at [796, 241] on div "Valider" at bounding box center [792, 246] width 52 height 17
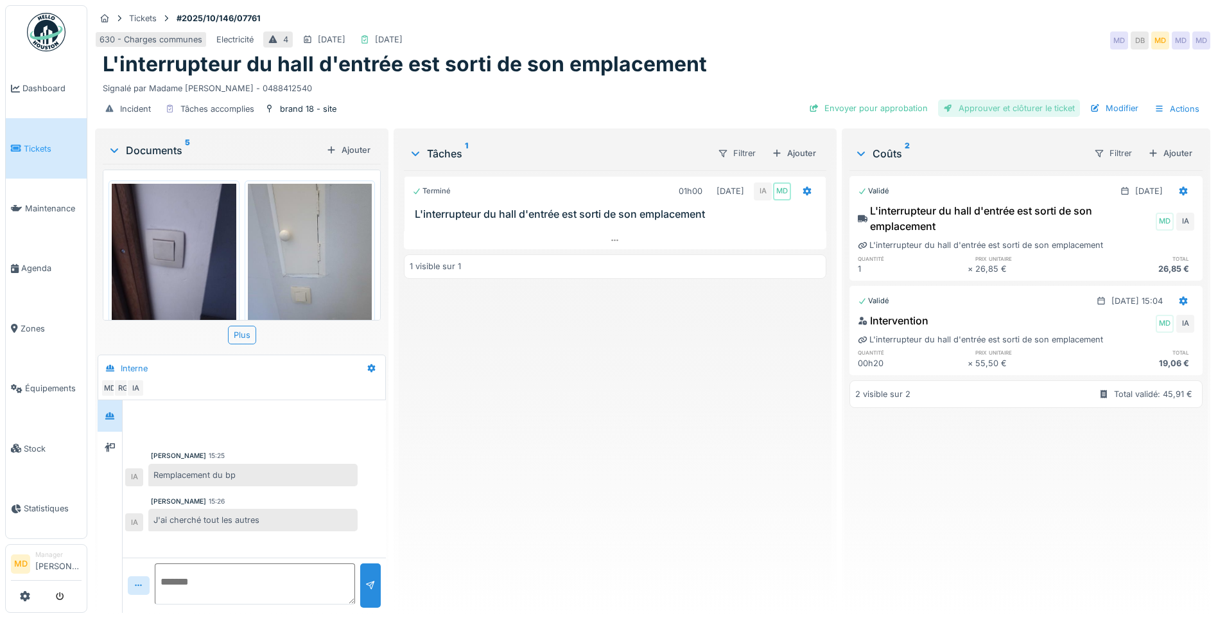
click at [973, 107] on div "Approuver et clôturer le ticket" at bounding box center [1009, 108] width 142 height 17
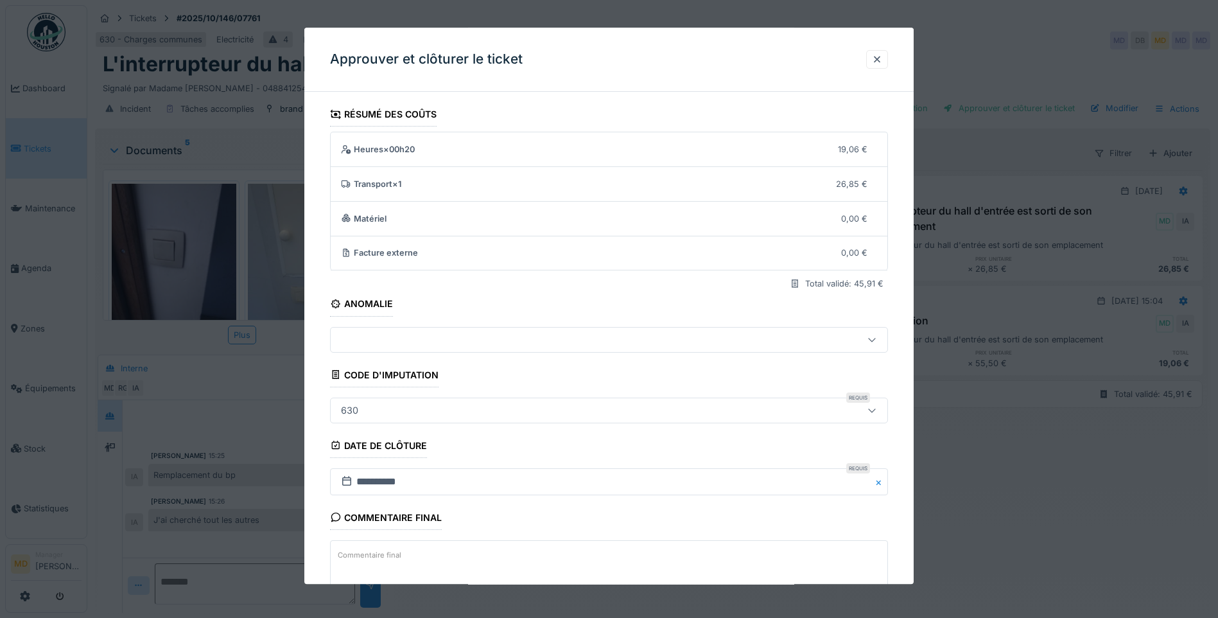
scroll to position [85, 0]
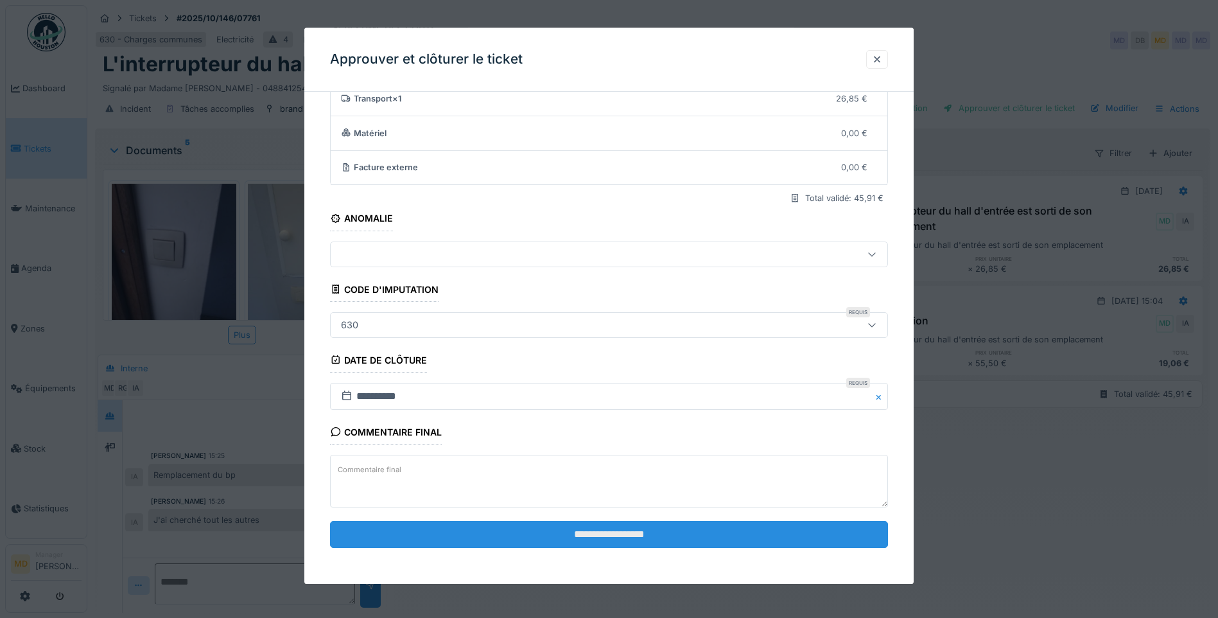
click at [444, 532] on input "**********" at bounding box center [609, 534] width 558 height 27
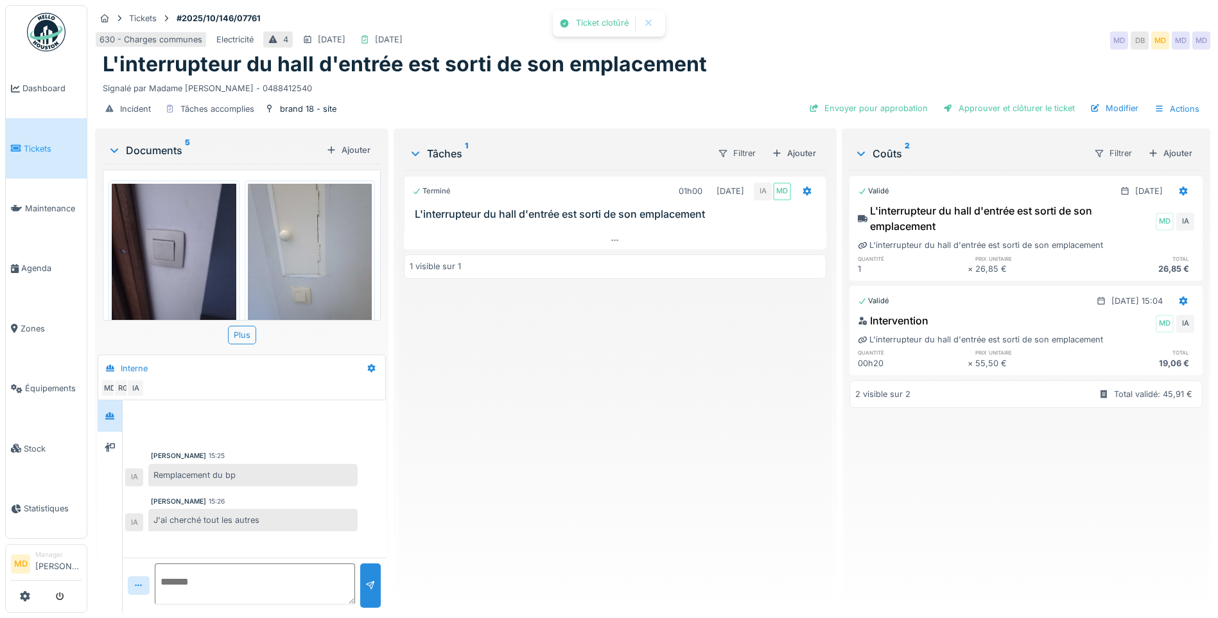
scroll to position [1, 0]
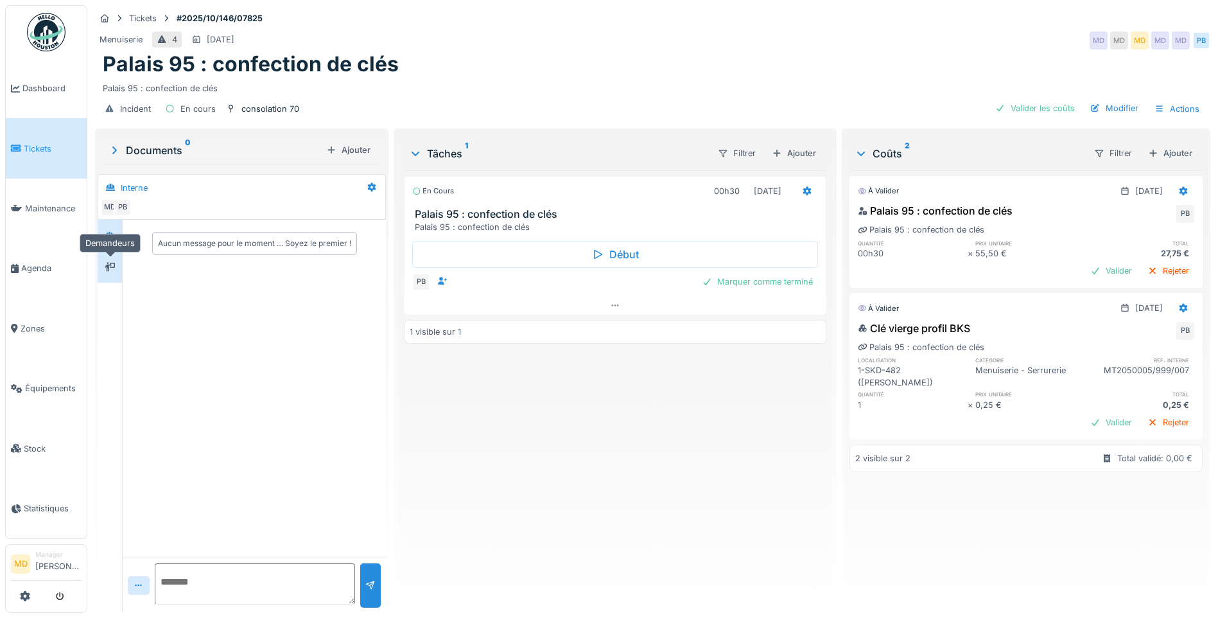
click at [114, 263] on icon at bounding box center [110, 266] width 10 height 9
click at [103, 234] on div at bounding box center [109, 235] width 19 height 16
click at [1091, 265] on div "Valider" at bounding box center [1111, 270] width 52 height 17
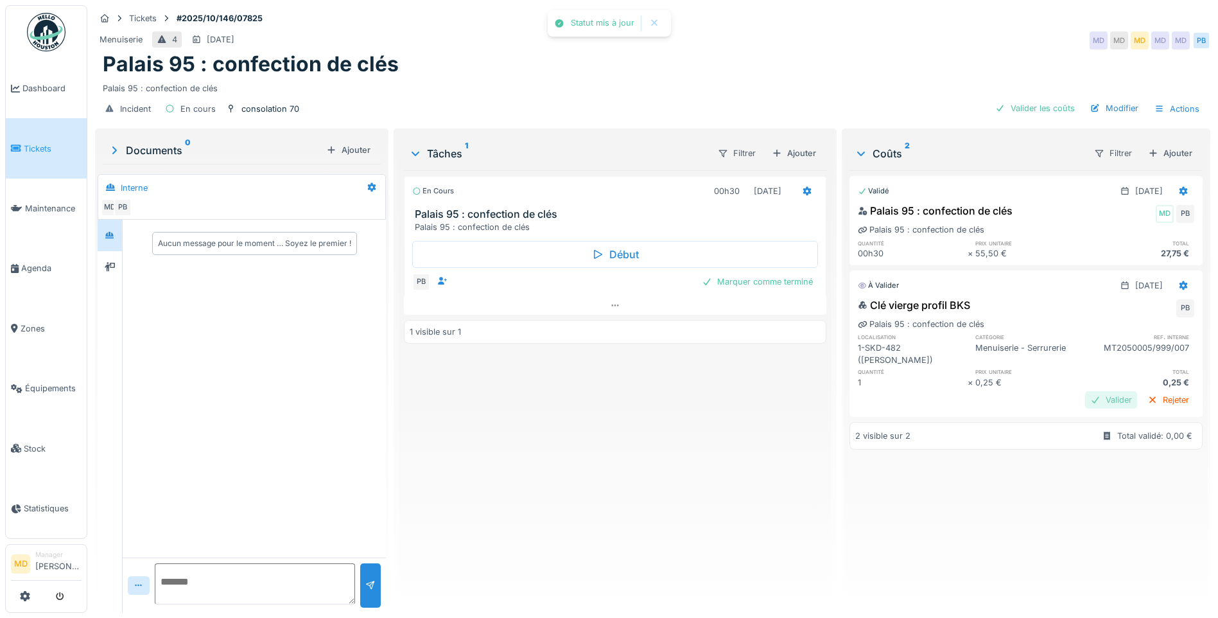
click at [1085, 391] on div "Valider" at bounding box center [1111, 399] width 52 height 17
click at [728, 281] on div "Marquer comme terminé" at bounding box center [757, 281] width 121 height 17
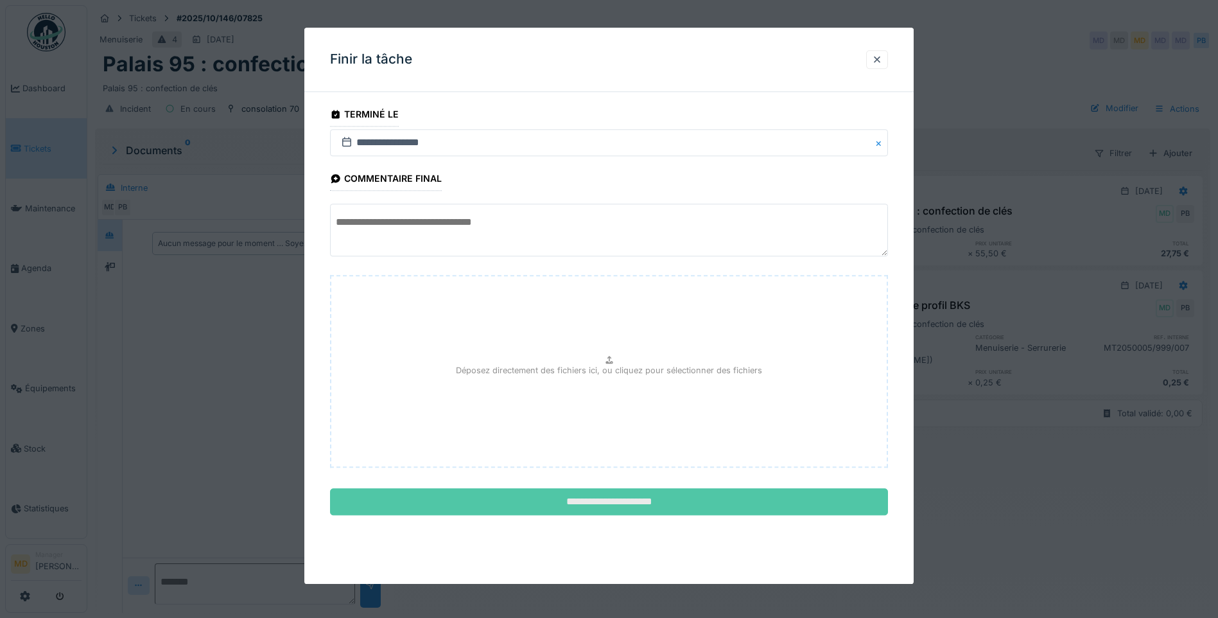
click at [633, 503] on input "**********" at bounding box center [609, 502] width 558 height 27
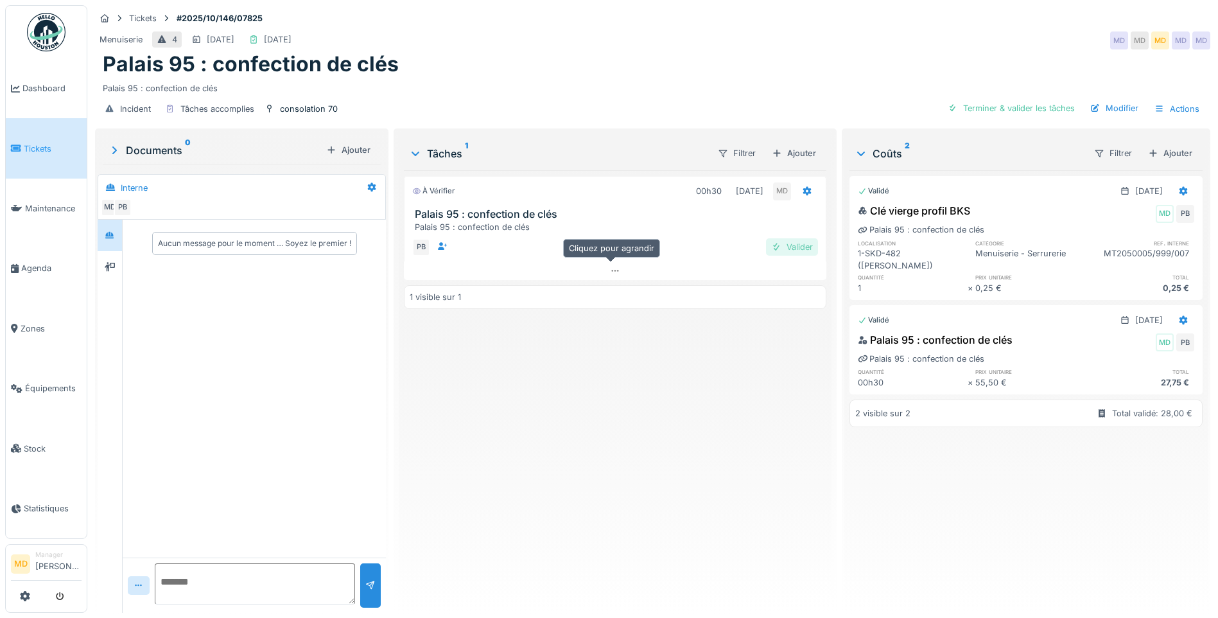
click at [793, 245] on div "Valider" at bounding box center [792, 246] width 52 height 17
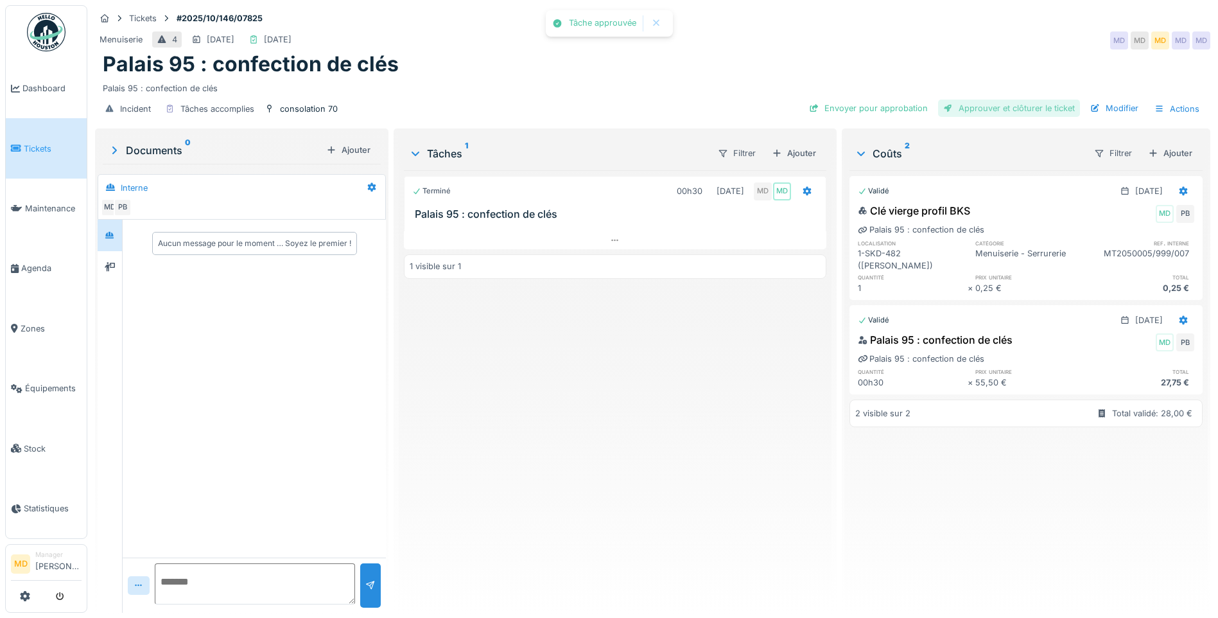
click at [1006, 108] on div "Approuver et clôturer le ticket" at bounding box center [1009, 108] width 142 height 17
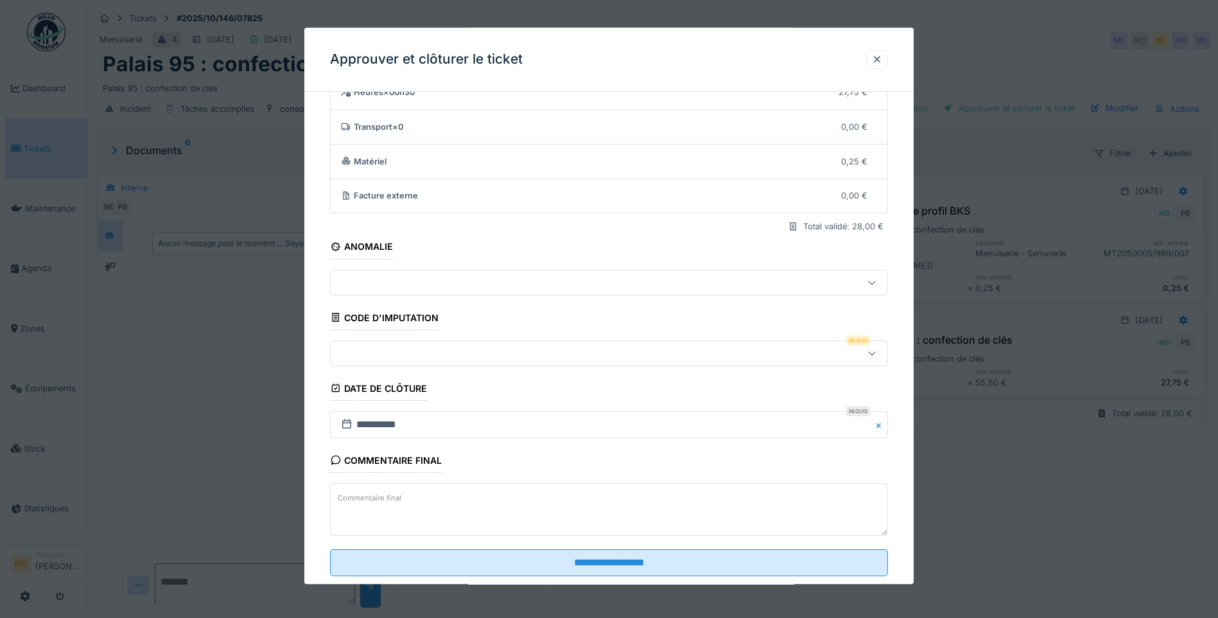
scroll to position [85, 0]
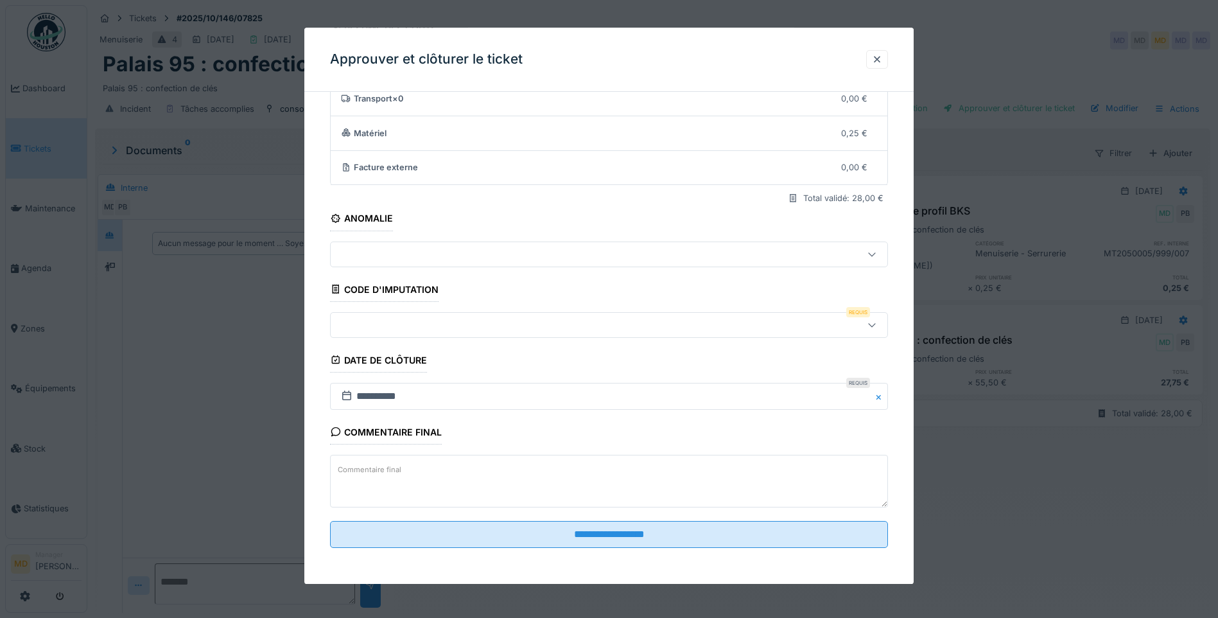
click at [393, 328] on div at bounding box center [576, 325] width 481 height 14
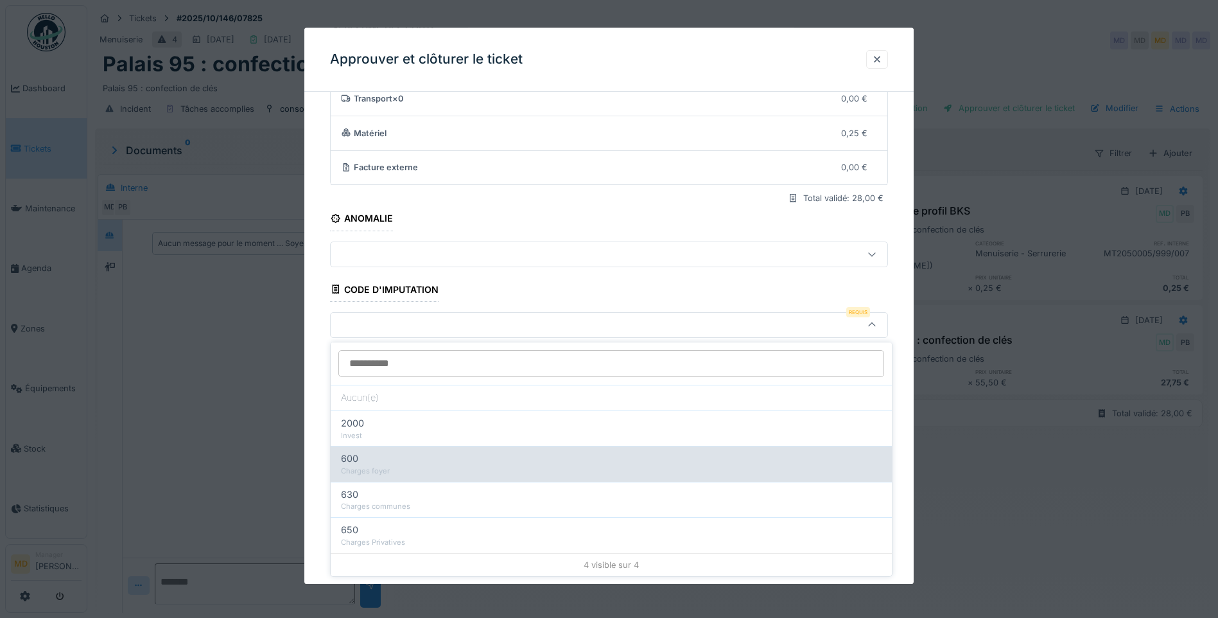
click at [389, 470] on div "Charges foyer" at bounding box center [611, 471] width 541 height 11
type input "***"
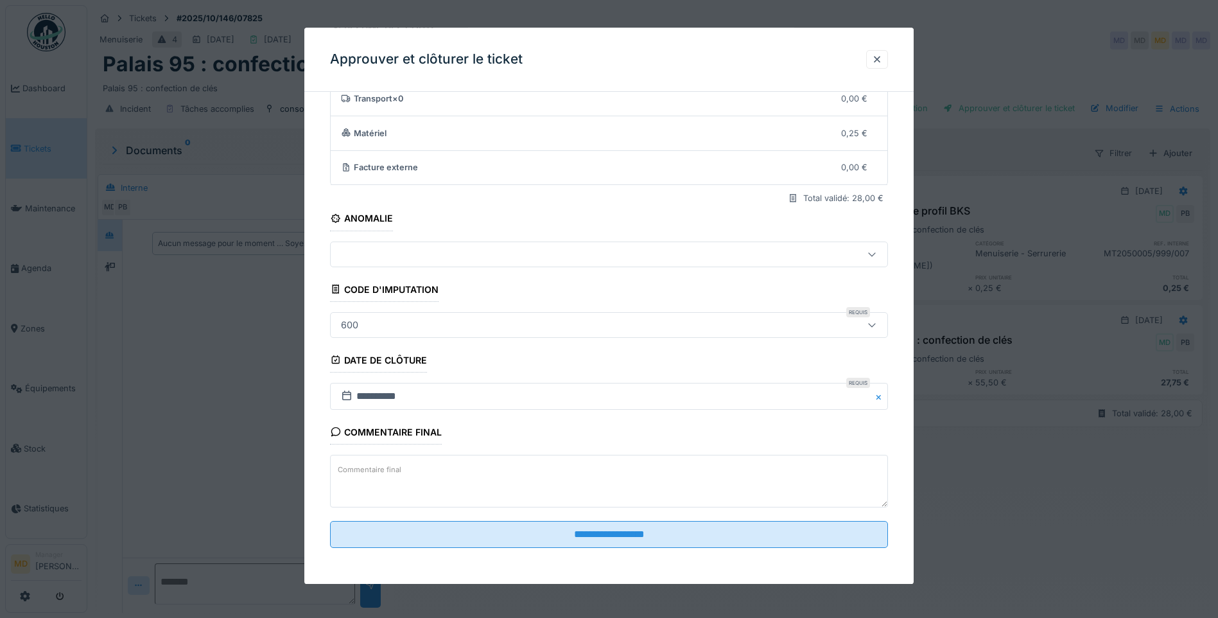
scroll to position [10, 0]
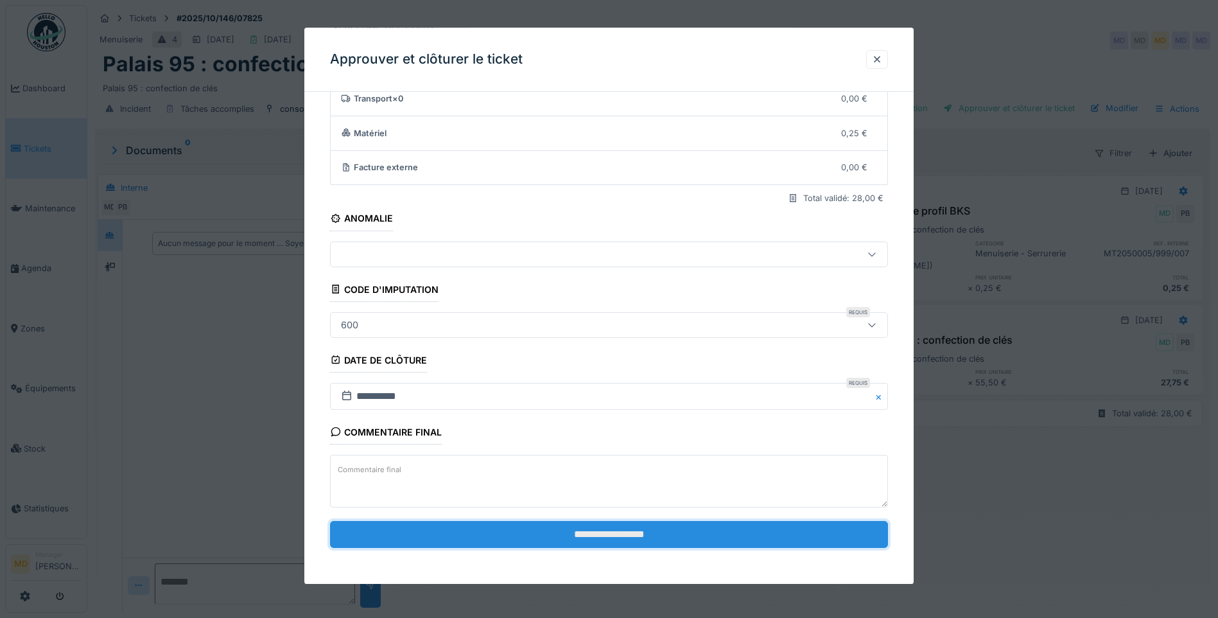
click at [595, 540] on input "**********" at bounding box center [609, 534] width 558 height 27
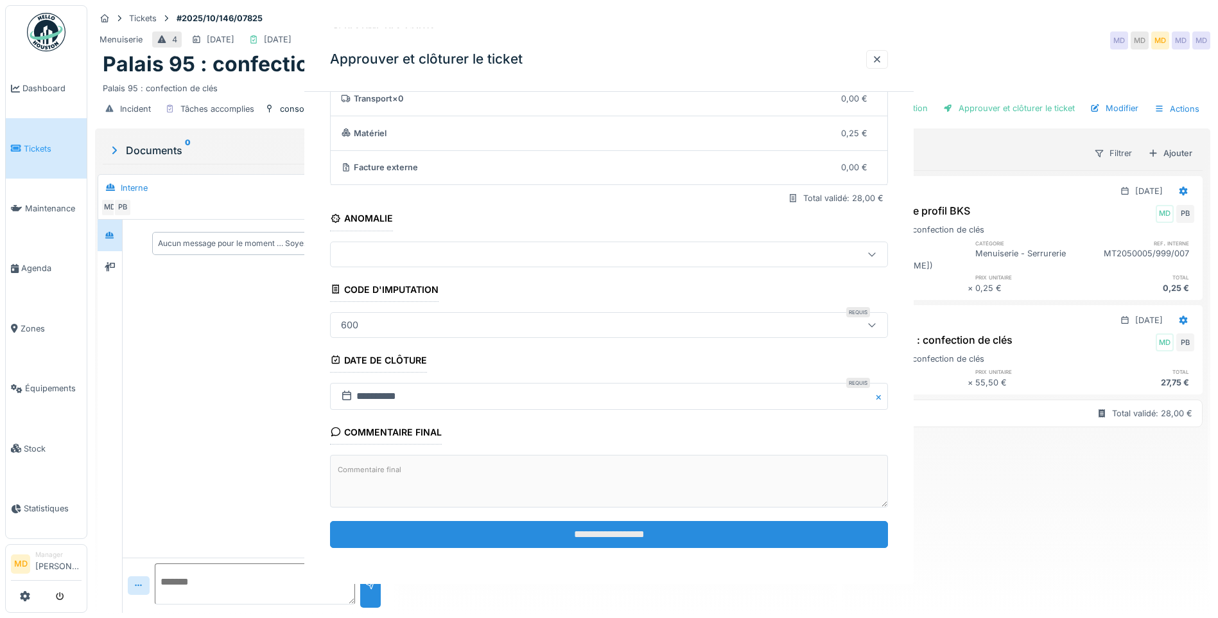
scroll to position [0, 0]
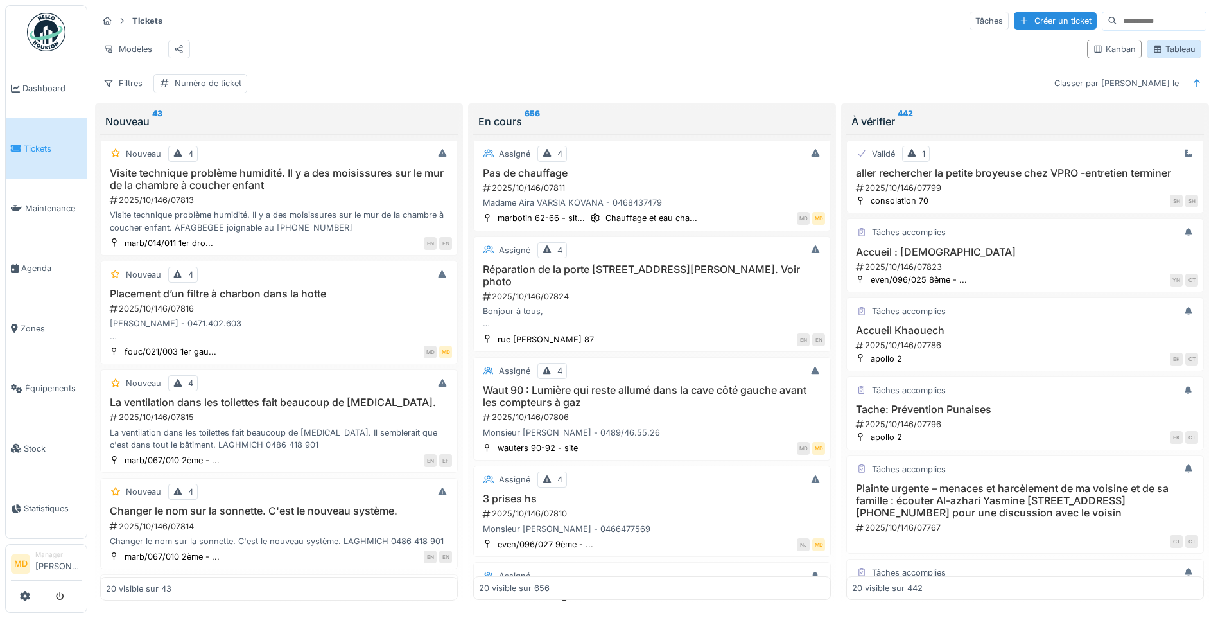
click at [1169, 55] on div "Tableau" at bounding box center [1174, 49] width 43 height 12
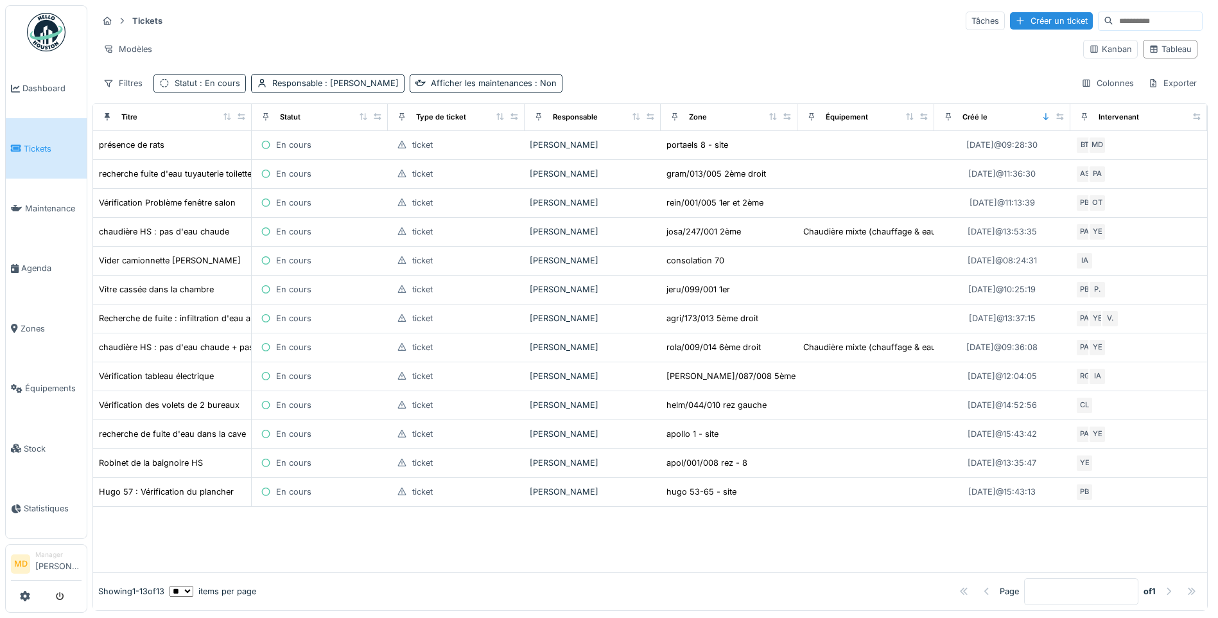
click at [223, 89] on div "Statut : En cours" at bounding box center [208, 83] width 66 height 12
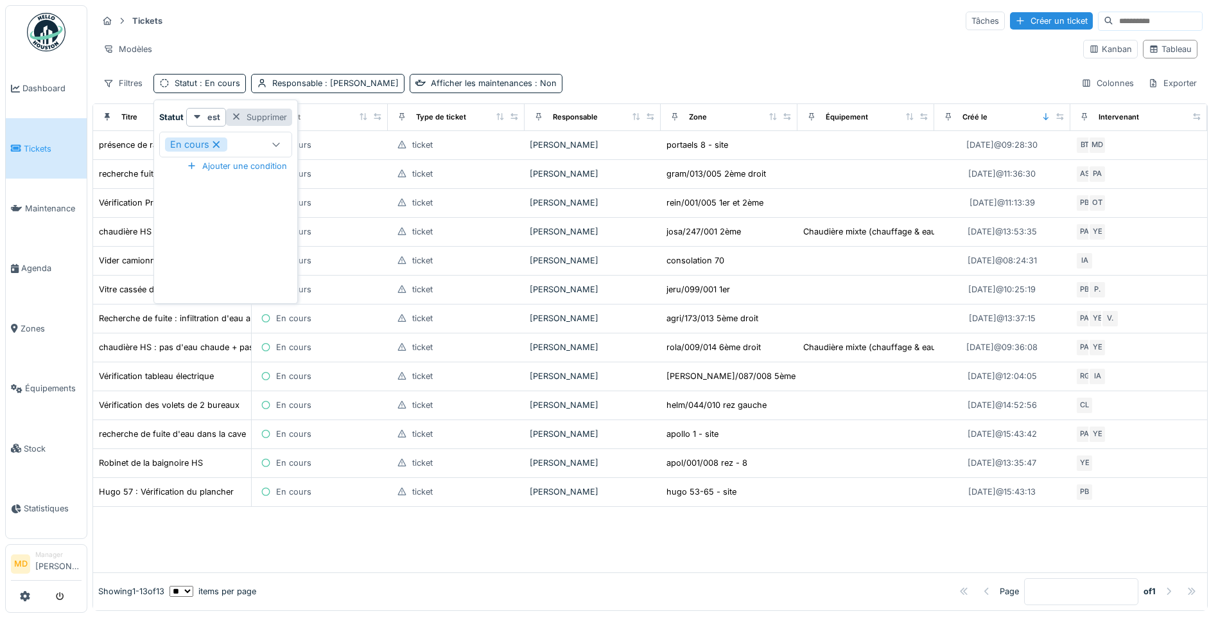
click at [257, 116] on div "Supprimer" at bounding box center [259, 117] width 66 height 17
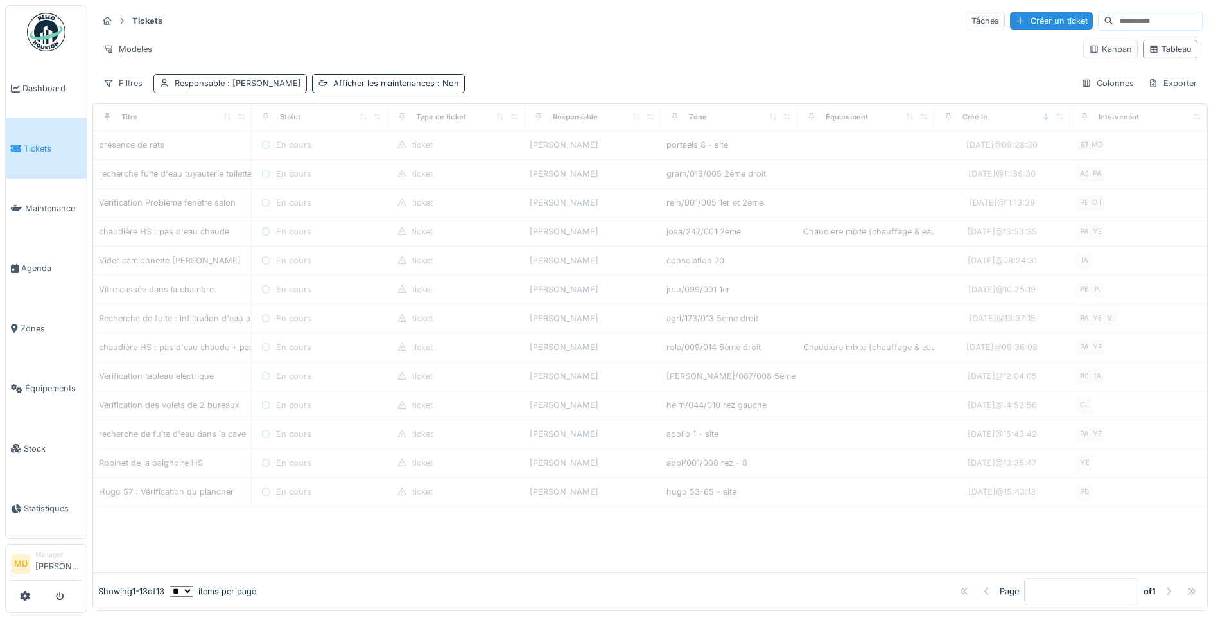
click at [254, 79] on span ": [PERSON_NAME]" at bounding box center [263, 83] width 76 height 10
click at [290, 109] on div "Supprimer" at bounding box center [286, 117] width 66 height 17
click at [263, 84] on div "Afficher les maintenances : Non" at bounding box center [238, 83] width 126 height 12
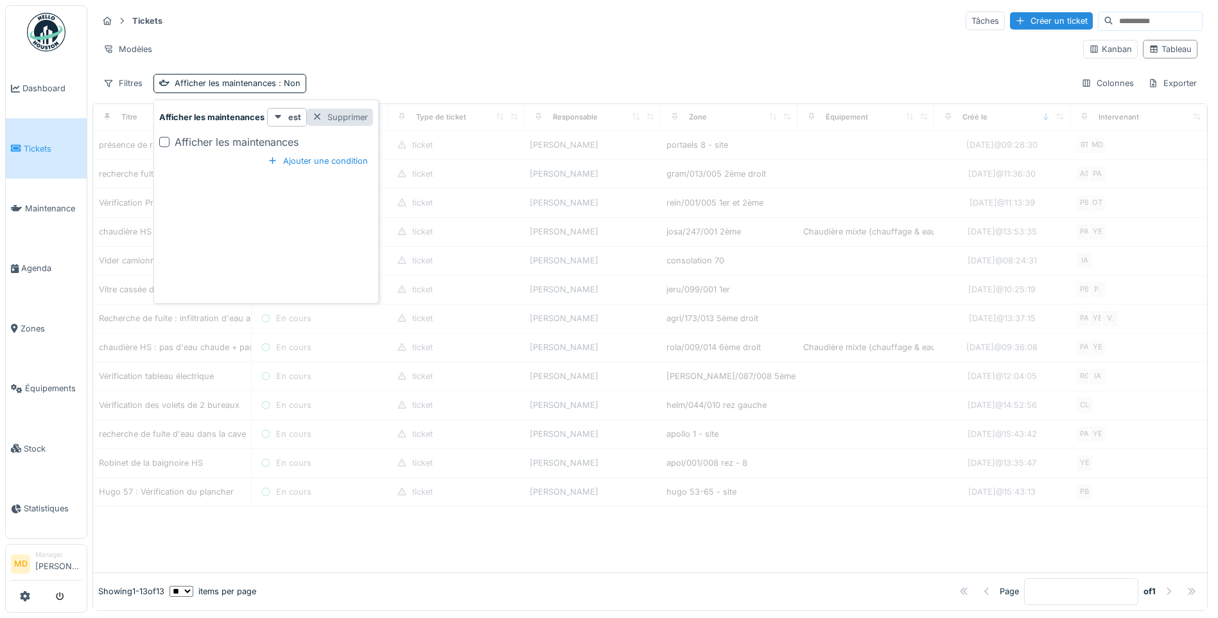
click at [343, 116] on div "Supprimer" at bounding box center [340, 117] width 66 height 17
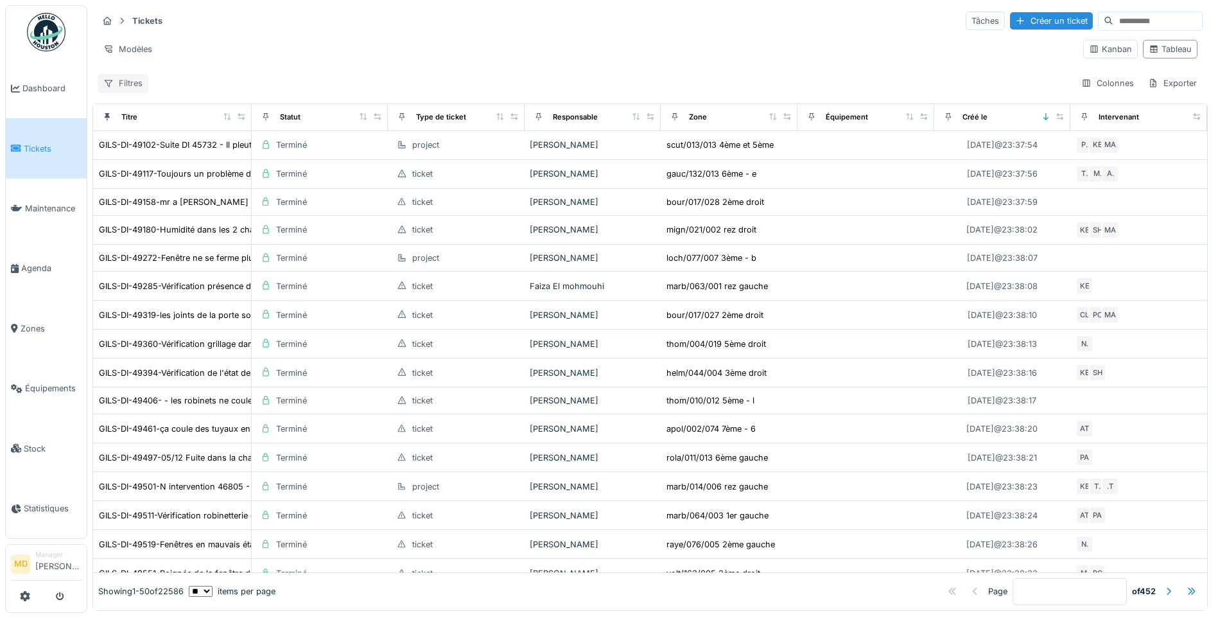
click at [119, 85] on div "Filtres" at bounding box center [123, 83] width 51 height 19
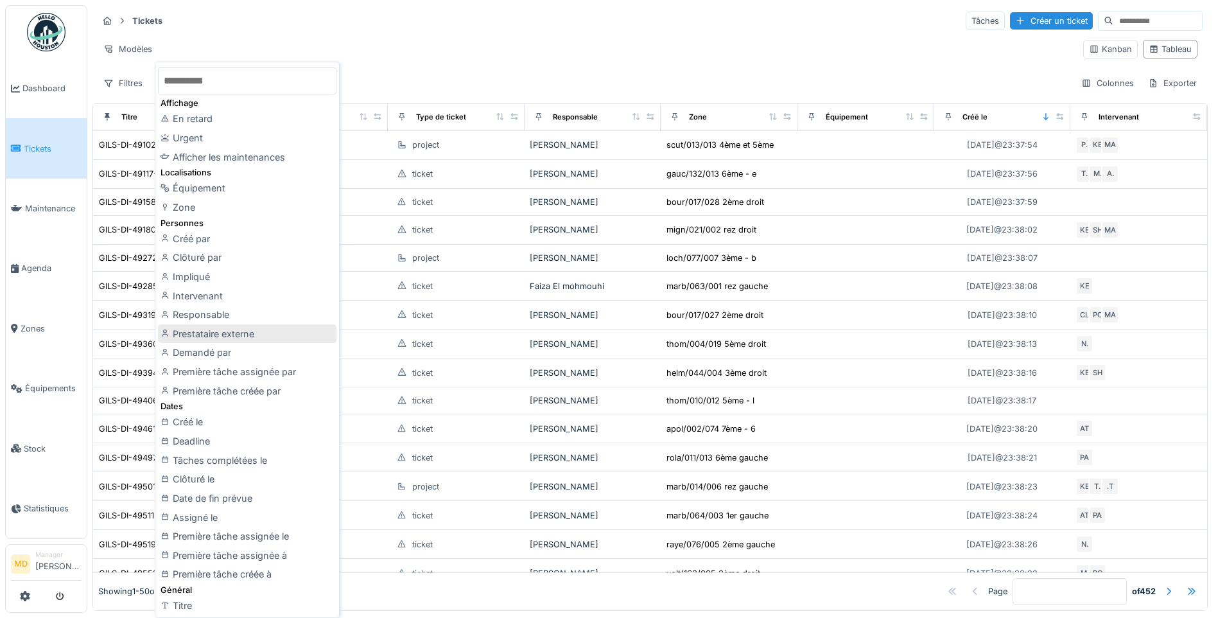
click at [228, 338] on div "Prestataire externe" at bounding box center [247, 333] width 179 height 19
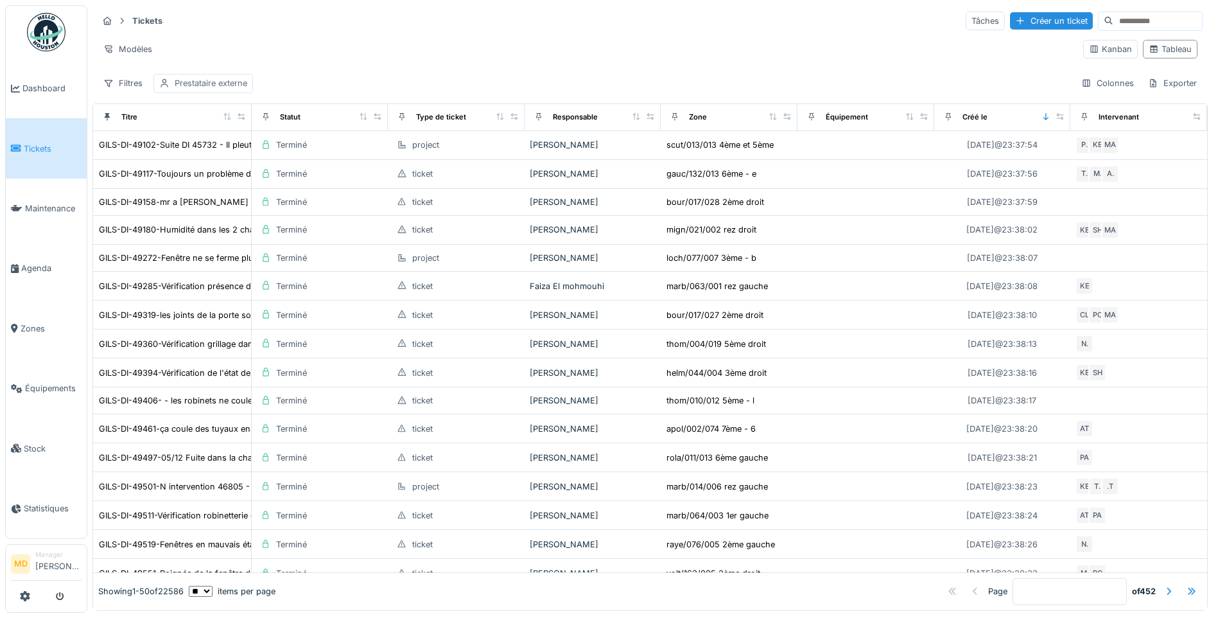
click at [212, 83] on div "Prestataire externe" at bounding box center [211, 83] width 73 height 12
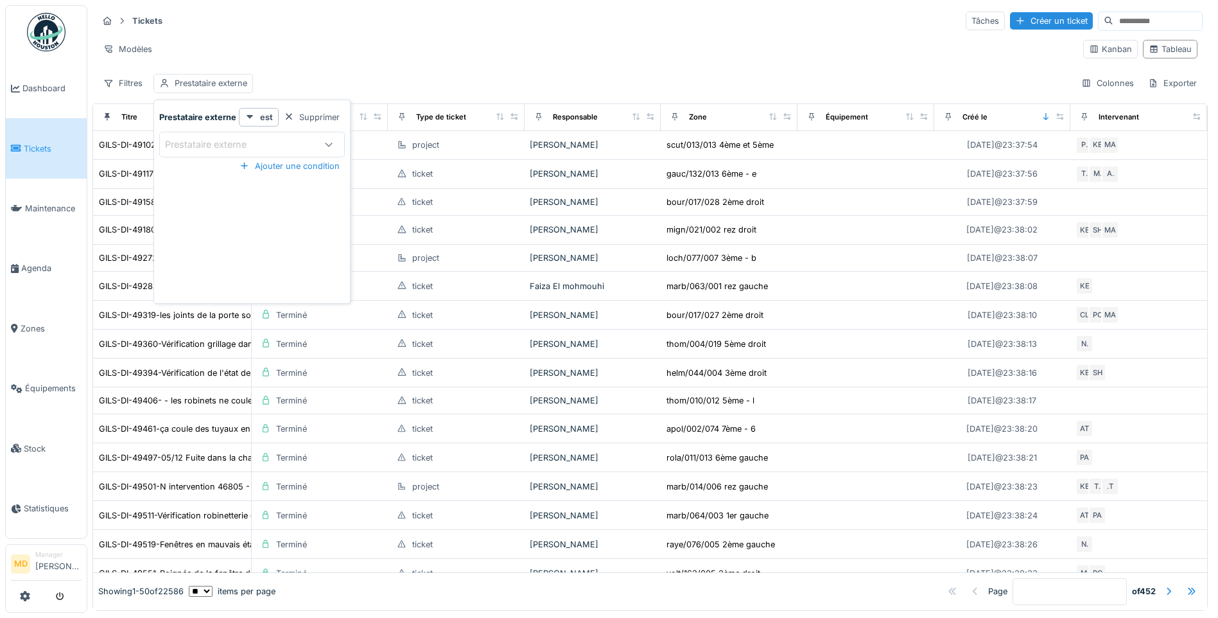
click at [217, 141] on div "Prestataire externe" at bounding box center [215, 144] width 100 height 14
type externe_YzMjU "***"
click at [213, 240] on span "SOS DÉBOUCHEURS" at bounding box center [216, 243] width 92 height 14
type input "***"
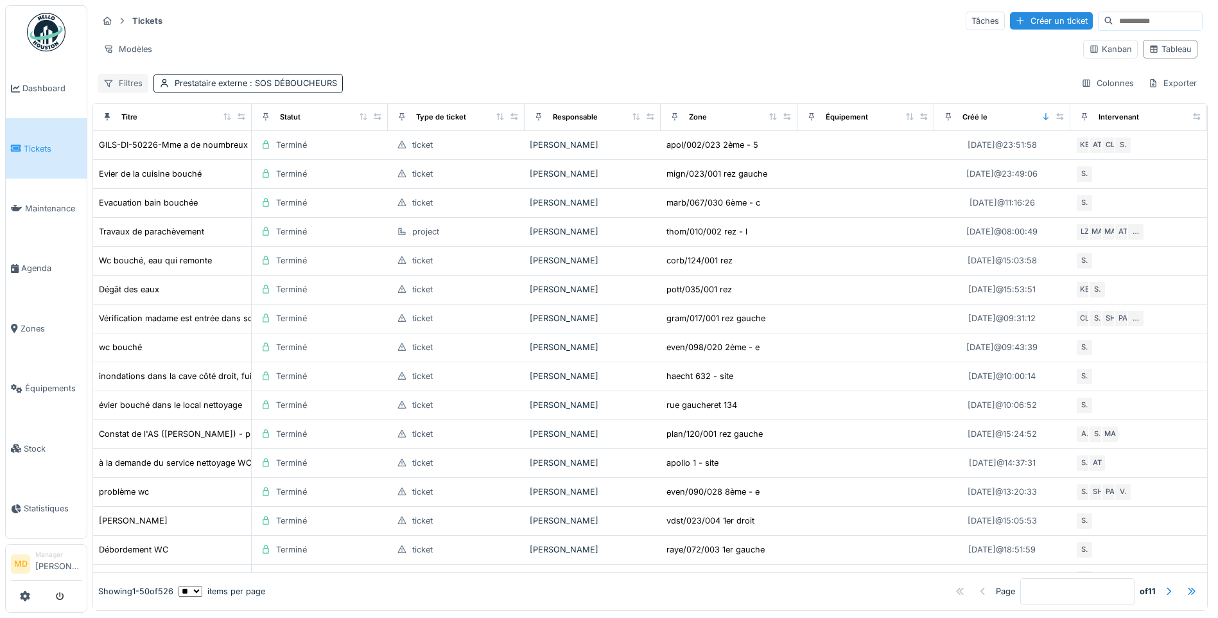
click at [121, 87] on div "Filtres" at bounding box center [123, 83] width 51 height 19
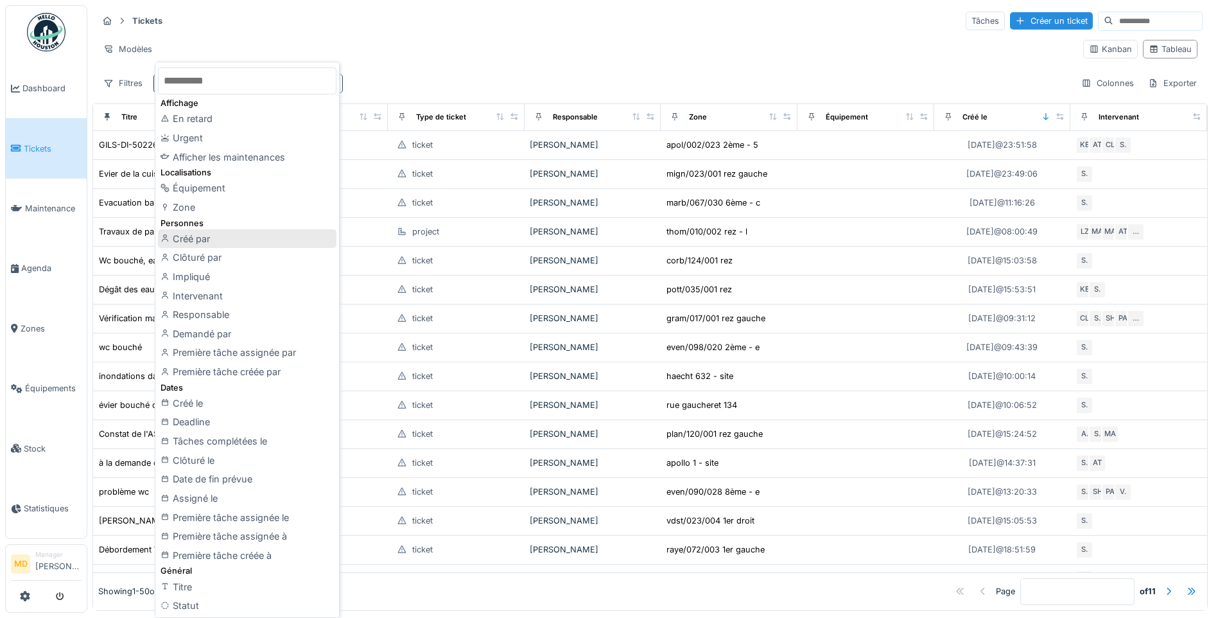
click at [207, 238] on div "Créé par" at bounding box center [247, 238] width 179 height 19
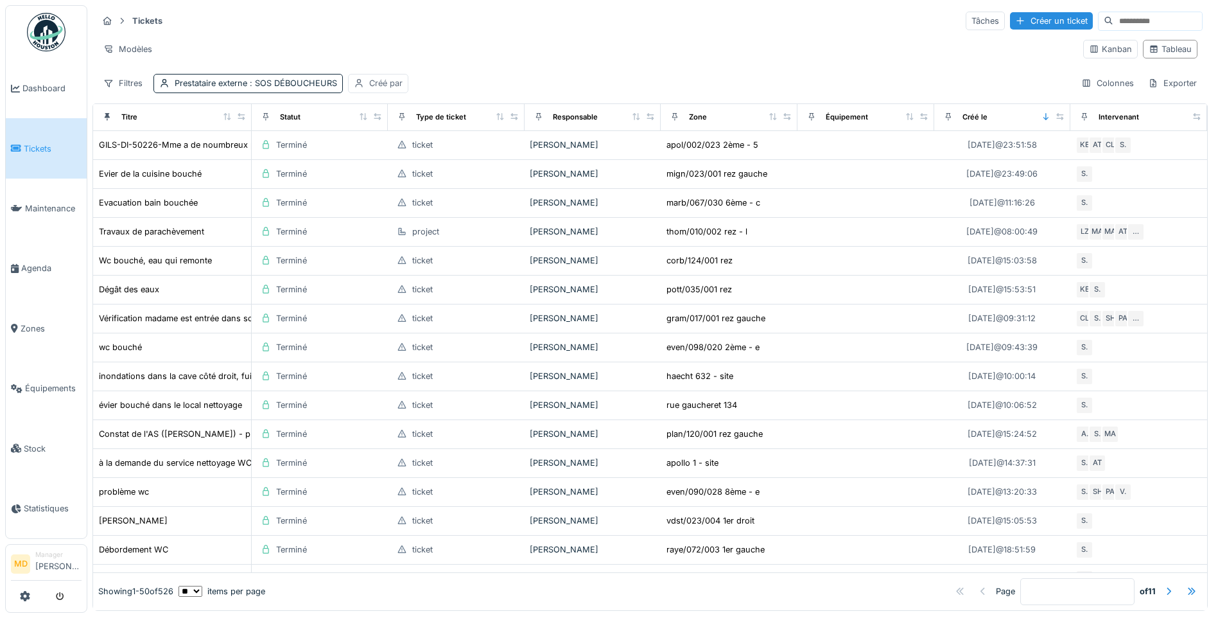
click at [378, 85] on div "Créé par" at bounding box center [385, 83] width 33 height 12
click at [371, 164] on div "Moi-même" at bounding box center [392, 168] width 42 height 12
type input "*****"
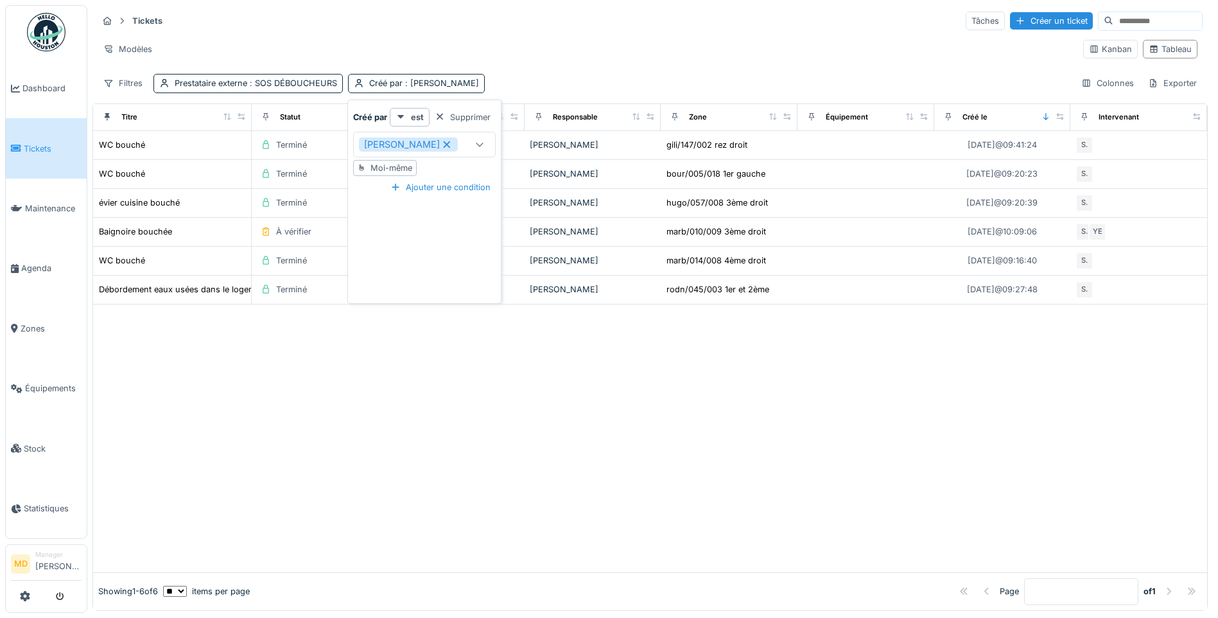
click at [534, 80] on div "Filtres Prestataire externe : SOS DÉBOUCHEURS Créé par : Mouad Dakir Colonnes E…" at bounding box center [650, 83] width 1105 height 19
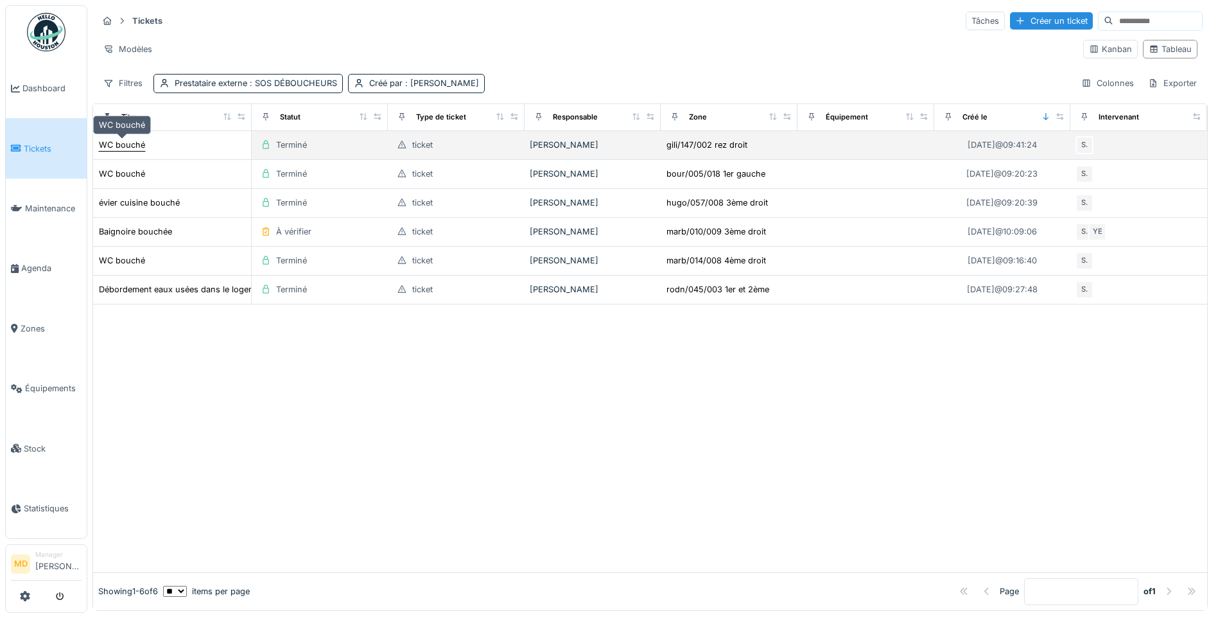
click at [131, 146] on div "WC bouché" at bounding box center [122, 145] width 46 height 12
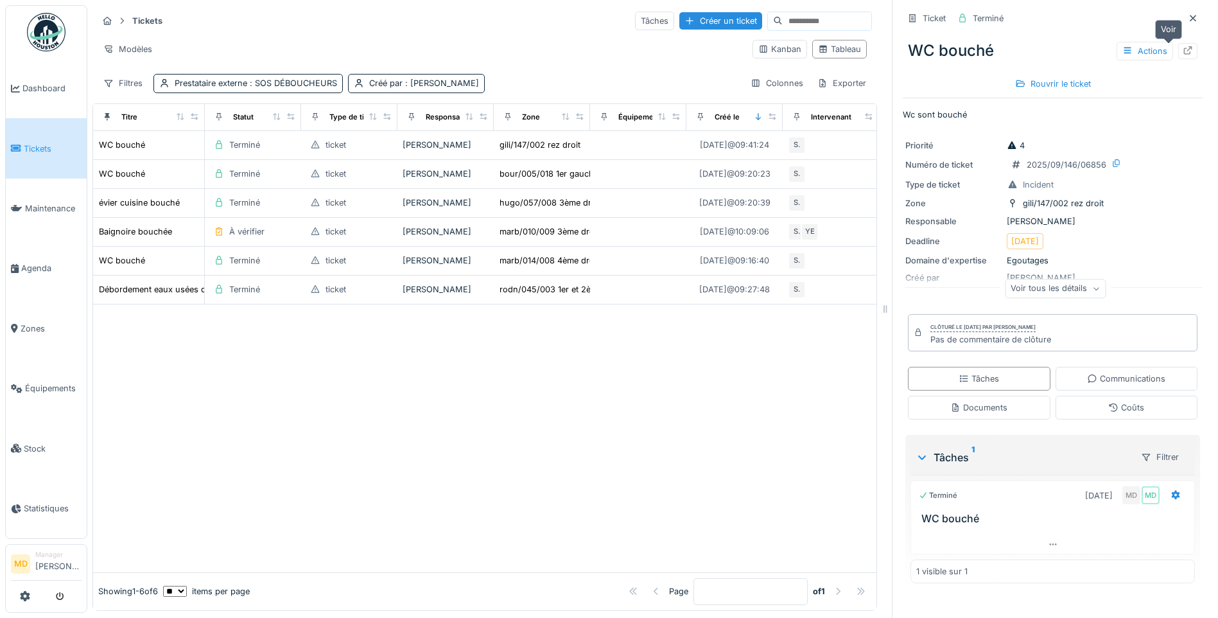
click at [1183, 52] on icon at bounding box center [1188, 50] width 10 height 8
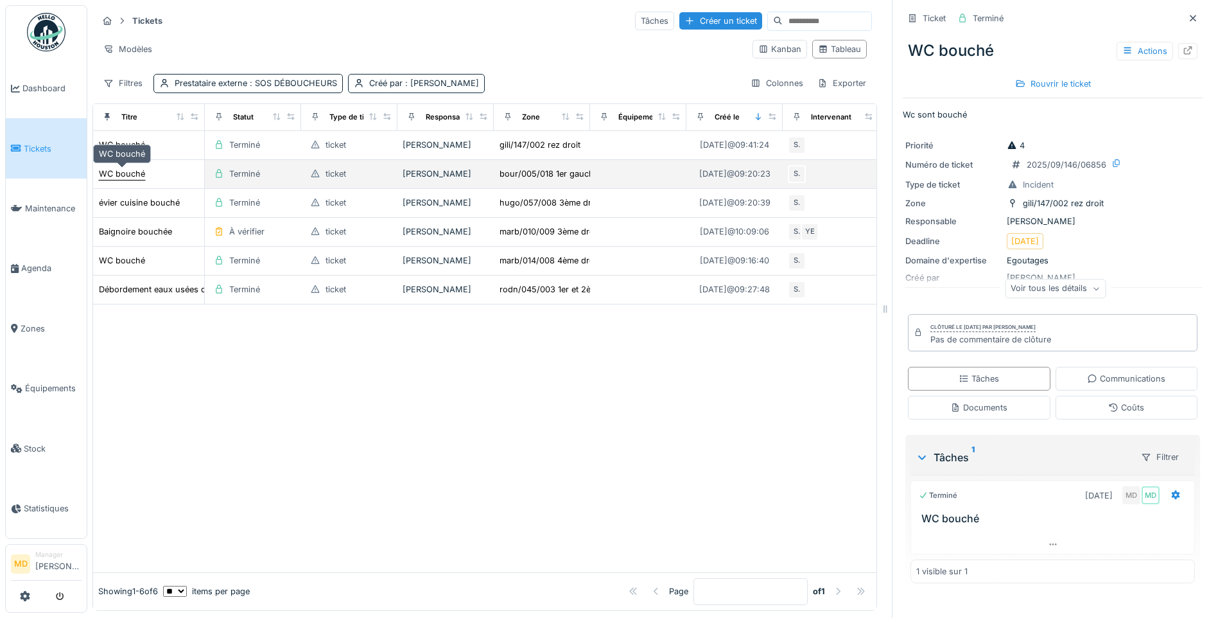
click at [118, 175] on div "WC bouché" at bounding box center [122, 174] width 46 height 12
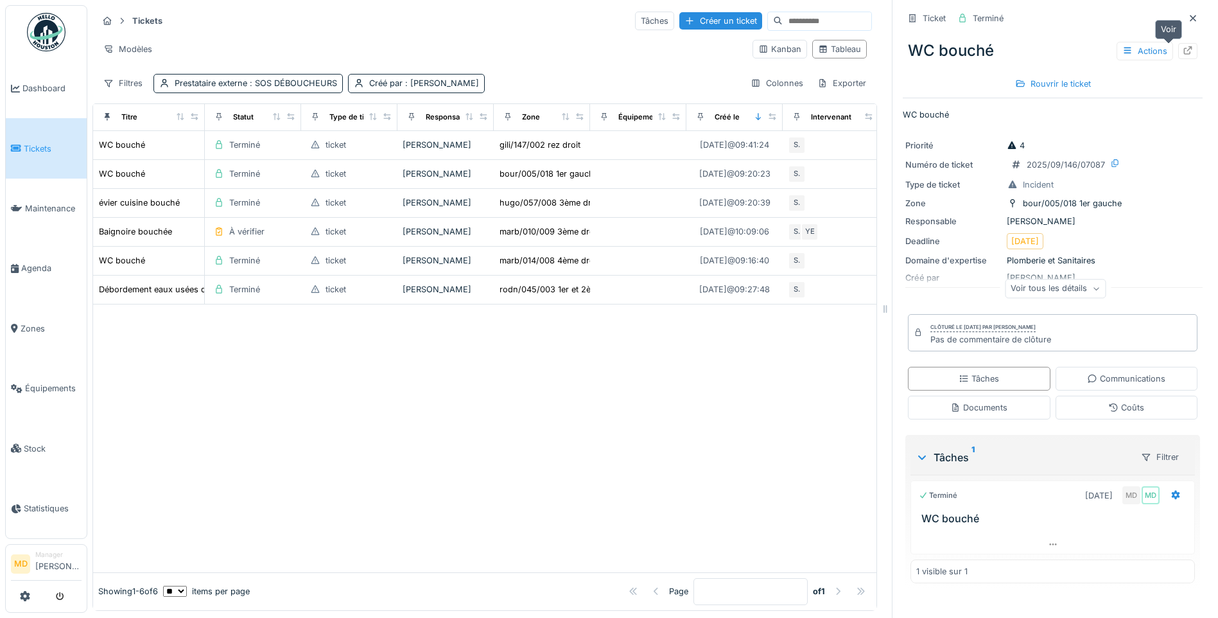
click at [1183, 50] on icon at bounding box center [1188, 50] width 10 height 8
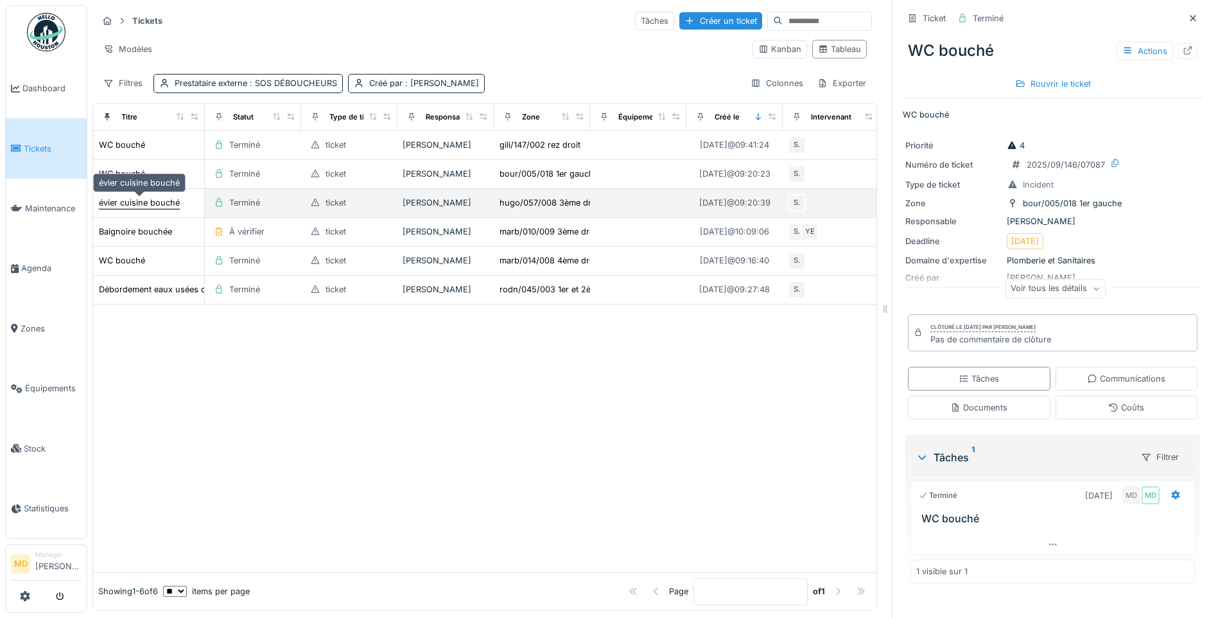
click at [135, 206] on div "évier cuisine bouché" at bounding box center [139, 203] width 81 height 12
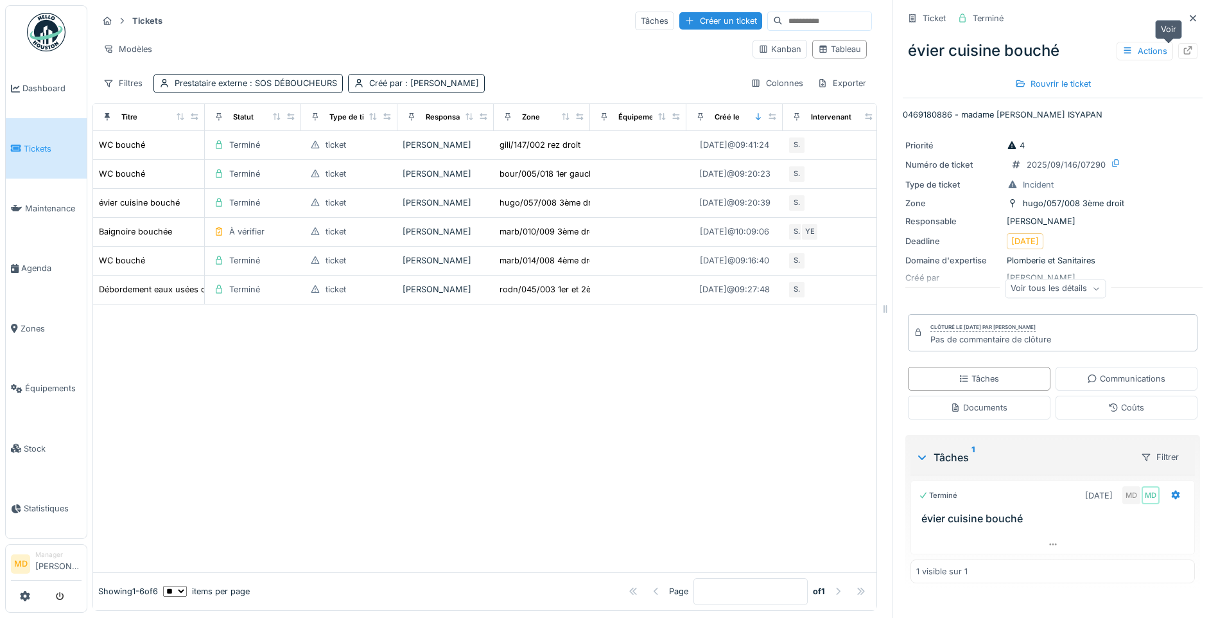
click at [1183, 53] on icon at bounding box center [1188, 50] width 10 height 8
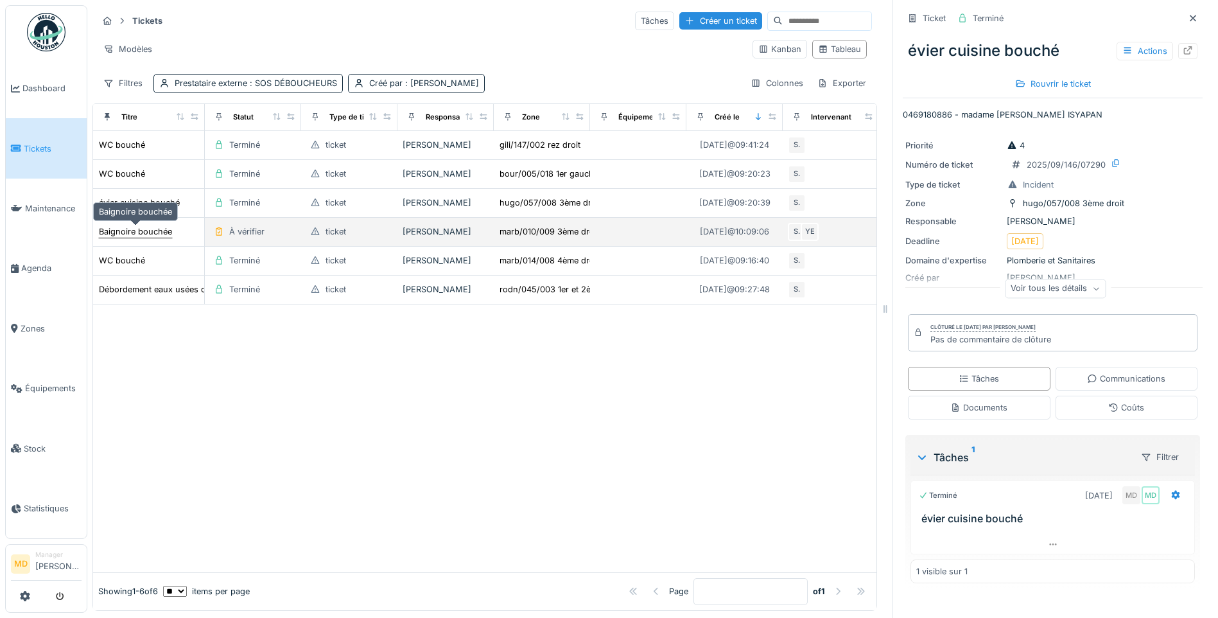
click at [119, 231] on div "Baignoire bouchée" at bounding box center [135, 231] width 73 height 12
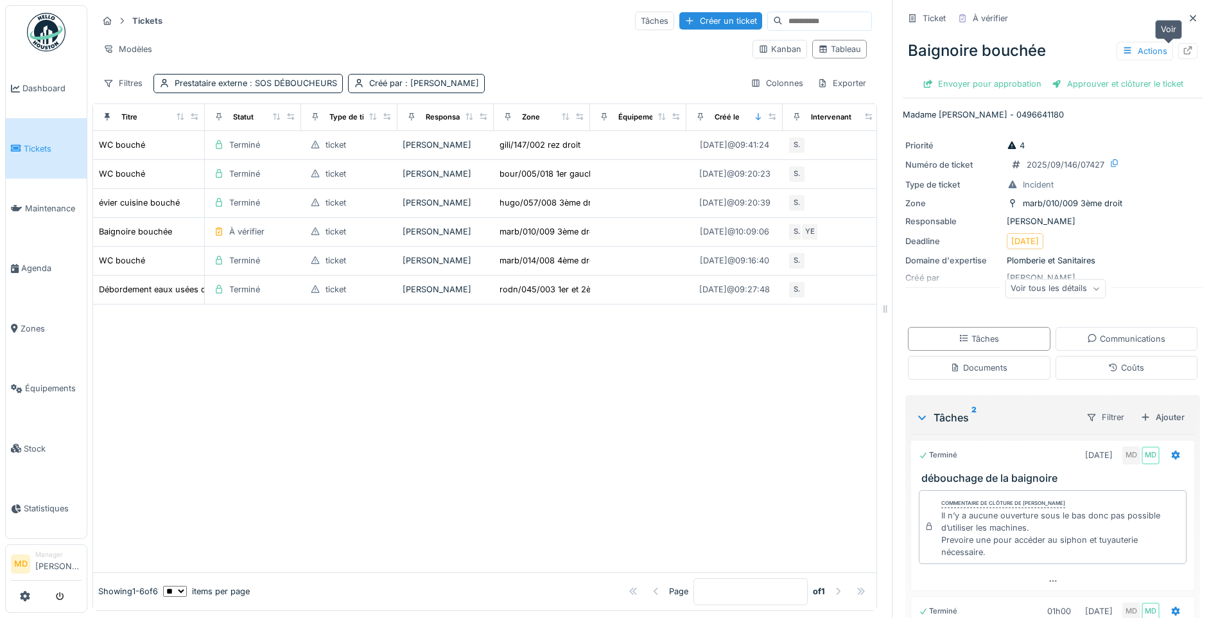
click at [1183, 56] on div at bounding box center [1188, 51] width 10 height 12
click at [119, 267] on div "WC bouché" at bounding box center [122, 260] width 46 height 12
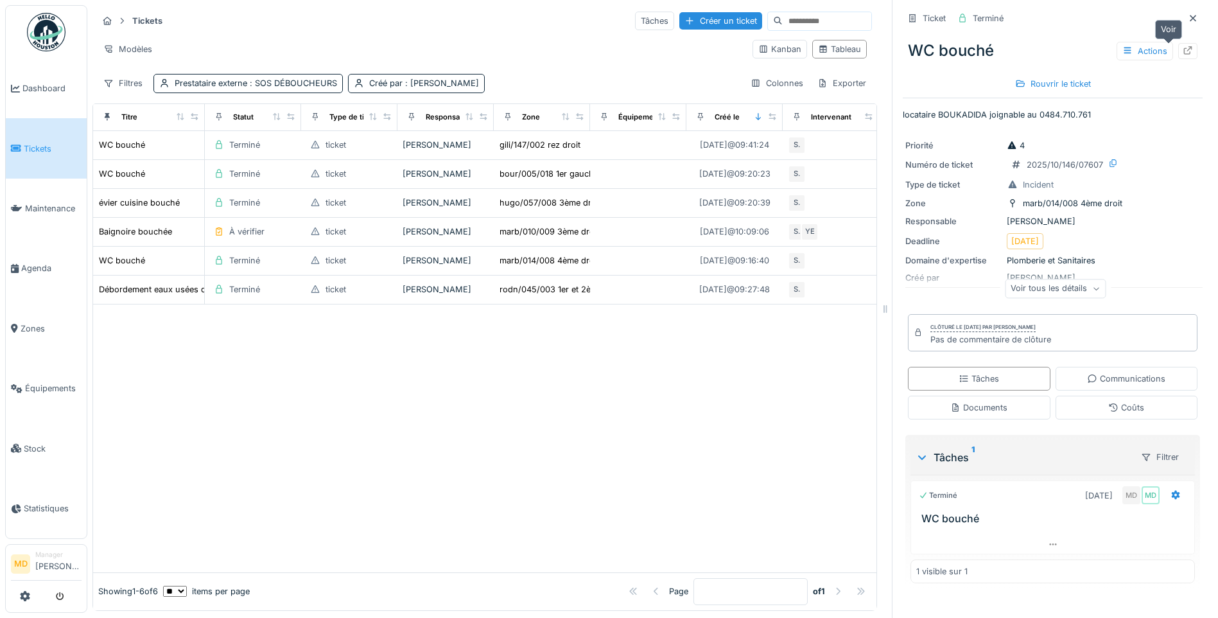
click at [1183, 53] on icon at bounding box center [1188, 50] width 10 height 8
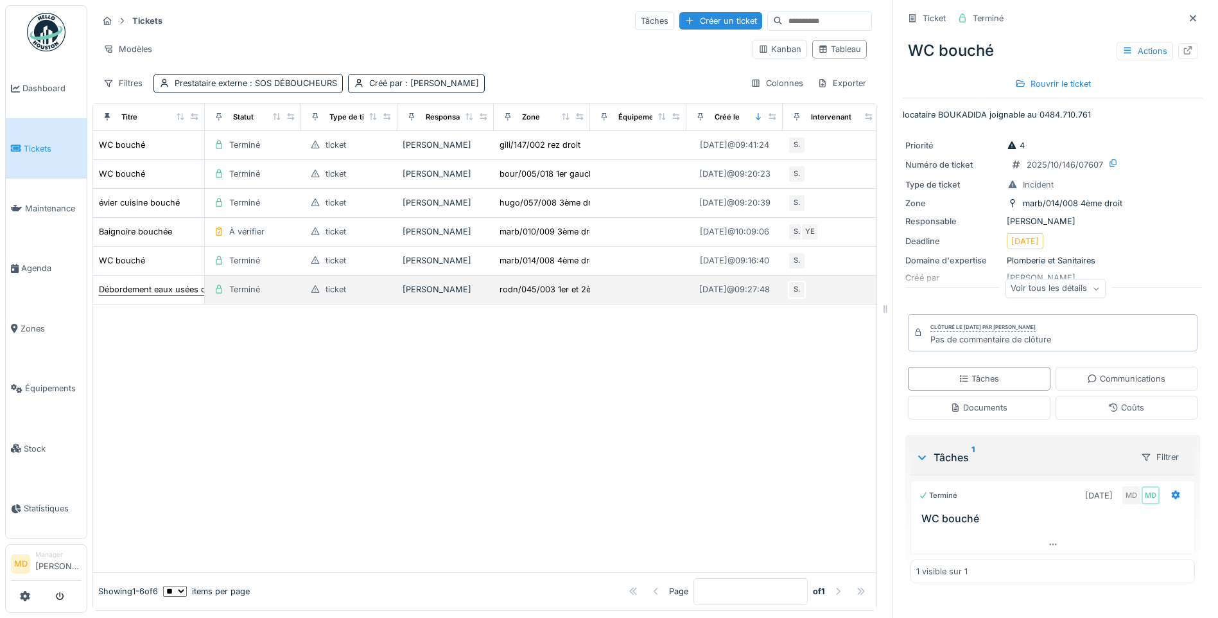
click at [151, 294] on div "Débordement eaux usées dans le logement" at bounding box center [183, 289] width 169 height 12
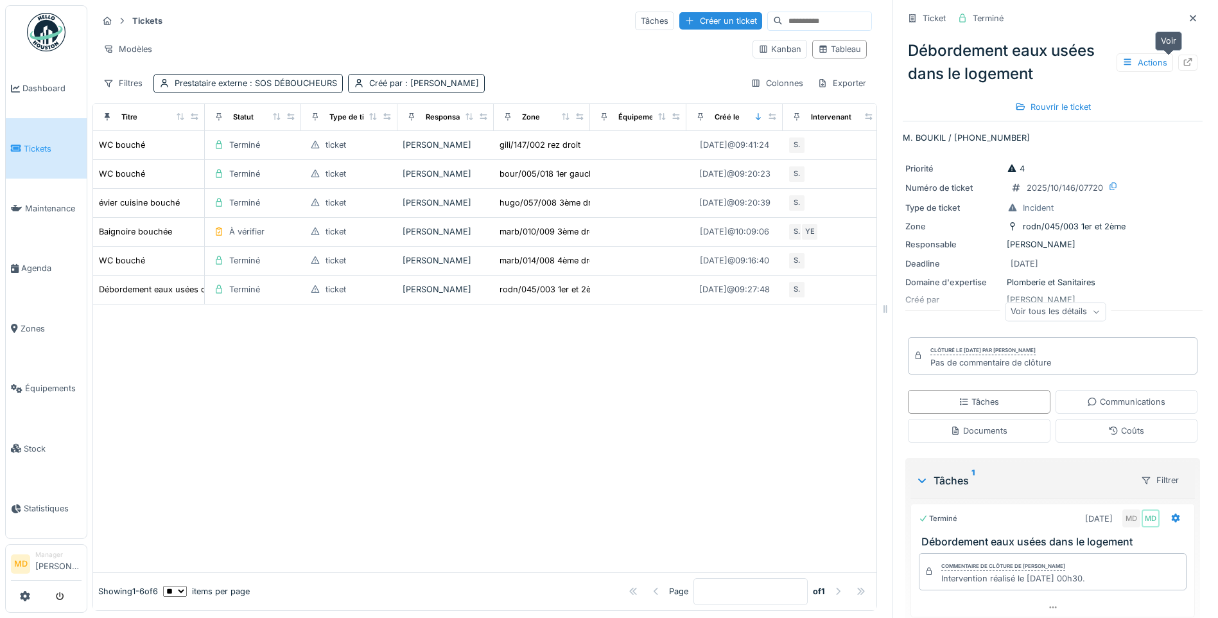
click at [1183, 58] on icon at bounding box center [1188, 62] width 10 height 8
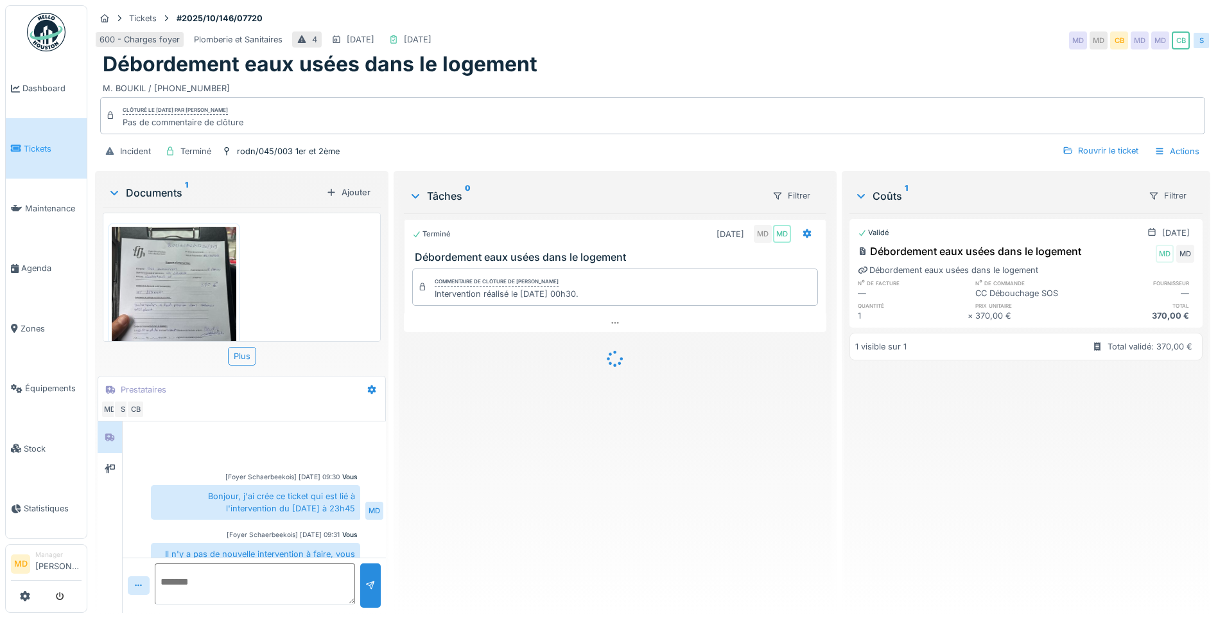
scroll to position [38, 0]
